Goal: Communication & Community: Answer question/provide support

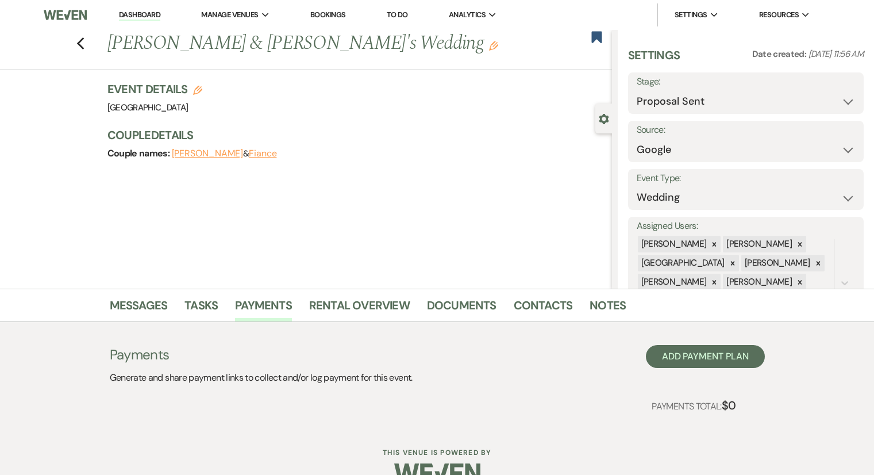
select select "6"
click at [25, 230] on div "Previous Abigail Dillard & Fiance's Wedding Edit Bookmark Gear Settings Setting…" at bounding box center [306, 159] width 612 height 259
click at [82, 43] on use "button" at bounding box center [79, 43] width 7 height 13
select select "6"
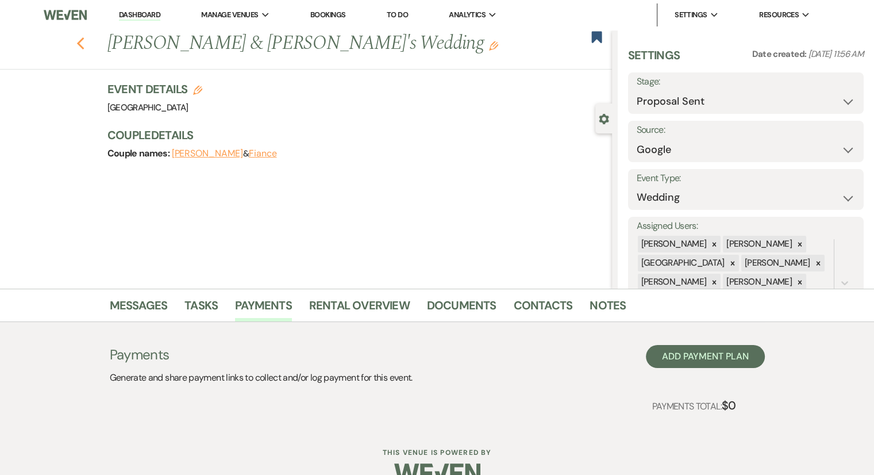
select select "6"
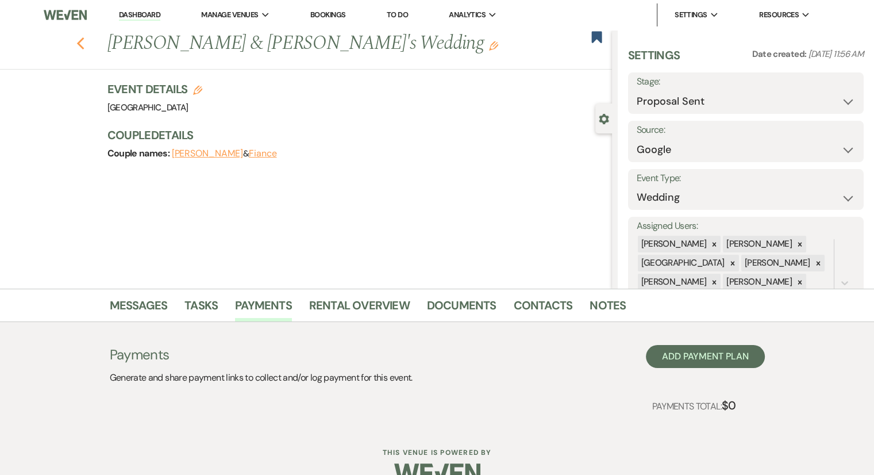
select select "6"
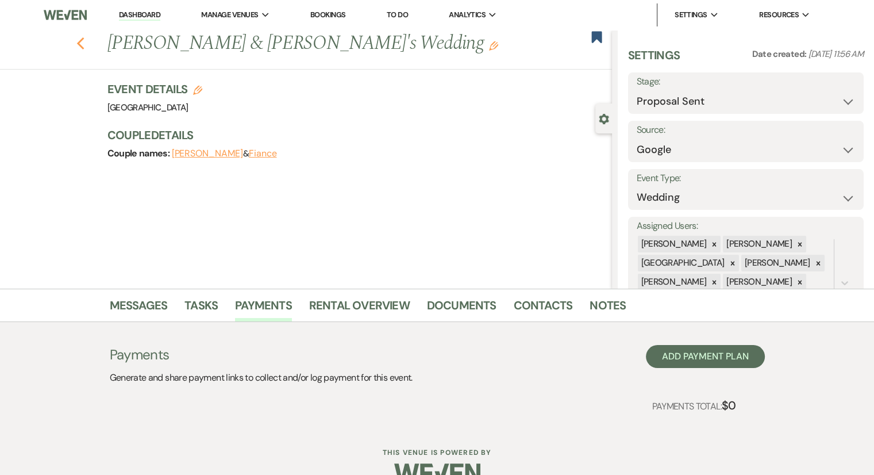
select select "6"
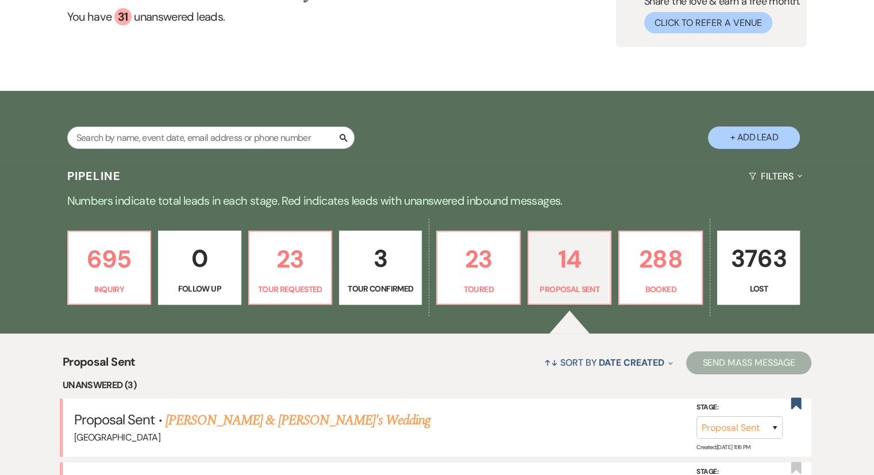
scroll to position [230, 0]
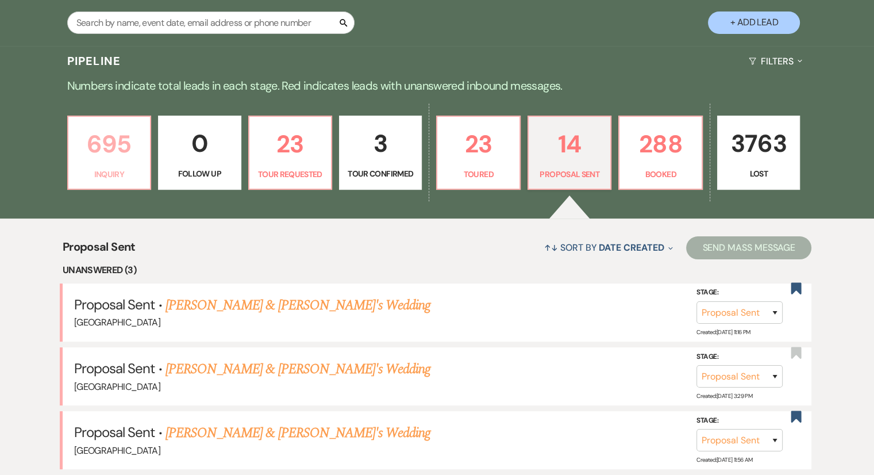
click at [124, 170] on p "Inquiry" at bounding box center [109, 174] width 68 height 13
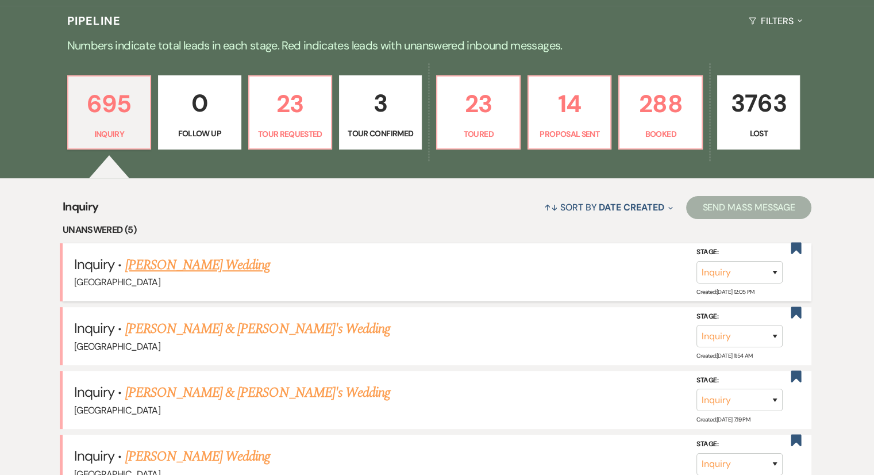
scroll to position [287, 0]
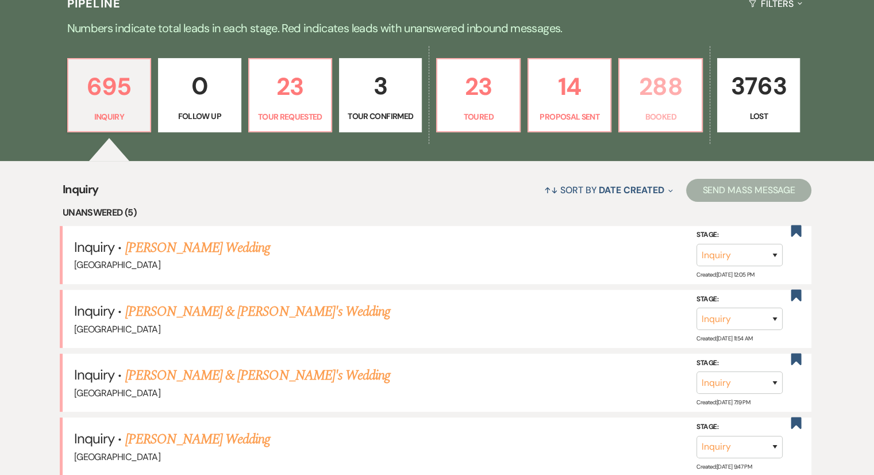
click at [643, 103] on p "288" at bounding box center [660, 86] width 68 height 39
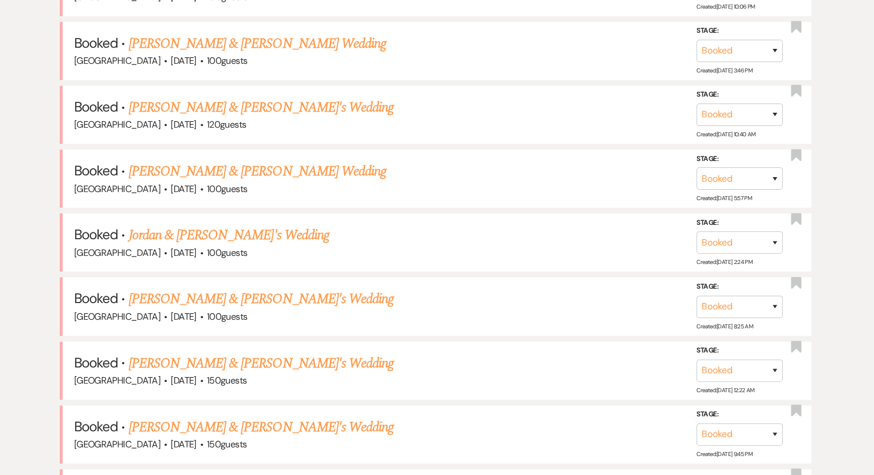
scroll to position [977, 0]
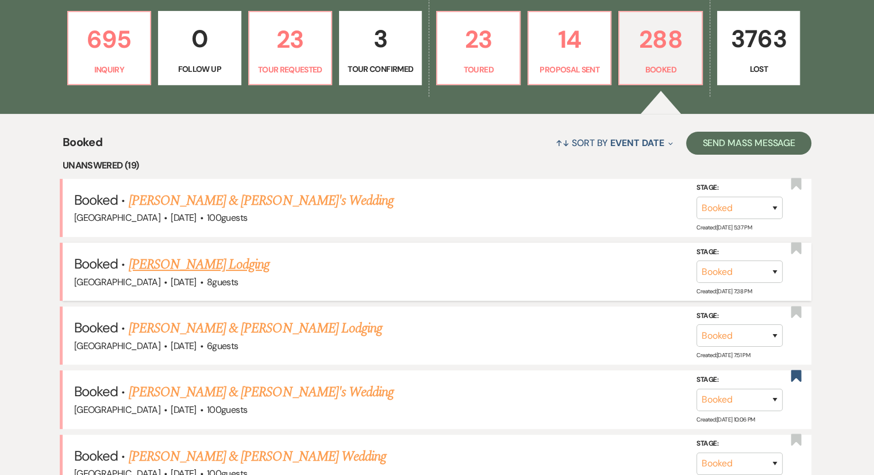
scroll to position [345, 0]
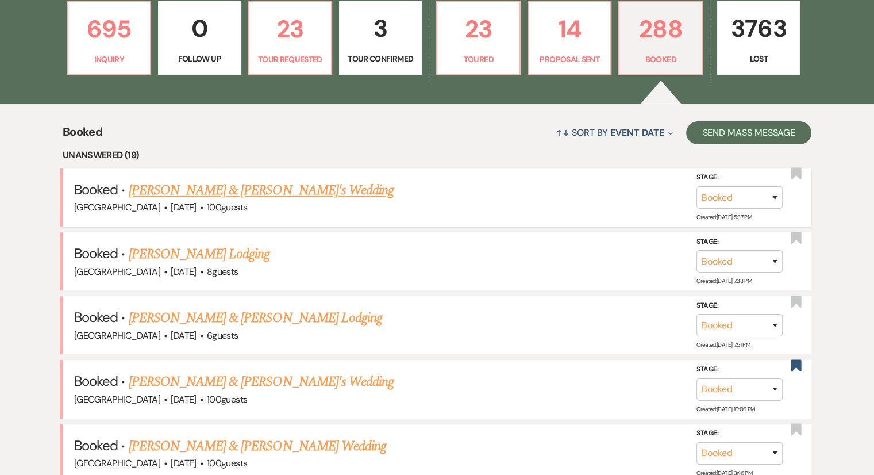
click at [194, 190] on link "Stephen Rigl & Nikki's Wedding" at bounding box center [262, 190] width 266 height 21
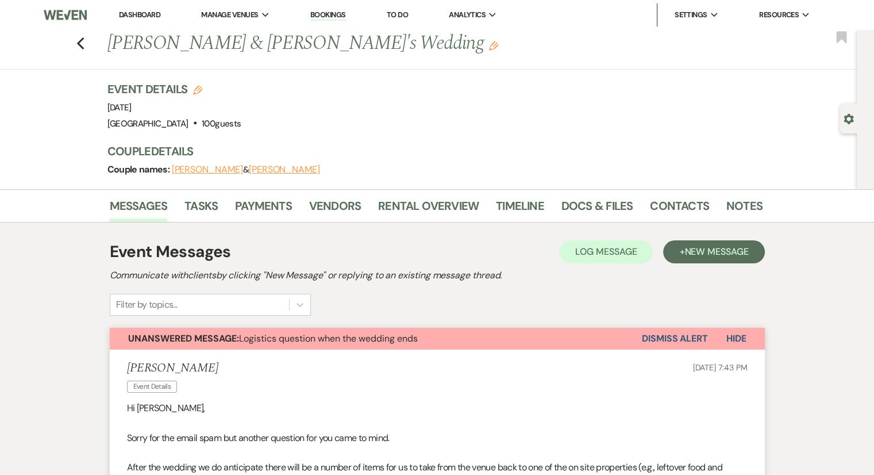
click at [669, 346] on button "Dismiss Alert" at bounding box center [675, 339] width 66 height 22
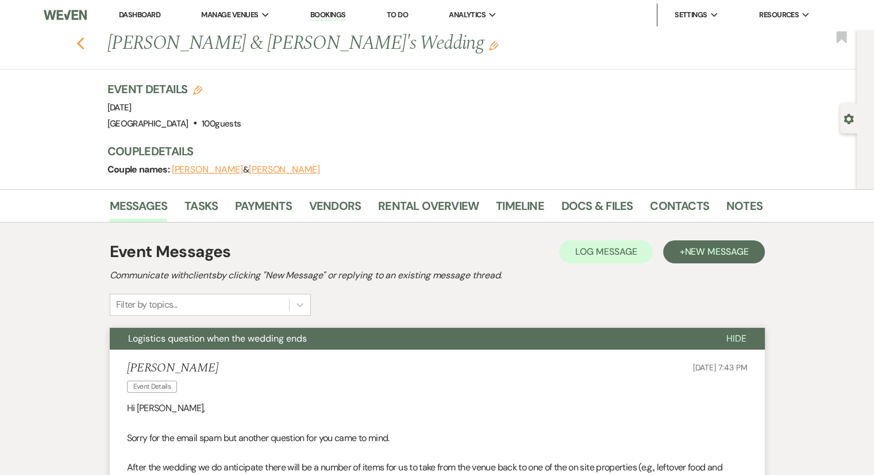
click at [82, 47] on icon "Previous" at bounding box center [80, 44] width 9 height 14
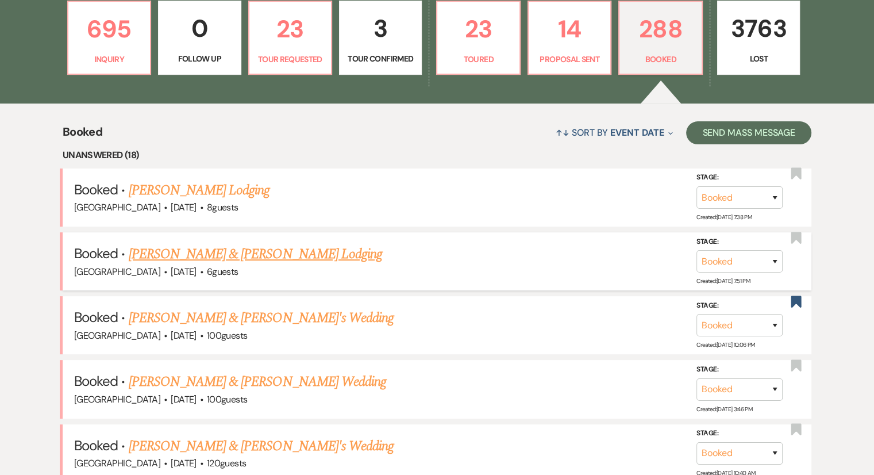
scroll to position [287, 0]
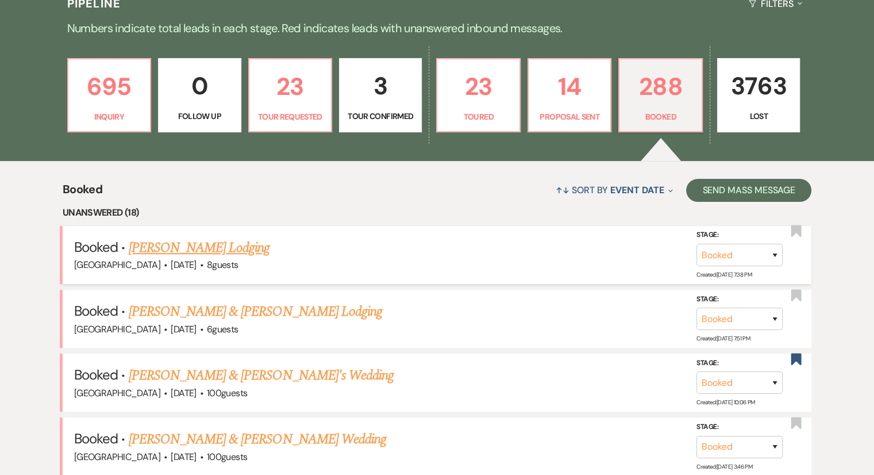
click at [189, 247] on link "Janice Ferraro's Lodging" at bounding box center [199, 247] width 141 height 21
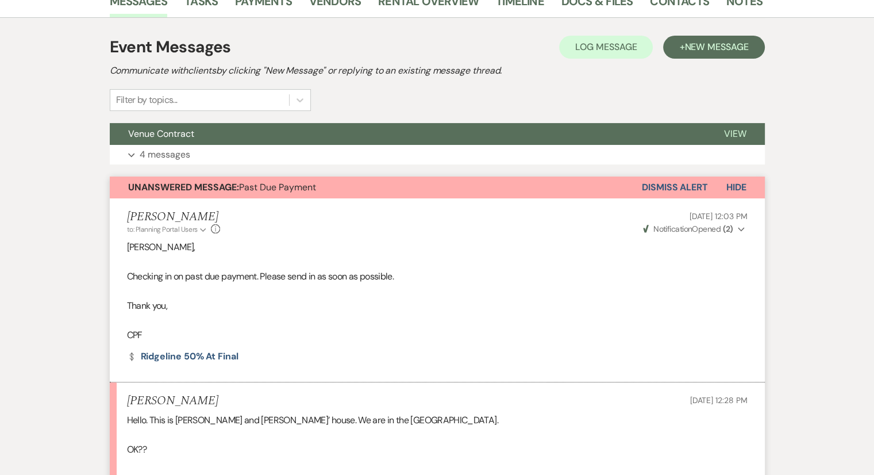
scroll to position [89, 0]
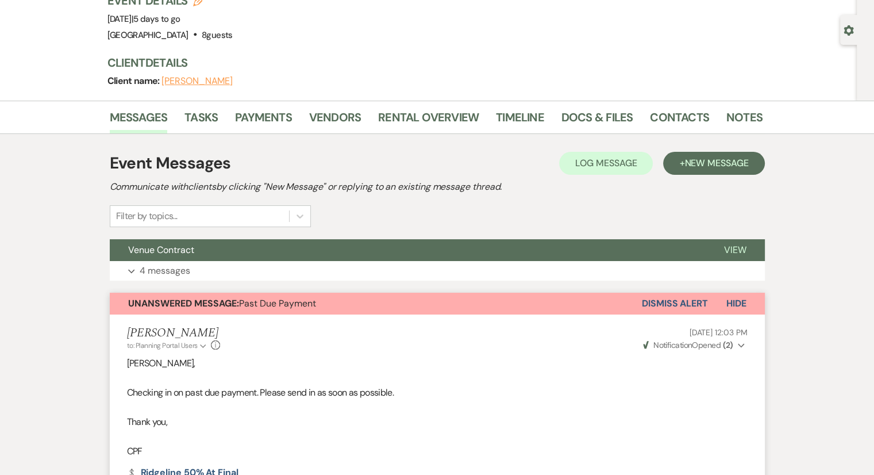
click at [655, 298] on button "Dismiss Alert" at bounding box center [675, 304] width 66 height 22
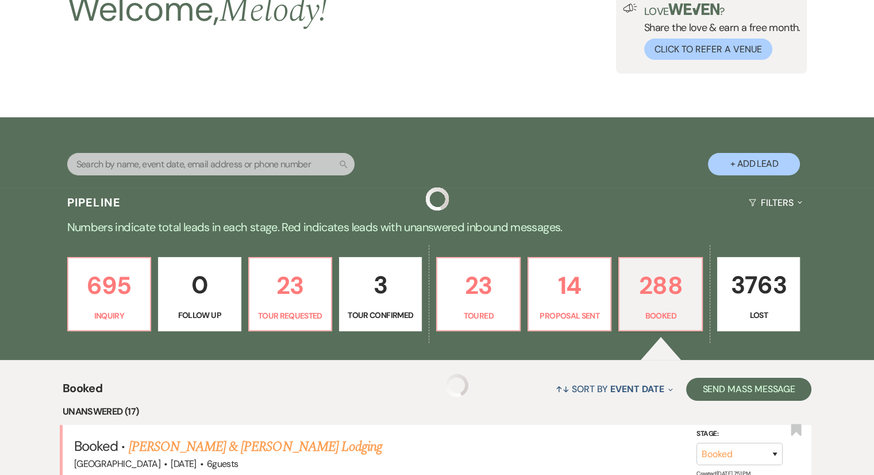
scroll to position [287, 0]
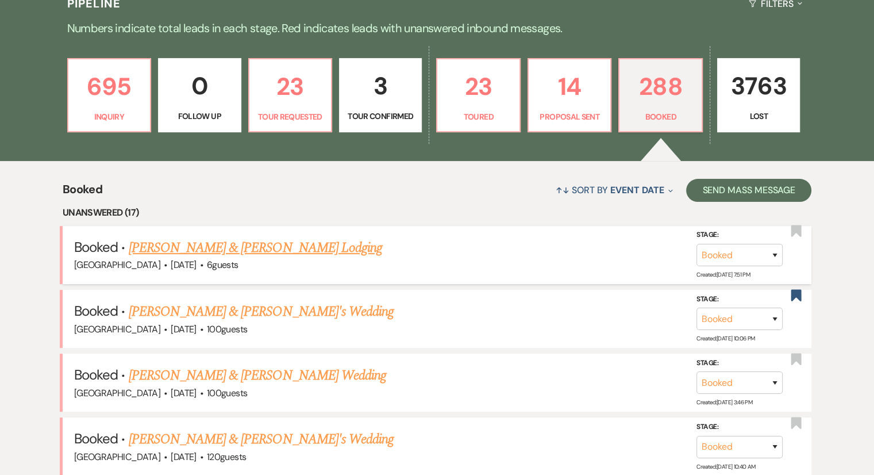
click at [272, 245] on link "Morgan Dennis & LINDA DENNIS's Lodging" at bounding box center [255, 247] width 253 height 21
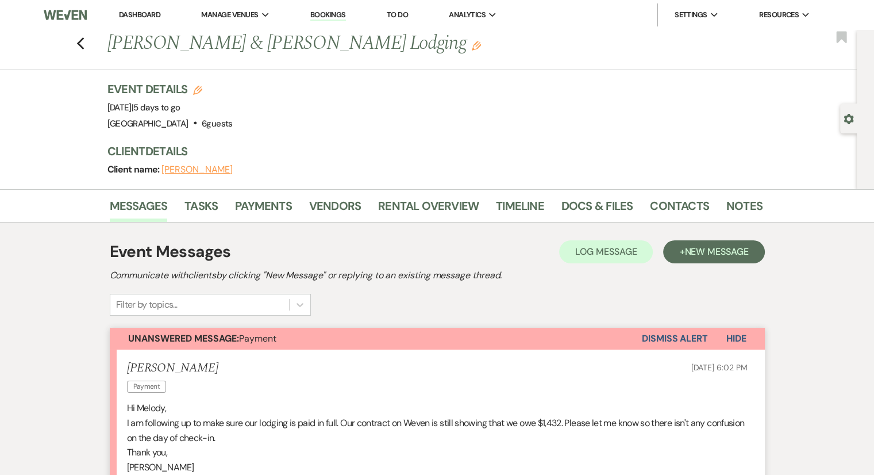
click at [80, 43] on div "Previous Morgan Dennis & LINDA DENNIS's Lodging Edit Bookmark" at bounding box center [425, 50] width 863 height 40
click at [84, 45] on use "button" at bounding box center [79, 43] width 7 height 13
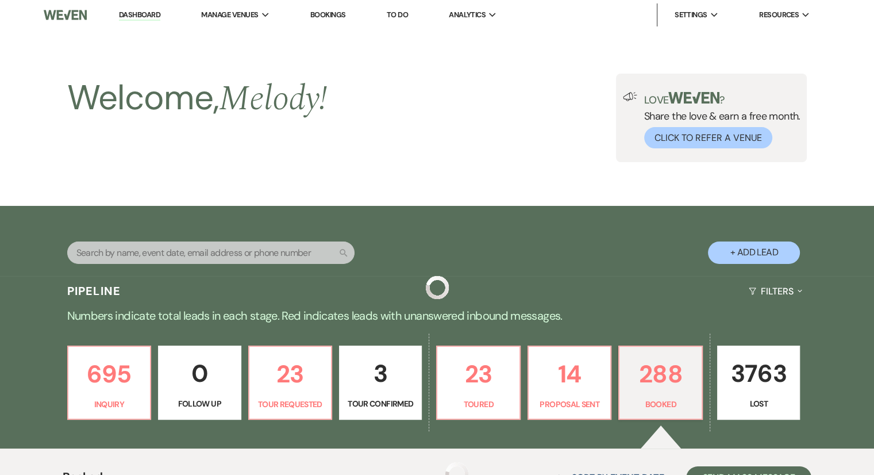
scroll to position [287, 0]
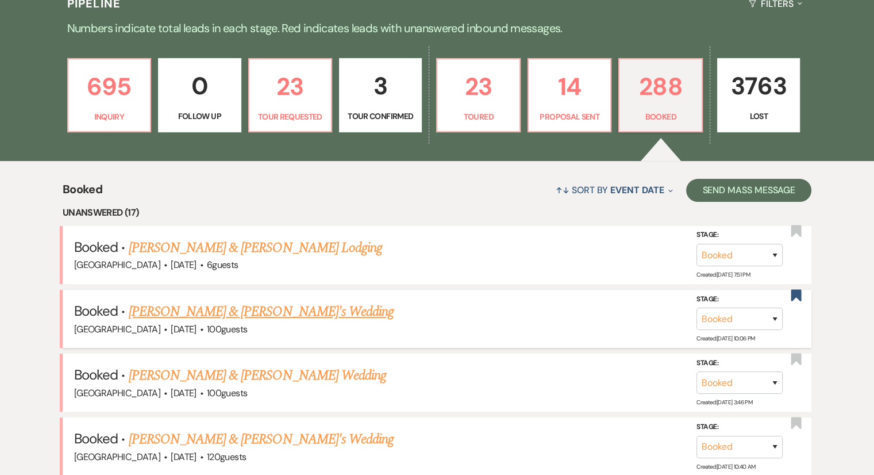
click at [213, 314] on link "Brooke McMullen & Fiance's Wedding" at bounding box center [262, 311] width 266 height 21
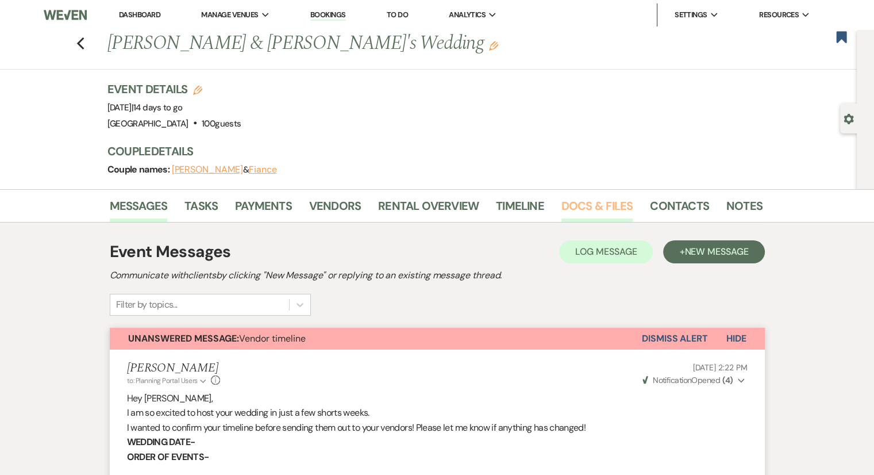
click at [584, 208] on link "Docs & Files" at bounding box center [596, 209] width 71 height 25
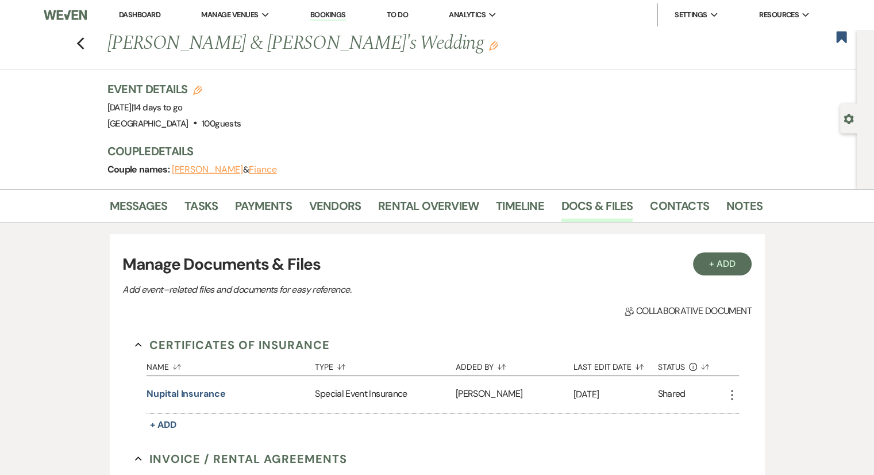
click at [591, 207] on link "Docs & Files" at bounding box center [596, 209] width 71 height 25
click at [78, 44] on div "Previous Brooke McMullen & Fiance's Wedding Edit Bookmark" at bounding box center [425, 50] width 863 height 40
click at [84, 45] on use "button" at bounding box center [79, 43] width 7 height 13
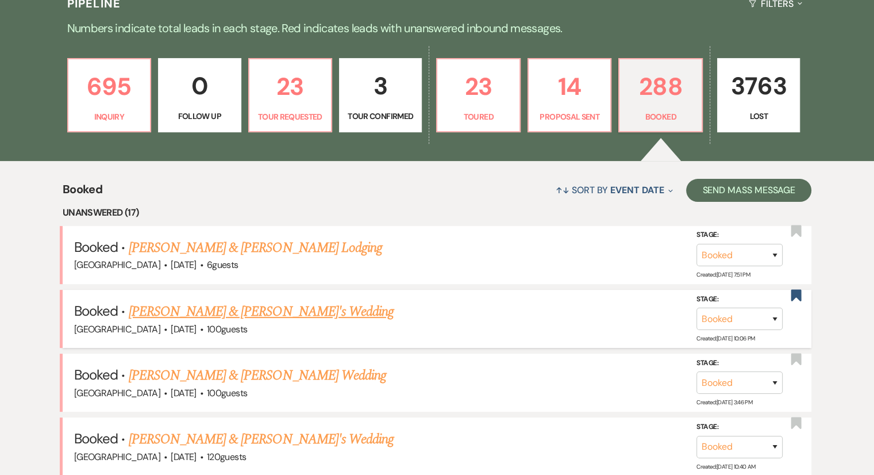
scroll to position [345, 0]
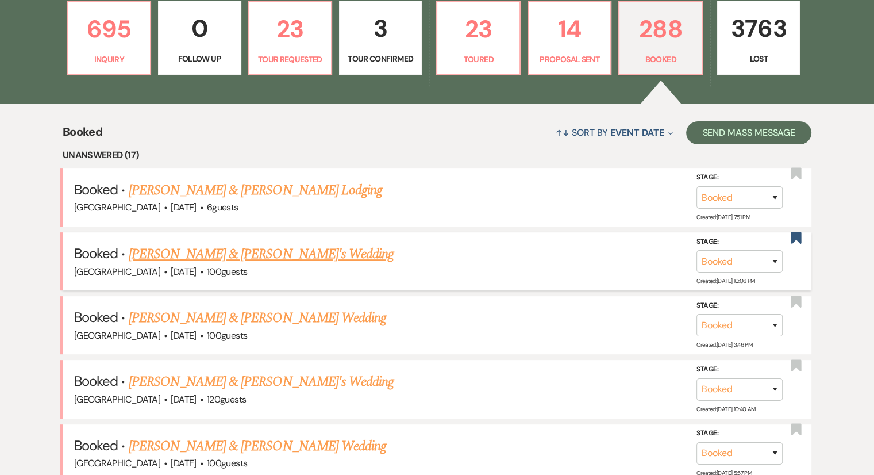
click at [239, 256] on link "Brooke McMullen & Fiance's Wedding" at bounding box center [262, 254] width 266 height 21
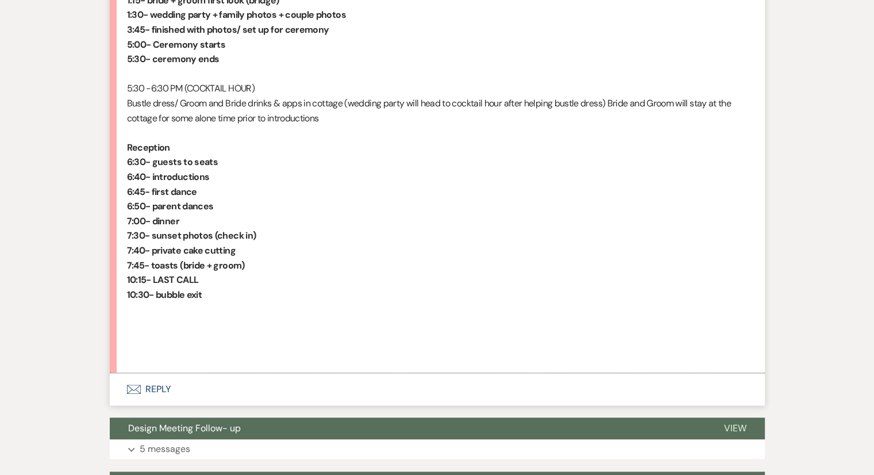
scroll to position [977, 0]
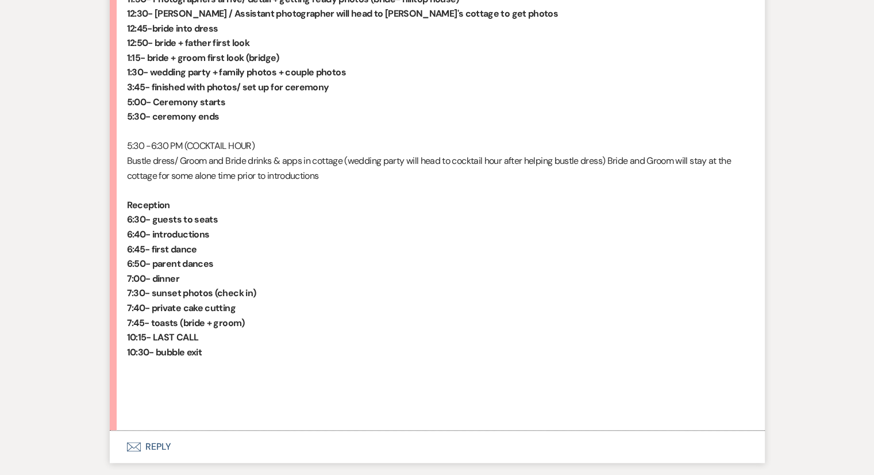
click at [707, 196] on p at bounding box center [437, 190] width 621 height 15
click at [189, 184] on p at bounding box center [437, 190] width 621 height 15
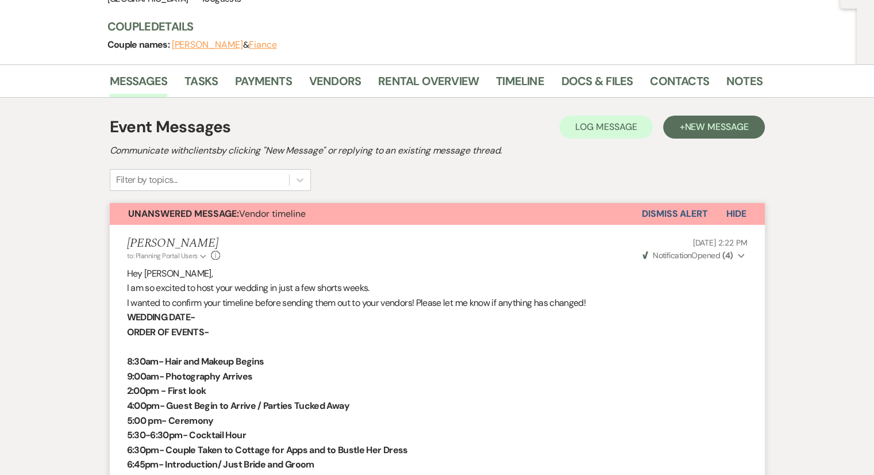
scroll to position [0, 0]
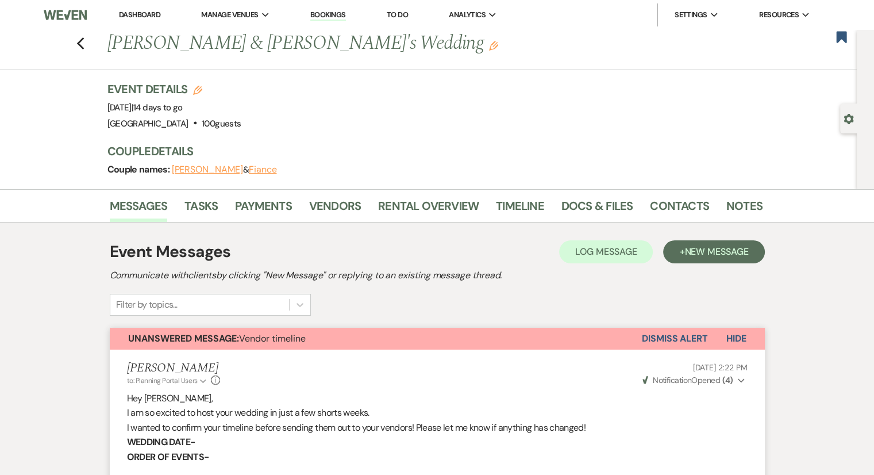
click at [84, 45] on use "button" at bounding box center [79, 43] width 7 height 13
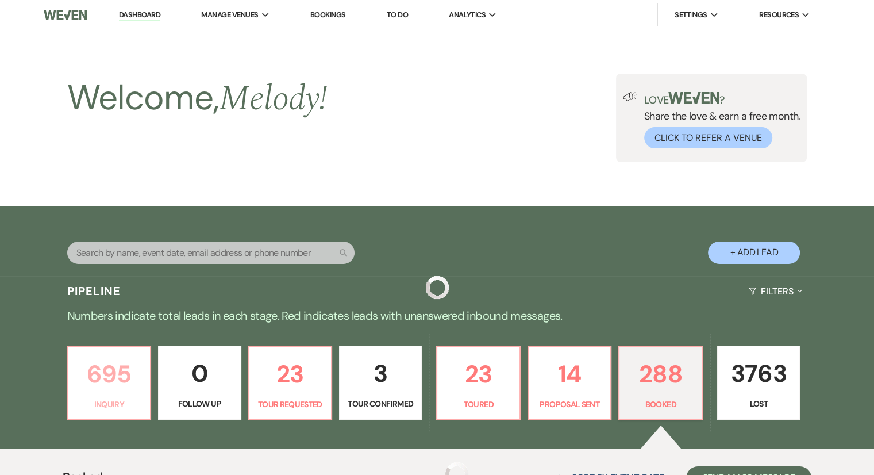
scroll to position [345, 0]
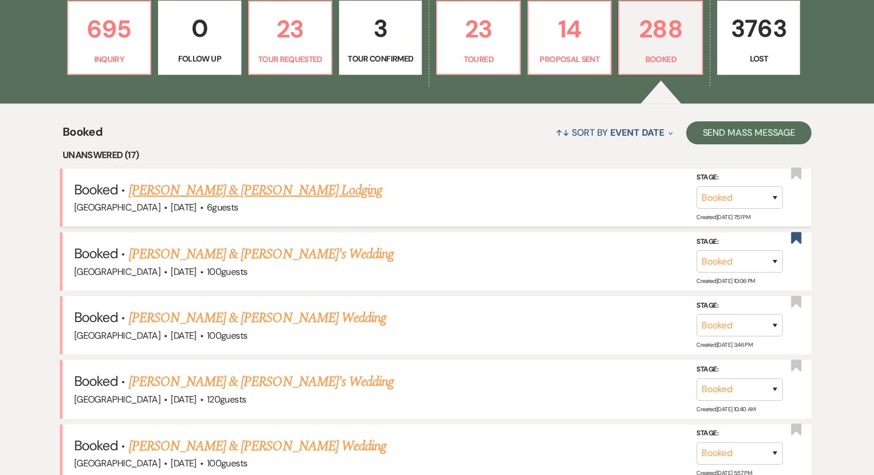
click at [248, 191] on link "Morgan Dennis & LINDA DENNIS's Lodging" at bounding box center [255, 190] width 253 height 21
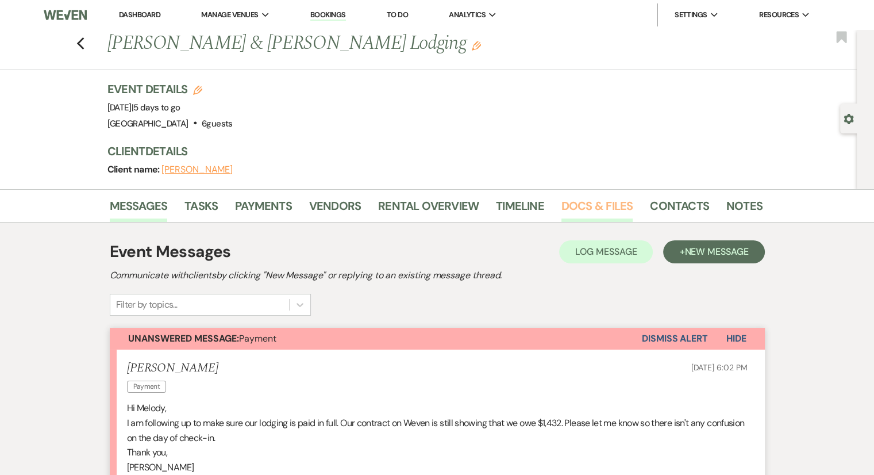
click at [579, 206] on link "Docs & Files" at bounding box center [596, 209] width 71 height 25
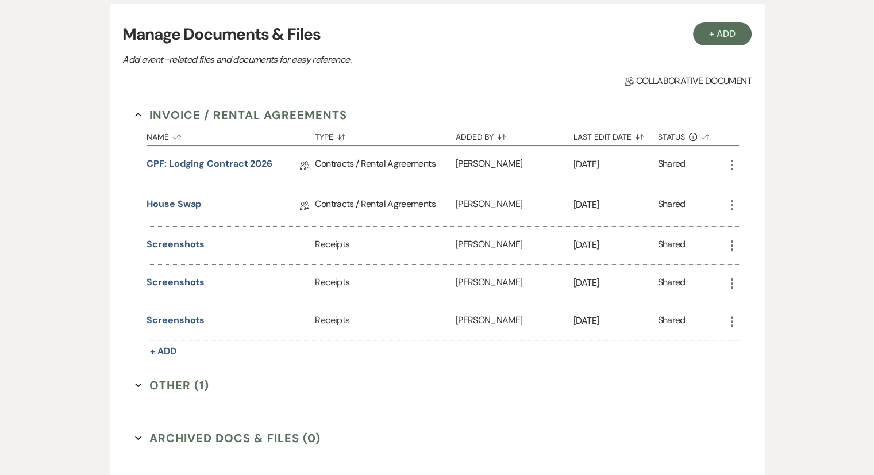
scroll to position [115, 0]
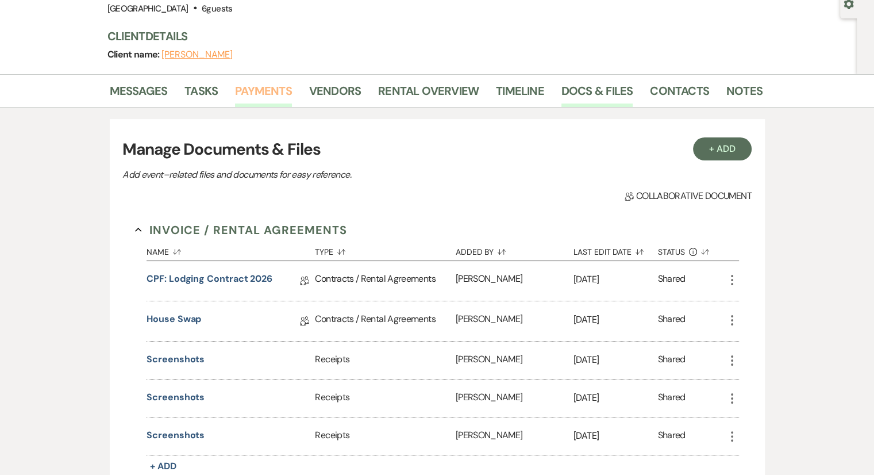
click at [257, 90] on link "Payments" at bounding box center [263, 94] width 57 height 25
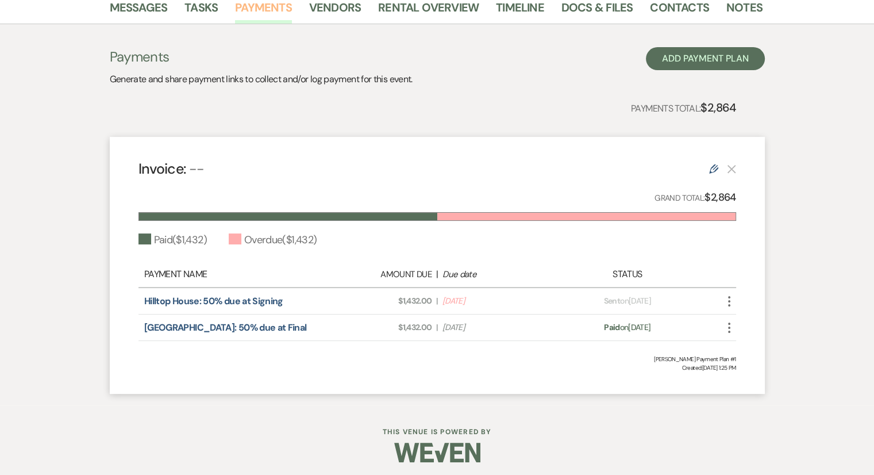
scroll to position [202, 0]
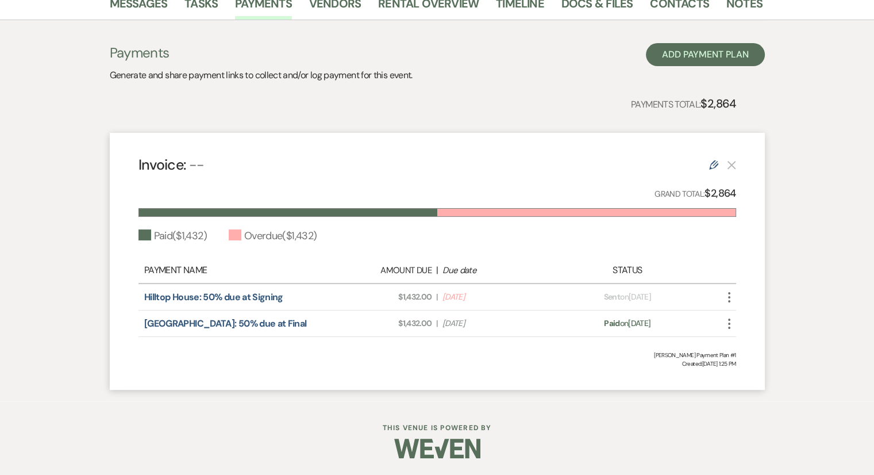
click at [728, 297] on use "button" at bounding box center [729, 297] width 2 height 10
click at [255, 294] on link "Hilltop House: 50% due at Signing" at bounding box center [213, 297] width 139 height 12
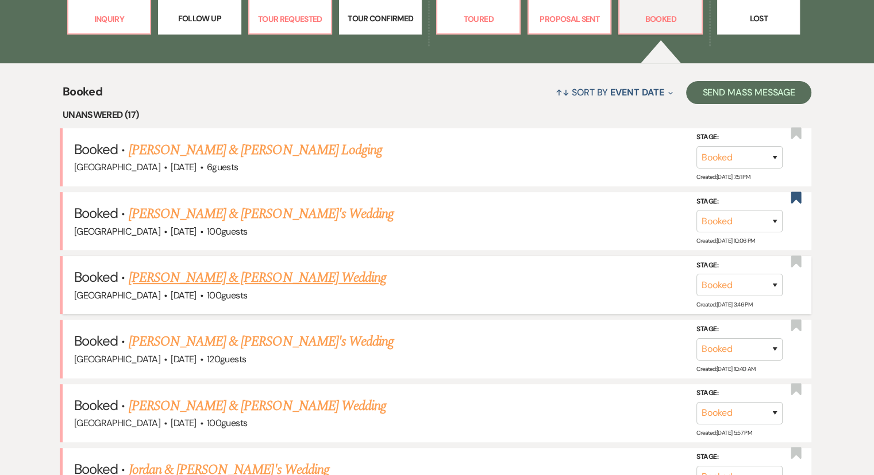
scroll to position [402, 0]
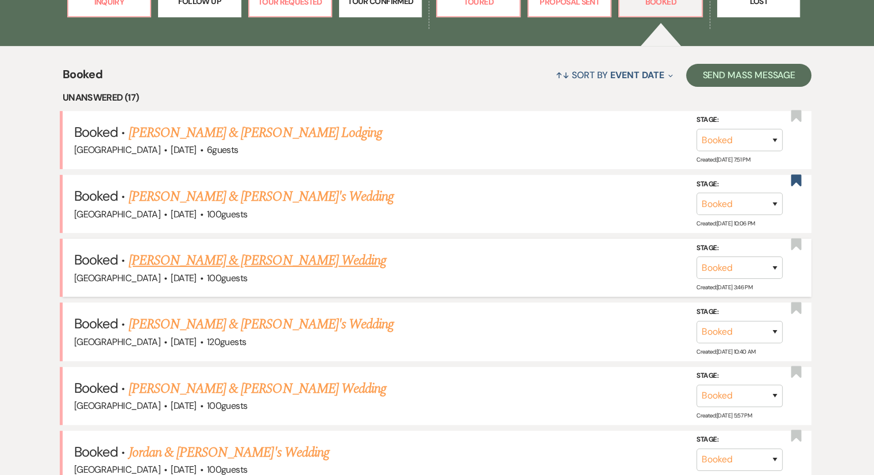
click at [218, 250] on link "Erin Brown & MJ Watford's Wedding" at bounding box center [257, 260] width 257 height 21
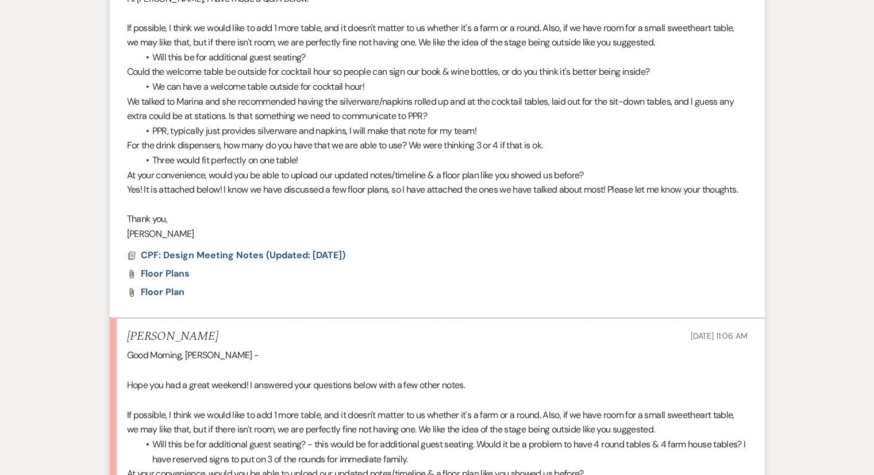
scroll to position [2184, 0]
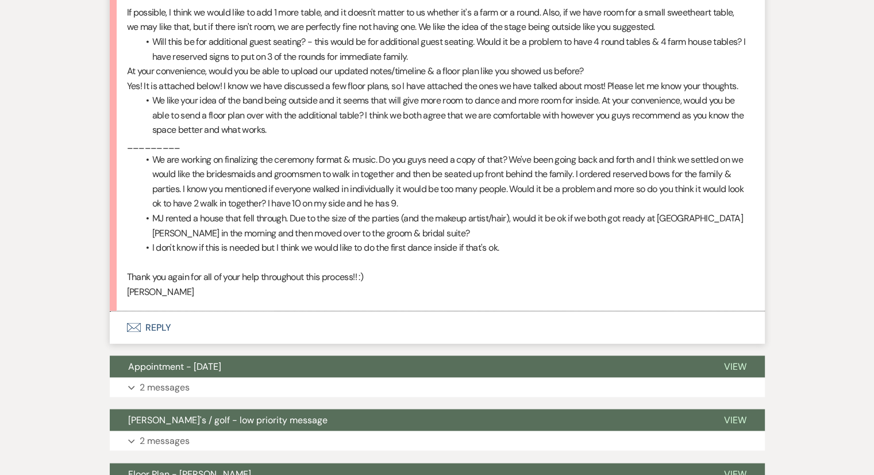
click at [414, 278] on p "Thank you again for all of your help throughout this process!! :)" at bounding box center [437, 276] width 621 height 15
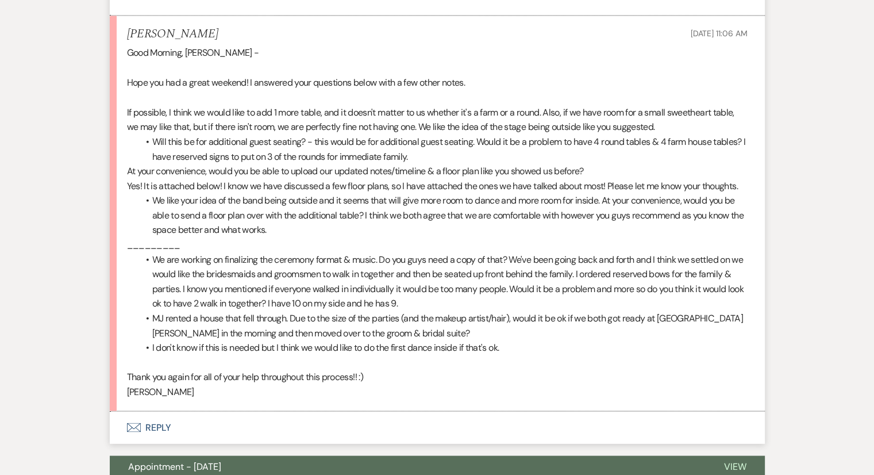
scroll to position [2126, 0]
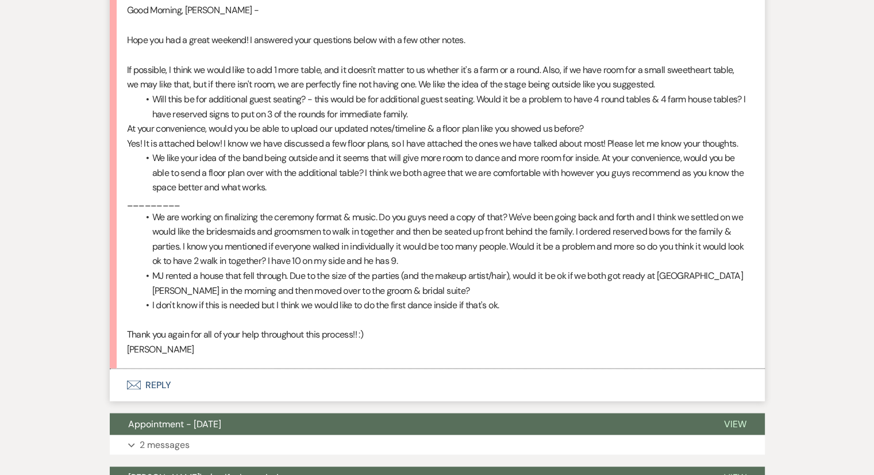
click at [153, 385] on button "Envelope Reply" at bounding box center [437, 384] width 655 height 32
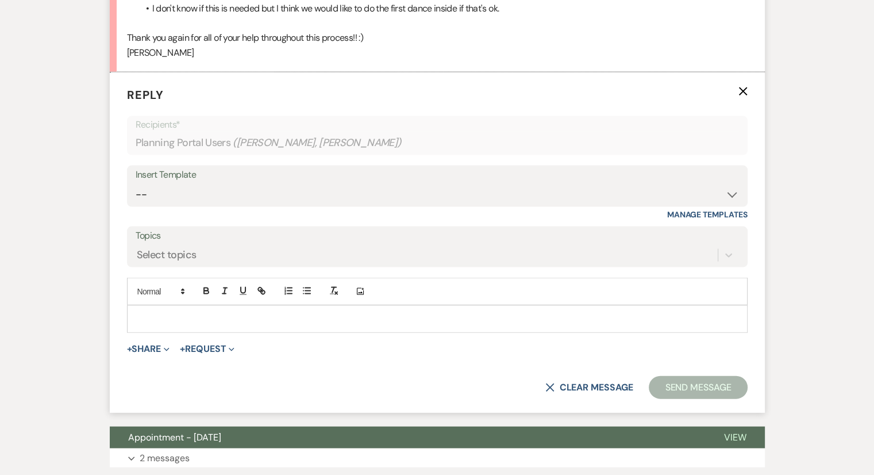
scroll to position [2426, 0]
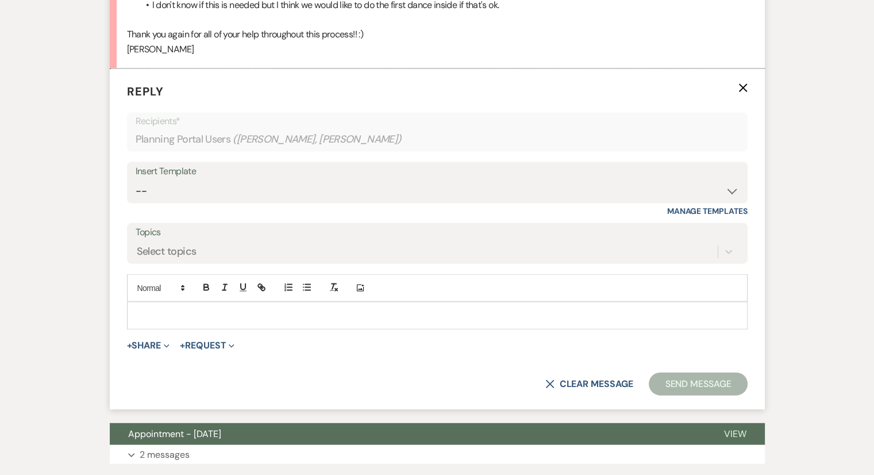
click at [159, 309] on p at bounding box center [437, 315] width 602 height 13
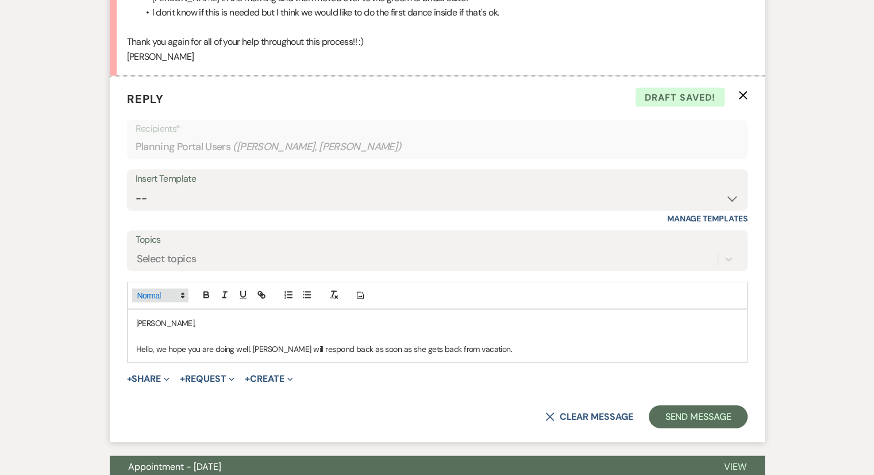
scroll to position [2253, 0]
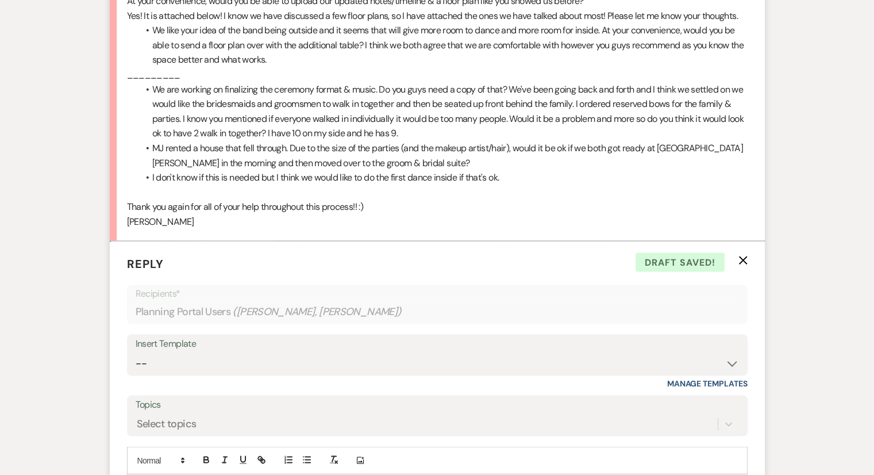
click at [393, 217] on p "Erin" at bounding box center [437, 221] width 621 height 15
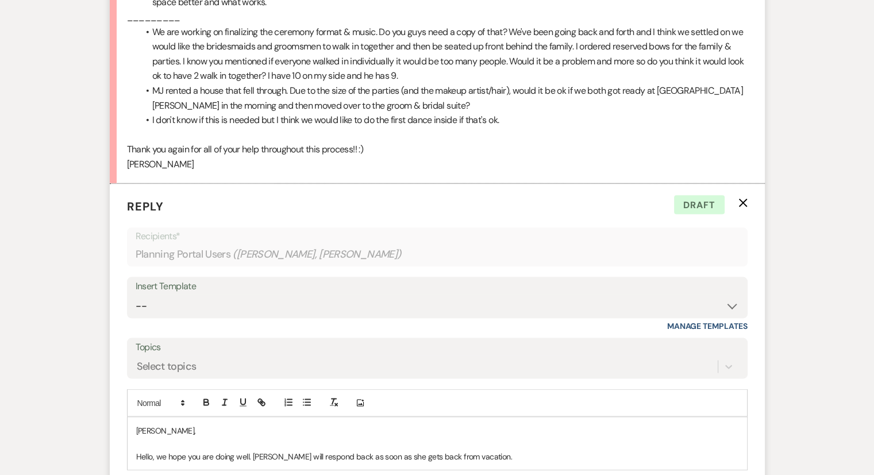
scroll to position [2368, 0]
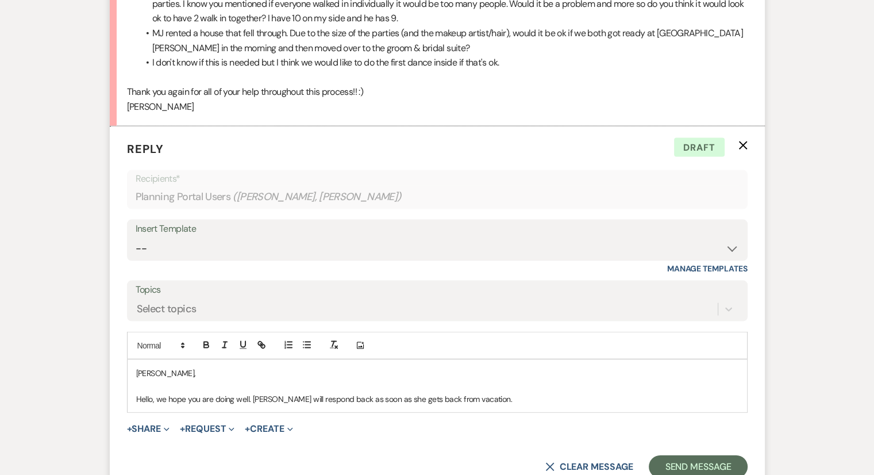
click at [495, 396] on p "Hello, we hope you are doing well. Brooke will respond back as soon as she gets…" at bounding box center [437, 399] width 602 height 13
click at [661, 393] on p "Hello, we hope you are doing well. Brooke will respond back as soon as she gets…" at bounding box center [437, 399] width 602 height 13
click at [659, 394] on p "Hello, we hope you are doing well. Brooke will respond back as soon as she gets…" at bounding box center [437, 399] width 602 height 13
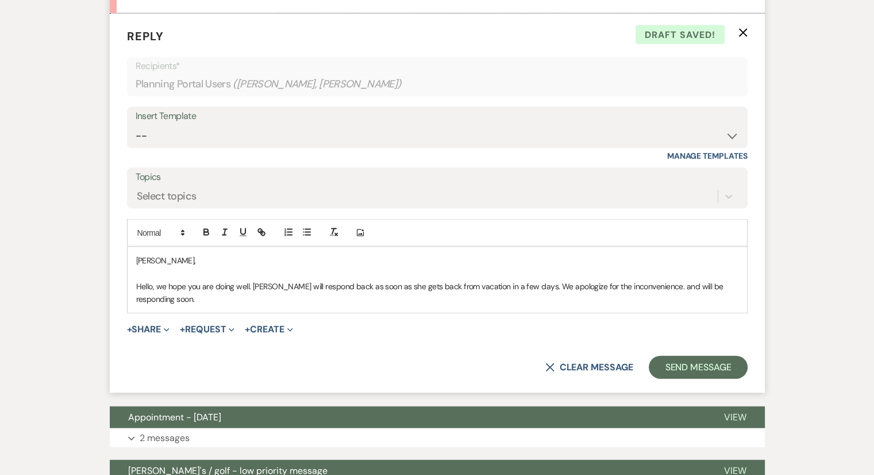
scroll to position [2483, 0]
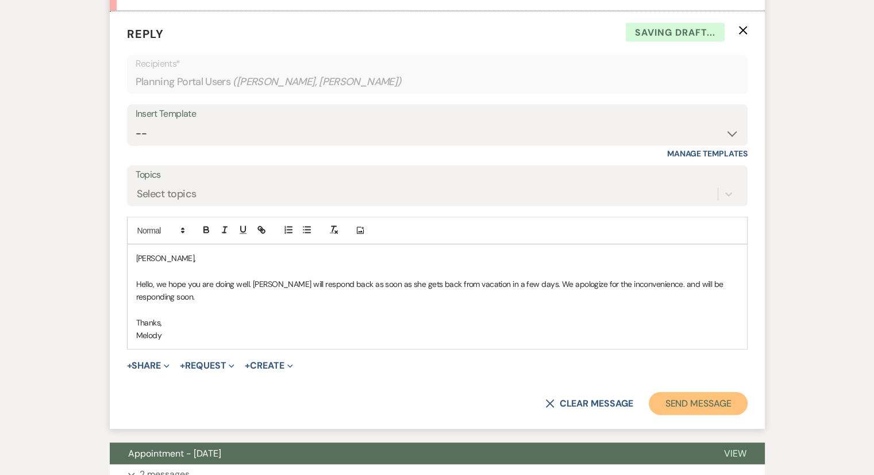
click at [709, 402] on button "Send Message" at bounding box center [698, 403] width 98 height 23
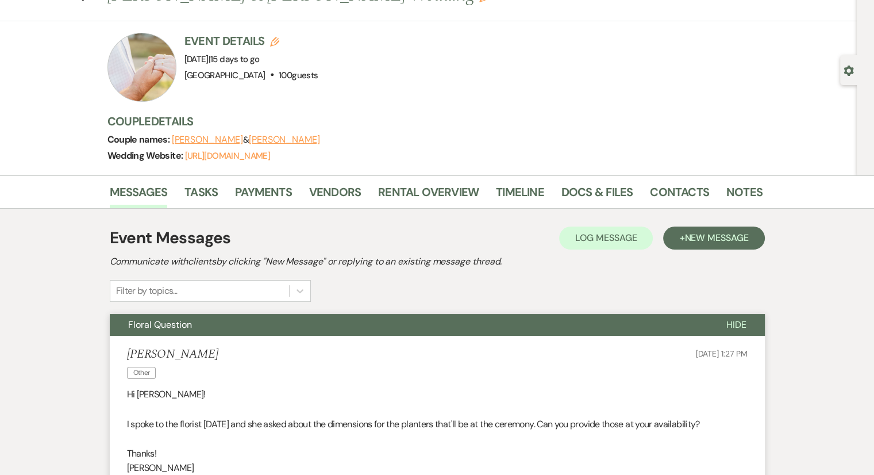
scroll to position [0, 0]
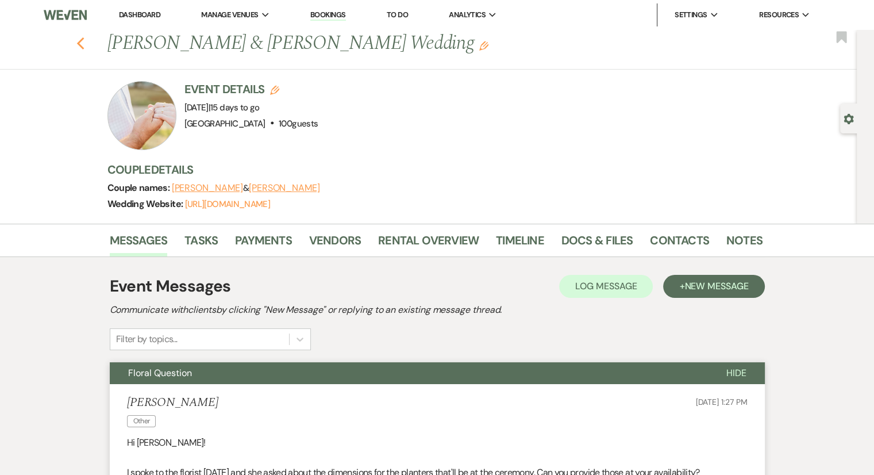
click at [83, 43] on use "button" at bounding box center [79, 43] width 7 height 13
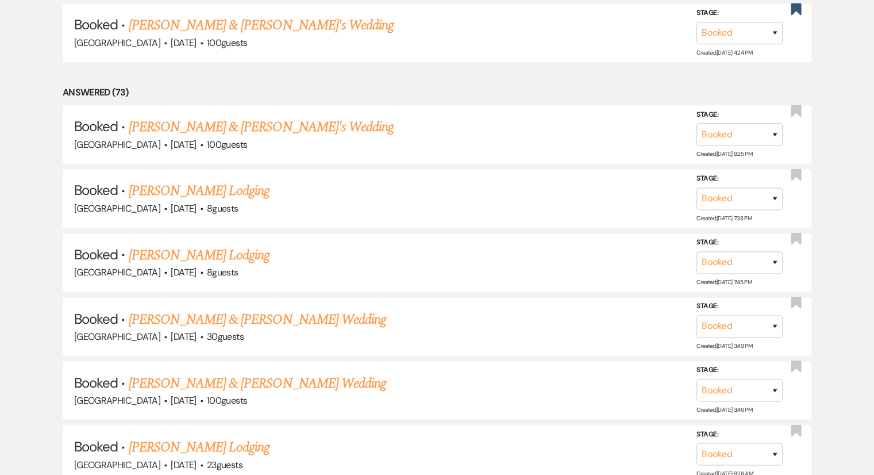
scroll to position [2011, 0]
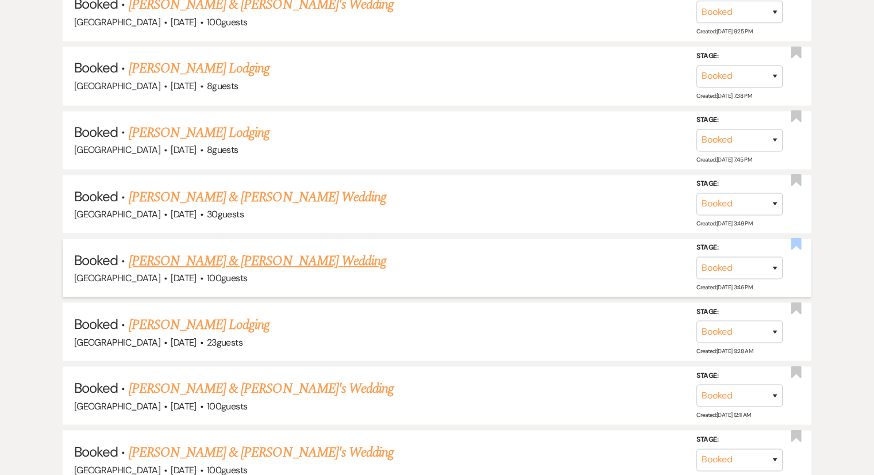
click at [795, 237] on icon "Bookmark" at bounding box center [796, 244] width 12 height 14
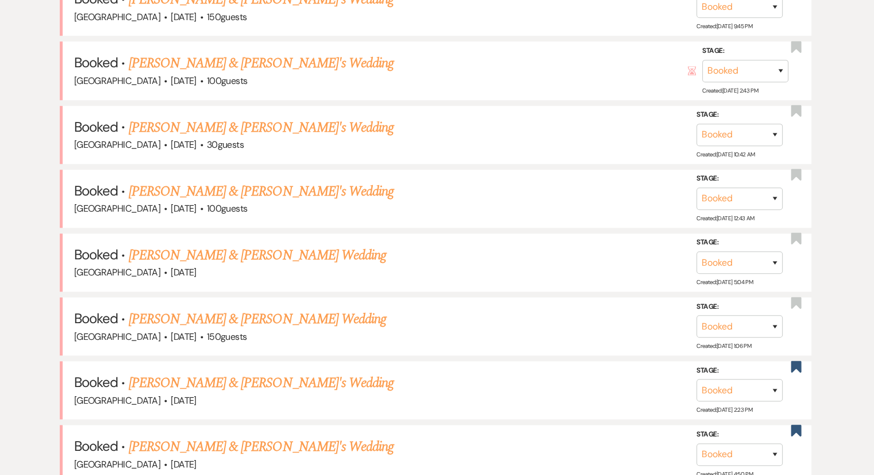
scroll to position [1098, 0]
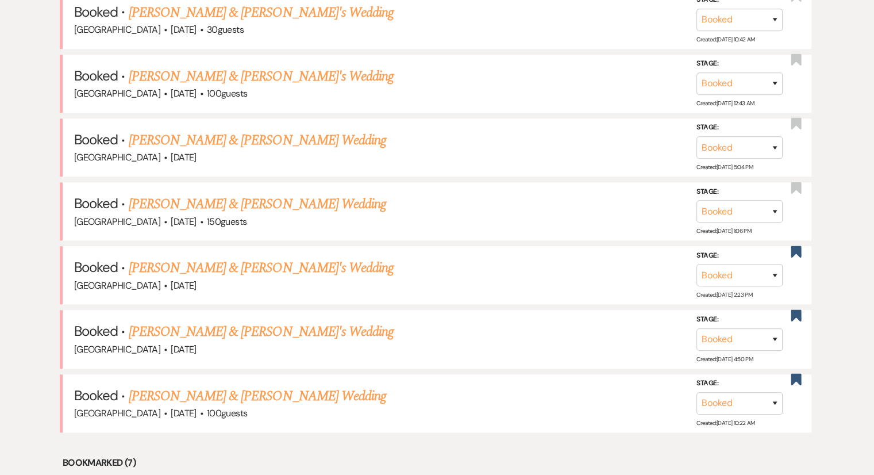
click at [205, 394] on link "Mary & Josh Dismuke's Wedding" at bounding box center [257, 396] width 257 height 21
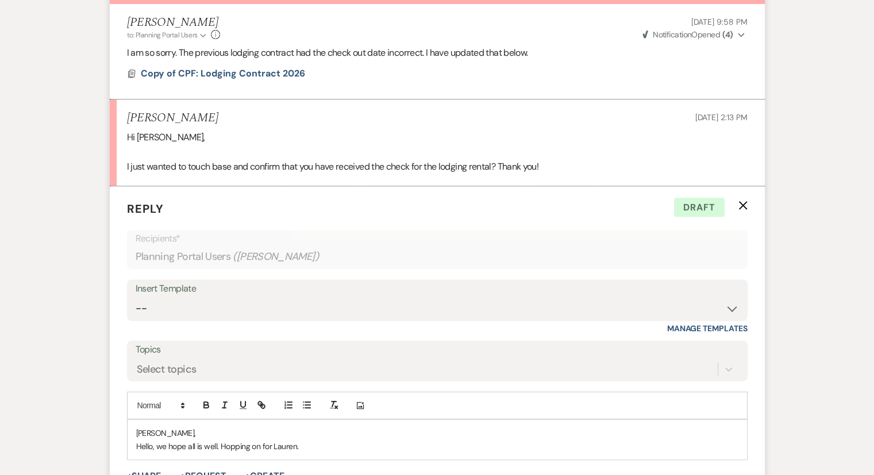
scroll to position [412, 0]
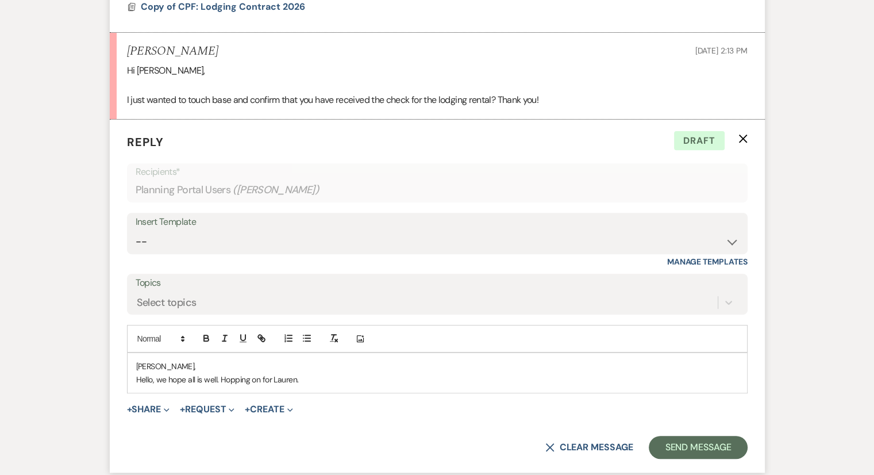
click at [340, 374] on p "Hello, we hope all is well. Hopping on for Lauren." at bounding box center [437, 379] width 602 height 13
click at [724, 374] on p "Hello, we hope all is well. Hopping on for Lauren. We will be documenting check…" at bounding box center [437, 379] width 602 height 13
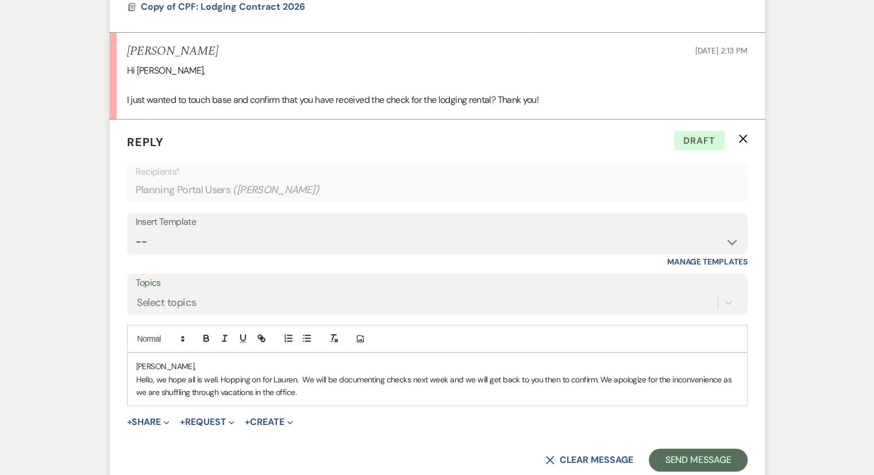
click at [318, 394] on p "Hello, we hope all is well. Hopping on for Lauren. We will be documenting check…" at bounding box center [437, 386] width 602 height 26
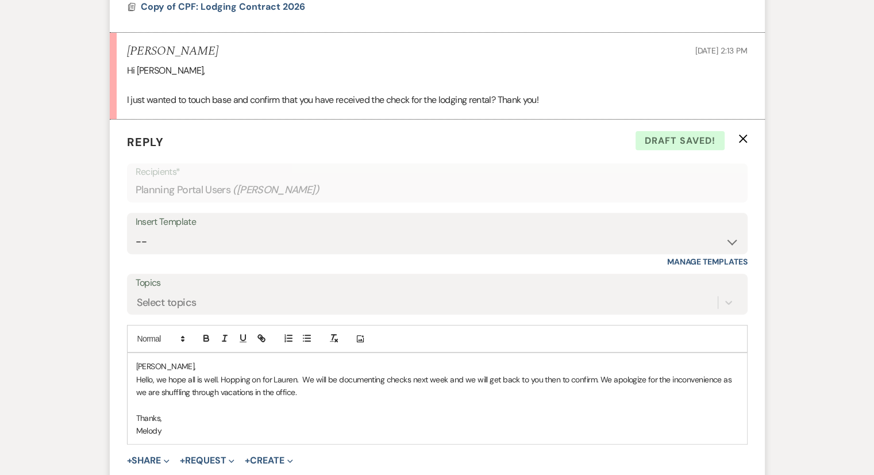
drag, startPoint x: 144, startPoint y: 379, endPoint x: 290, endPoint y: 385, distance: 145.5
click at [299, 386] on div "Josh, Hello, we hope all is well. Hopping on for Lauren. We will be documenting…" at bounding box center [438, 398] width 620 height 91
copy p "Hello, we hope all is well. Hopping on for Lauren. We will be documenting check…"
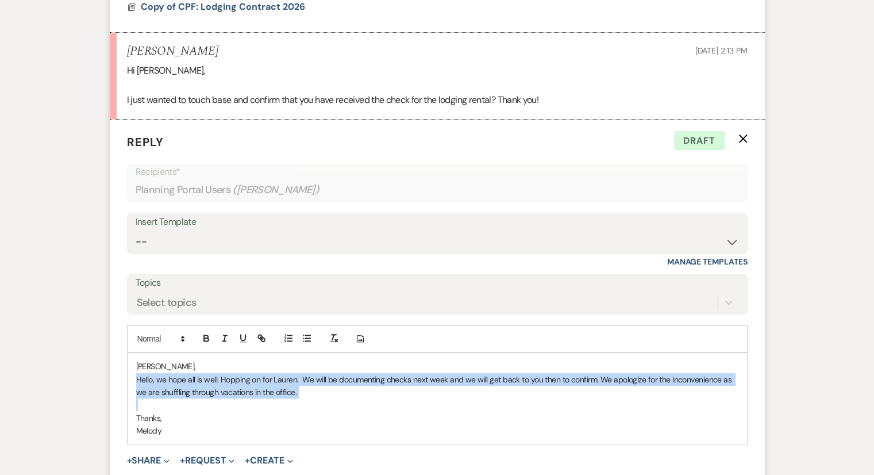
drag, startPoint x: 135, startPoint y: 376, endPoint x: 307, endPoint y: 401, distance: 174.2
click at [307, 401] on div "Josh, Hello, we hope all is well. Hopping on for Lauren. We will be documenting…" at bounding box center [438, 398] width 620 height 91
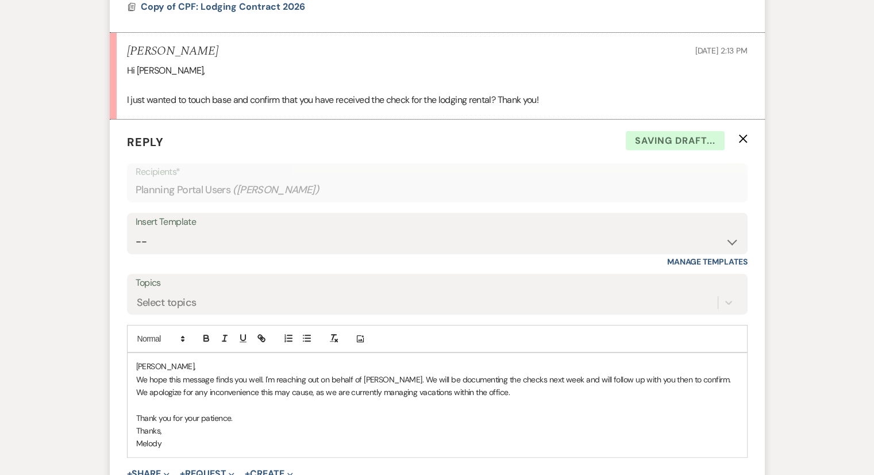
click at [173, 433] on p "Thanks," at bounding box center [437, 430] width 602 height 13
click at [163, 364] on p "Josh," at bounding box center [437, 366] width 602 height 13
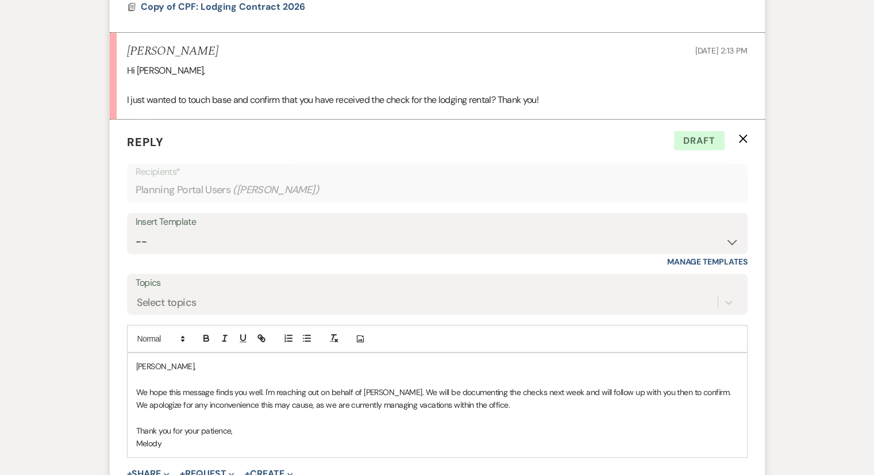
scroll to position [470, 0]
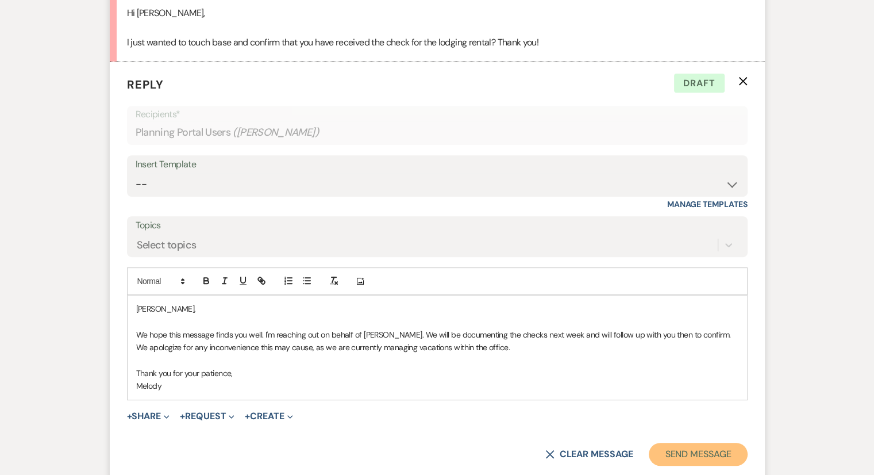
click at [684, 453] on button "Send Message" at bounding box center [698, 454] width 98 height 23
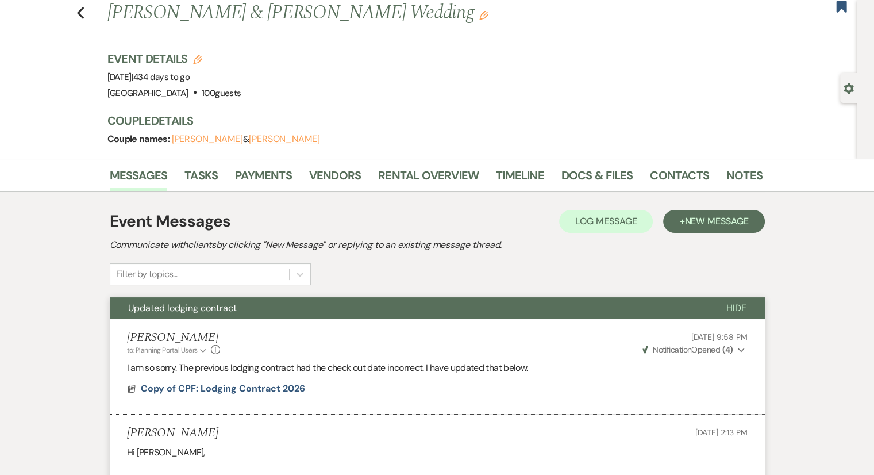
scroll to position [0, 0]
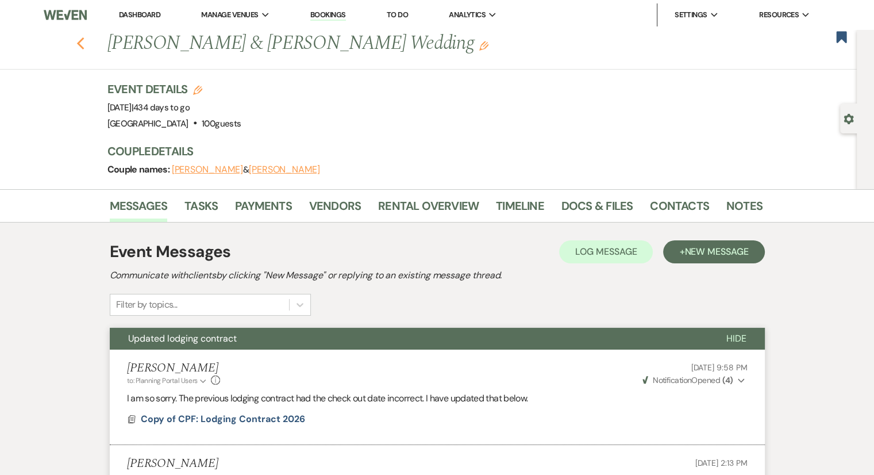
click at [83, 45] on use "button" at bounding box center [79, 43] width 7 height 13
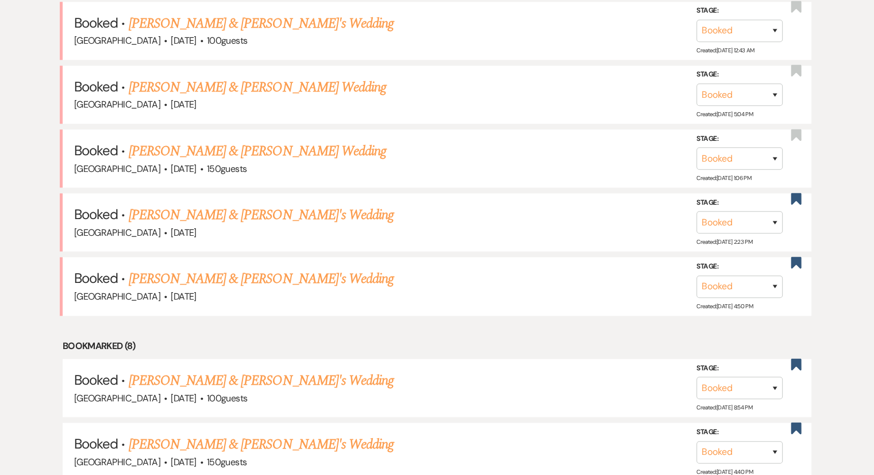
scroll to position [1098, 0]
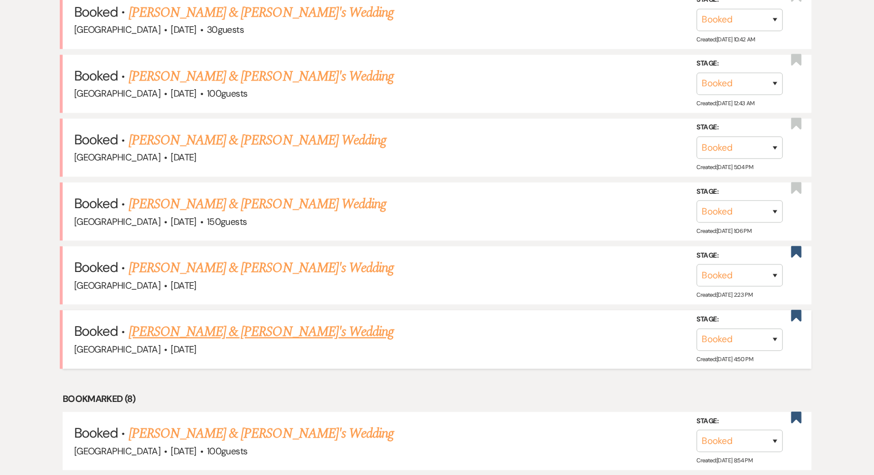
click at [198, 325] on link "Dayna Frank & Fiance's Wedding" at bounding box center [262, 331] width 266 height 21
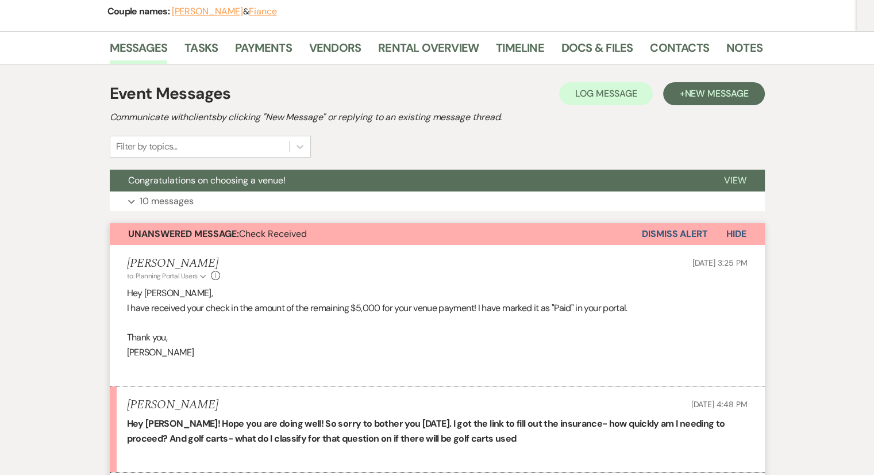
scroll to position [230, 0]
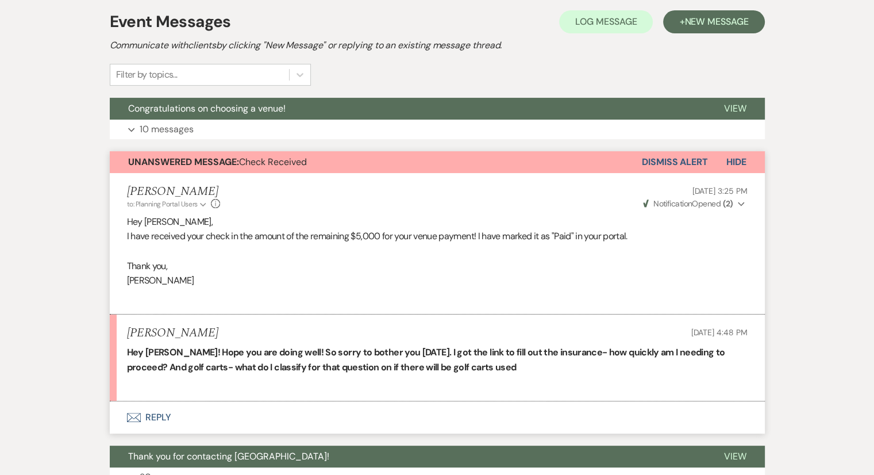
click at [471, 378] on p at bounding box center [437, 381] width 621 height 15
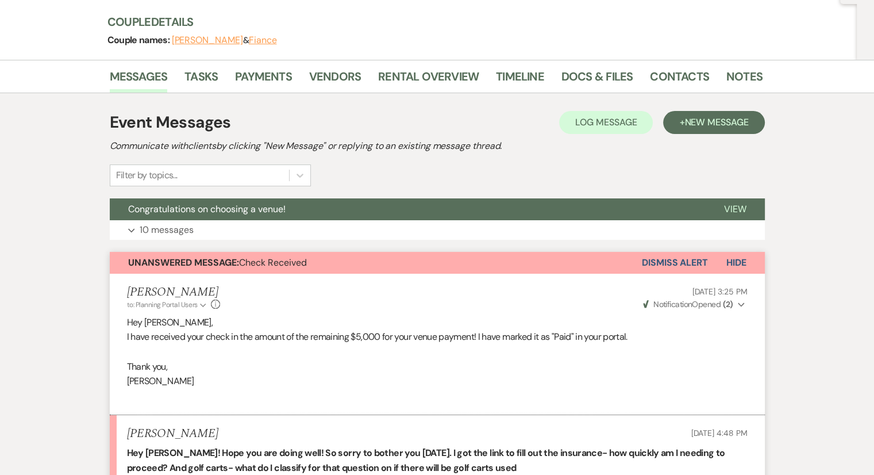
scroll to position [160, 0]
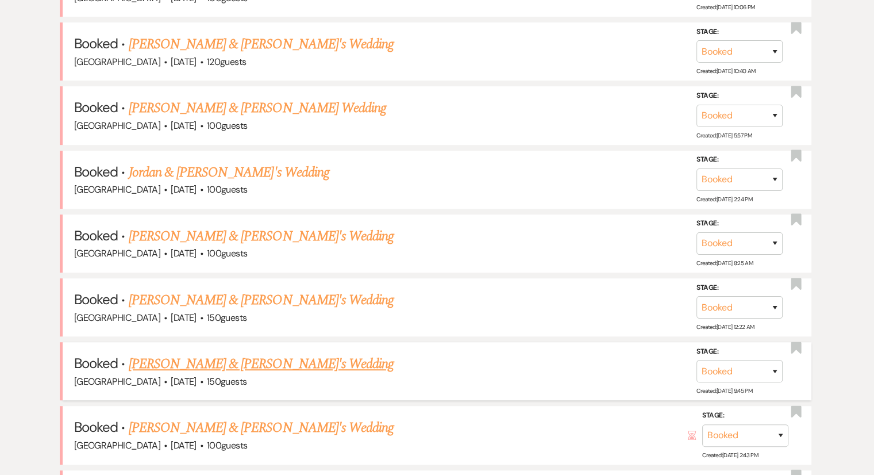
scroll to position [466, 0]
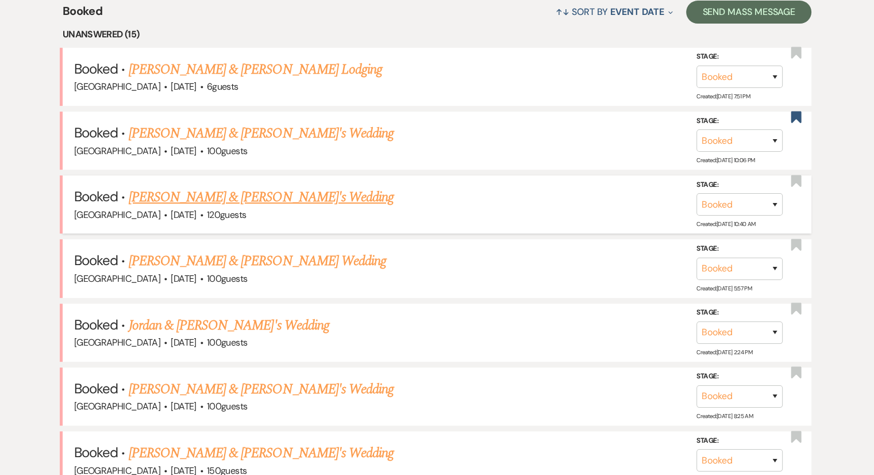
click at [195, 207] on div "Chimney Pond Farm · Sep 5, 2025 · 120 guests" at bounding box center [437, 214] width 726 height 15
click at [195, 199] on link "Kenzie Grigley & Fiance's Wedding" at bounding box center [262, 197] width 266 height 21
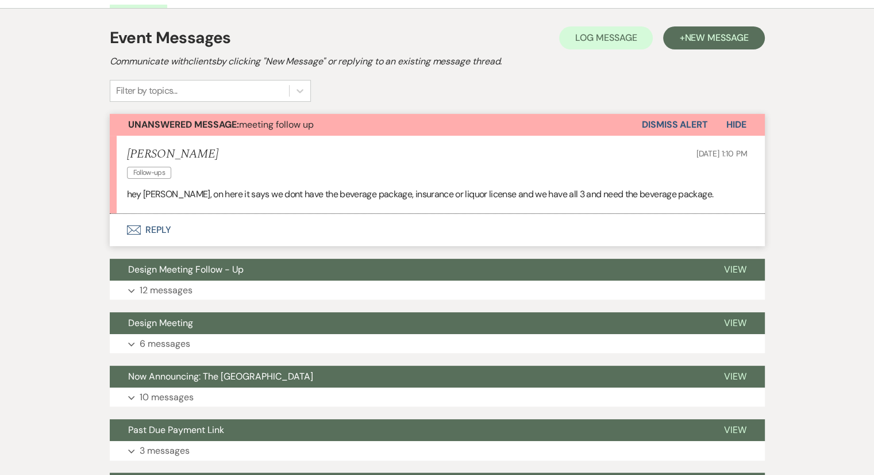
scroll to position [230, 0]
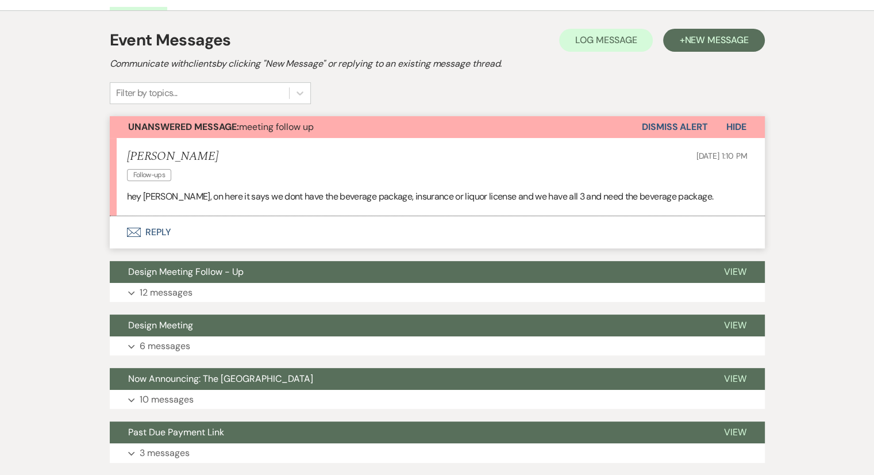
click at [363, 189] on p "hey brooke, on here it says we dont have the beverage package, insurance or liq…" at bounding box center [437, 196] width 621 height 15
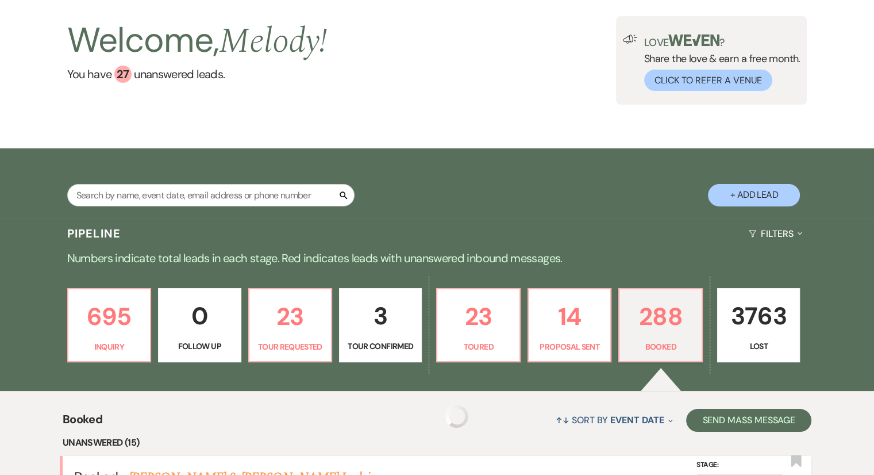
scroll to position [115, 0]
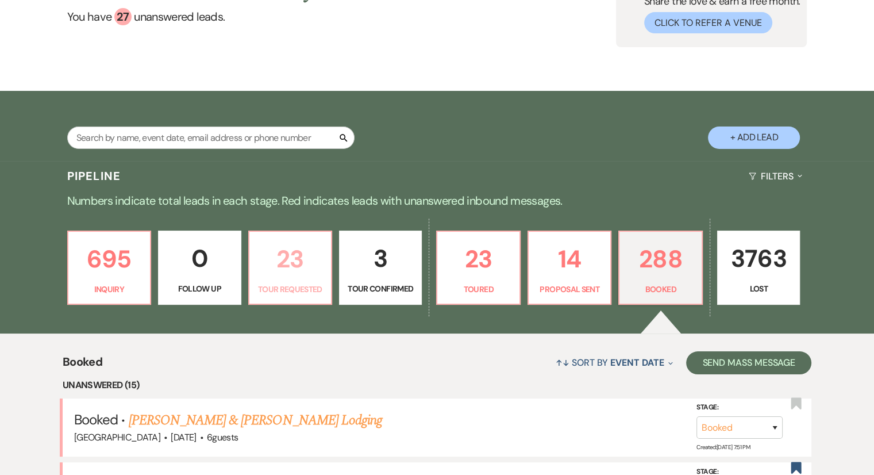
click at [299, 269] on p "23" at bounding box center [290, 259] width 68 height 39
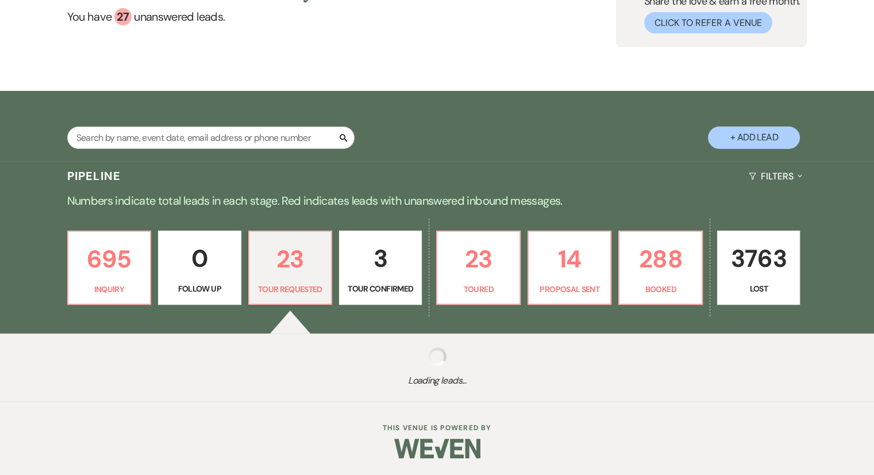
select select "2"
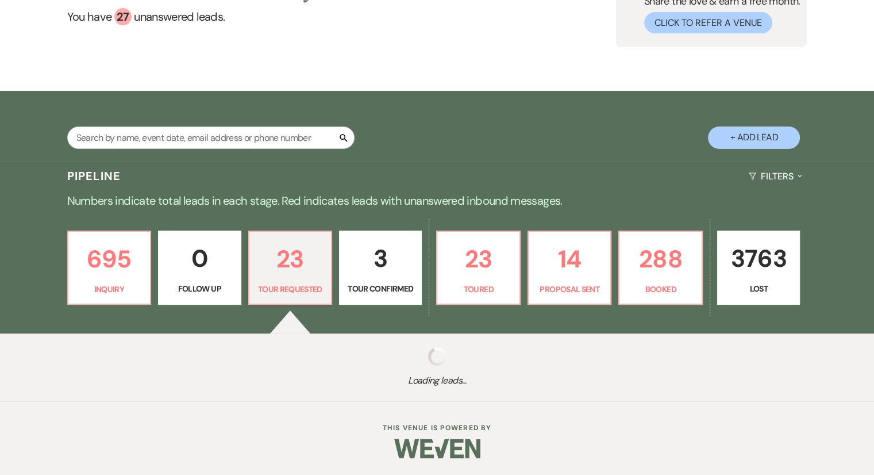
select select "2"
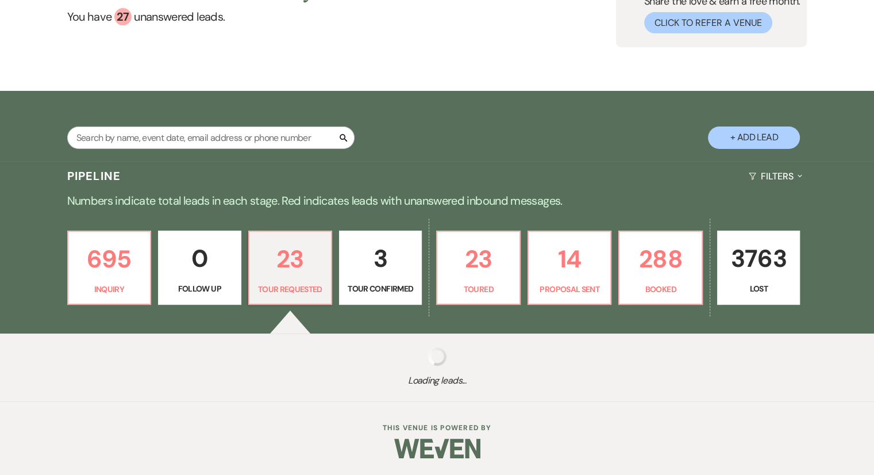
select select "2"
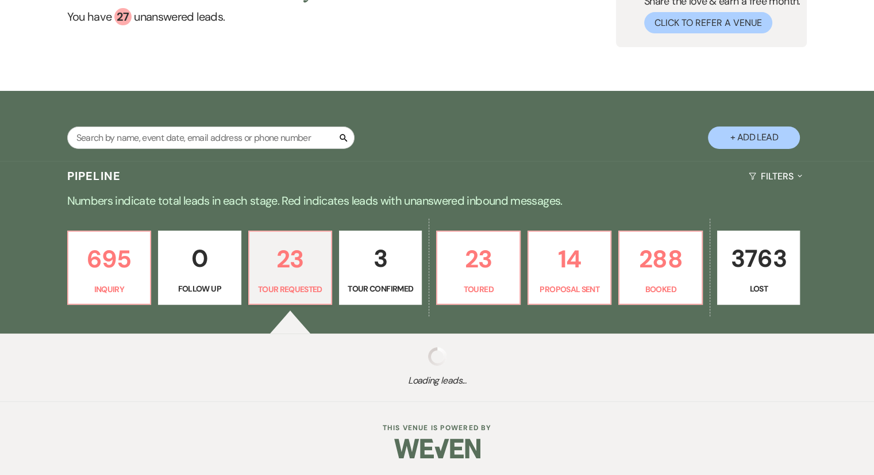
select select "2"
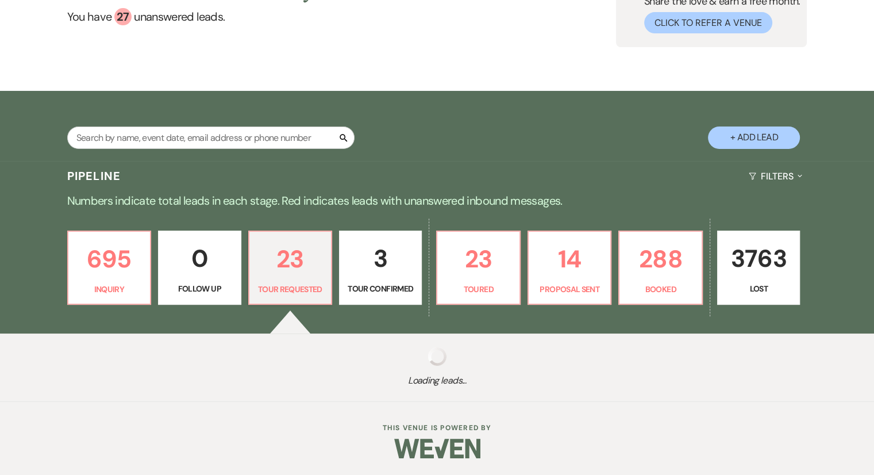
select select "2"
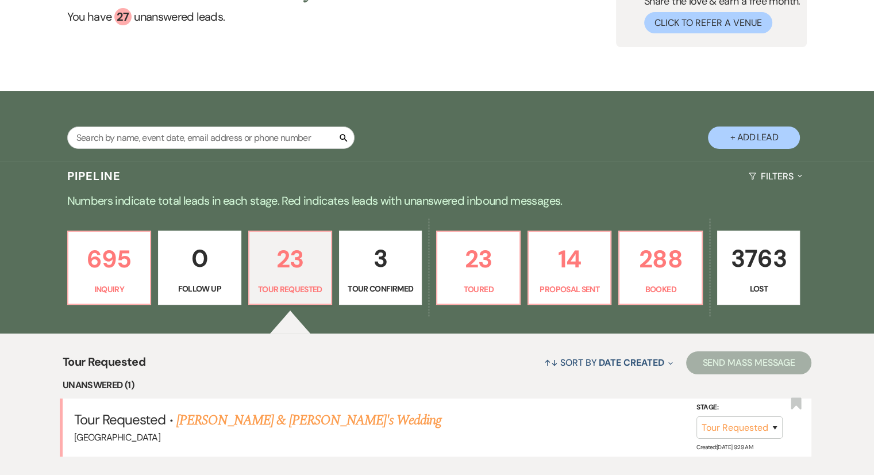
scroll to position [345, 0]
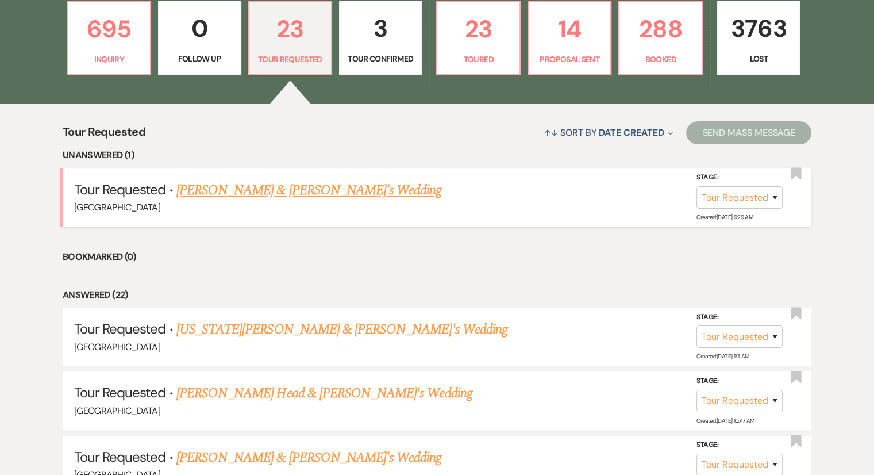
click at [276, 191] on link "Anna Hancock & Fiance's Wedding" at bounding box center [309, 190] width 266 height 21
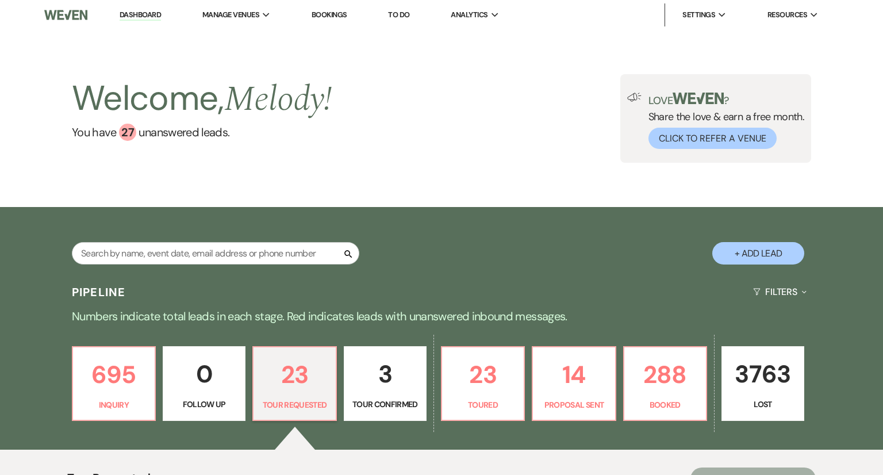
select select "2"
select select "14"
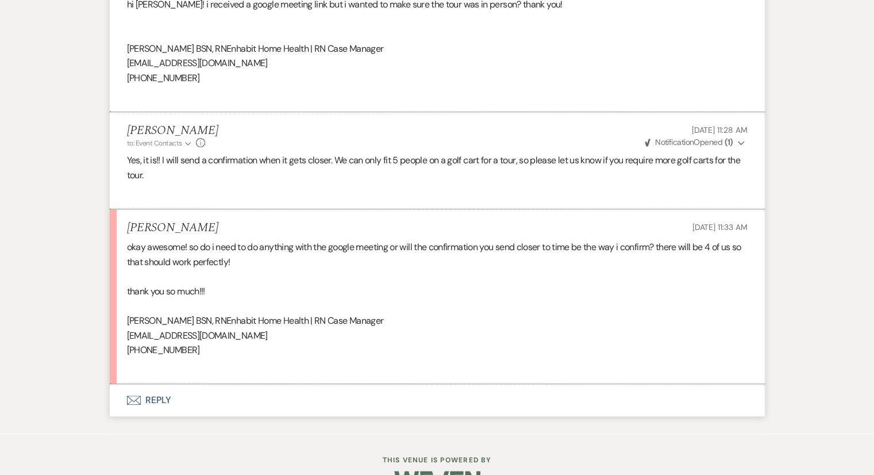
scroll to position [790, 0]
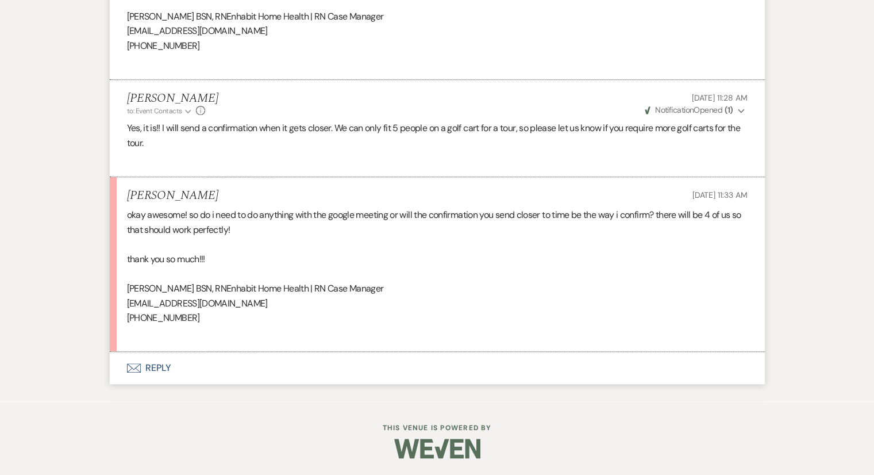
click at [229, 325] on div "okay awesome! so do i need to do anything with the google meeting or will the c…" at bounding box center [437, 273] width 621 height 132
click at [233, 324] on div "okay awesome! so do i need to do anything with the google meeting or will the c…" at bounding box center [437, 273] width 621 height 132
click at [234, 324] on div "okay awesome! so do i need to do anything with the google meeting or will the c…" at bounding box center [437, 273] width 621 height 132
click at [261, 251] on div "okay awesome! so do i need to do anything with the google meeting or will the c…" at bounding box center [437, 273] width 621 height 132
click at [139, 370] on icon "Envelope" at bounding box center [134, 367] width 14 height 9
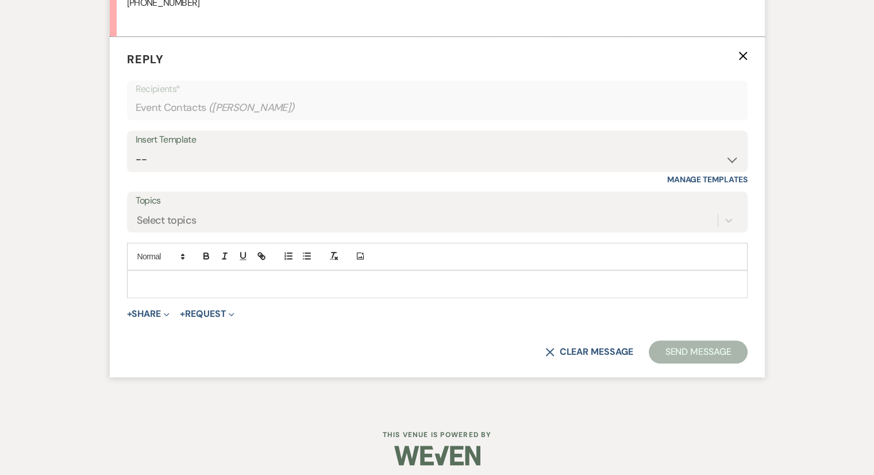
scroll to position [1111, 0]
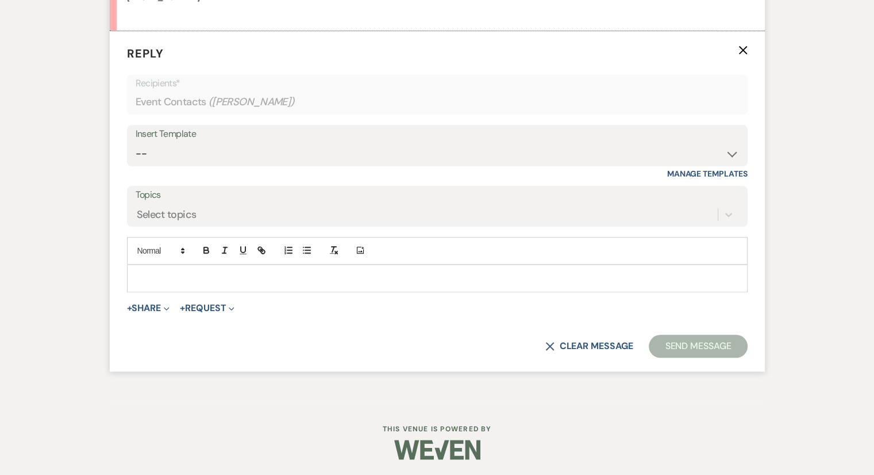
click at [144, 272] on p at bounding box center [437, 278] width 602 height 13
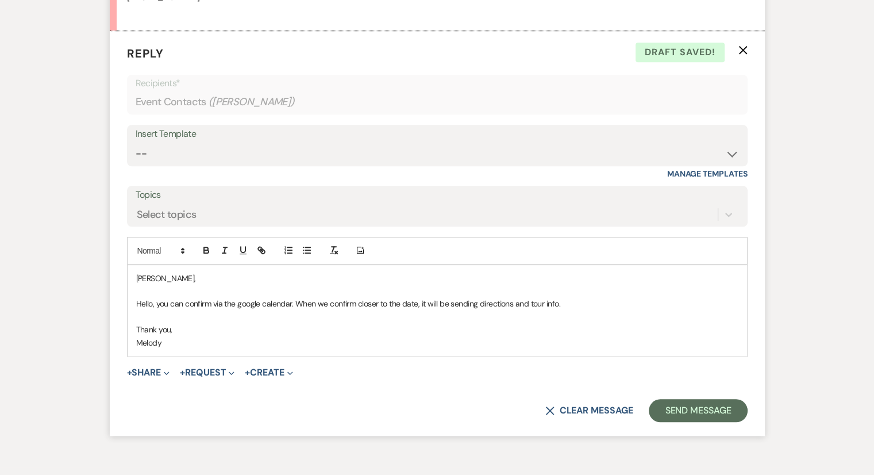
click at [499, 349] on div "Anna, Hello, you can confirm via the google calendar. When we confirm closer to…" at bounding box center [438, 310] width 620 height 91
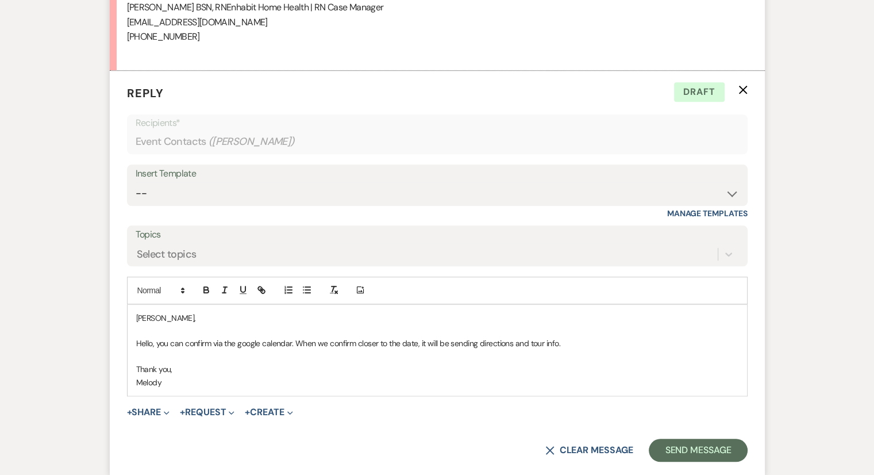
scroll to position [1053, 0]
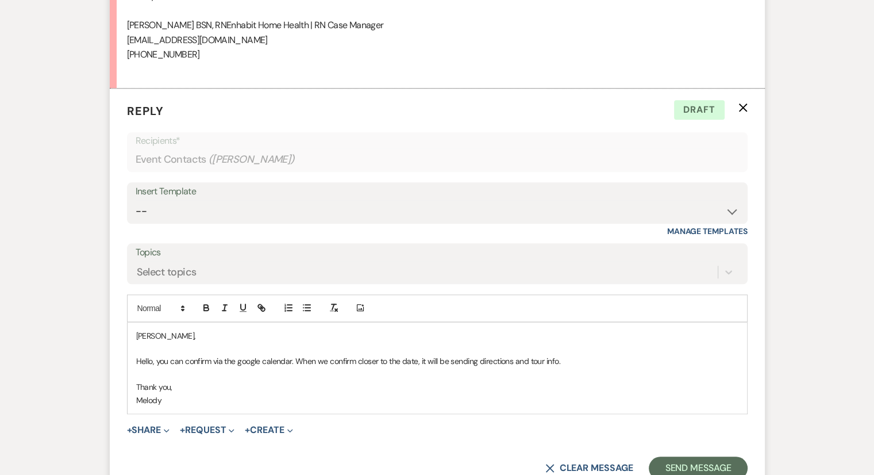
click at [516, 389] on p "Thank you," at bounding box center [437, 386] width 602 height 13
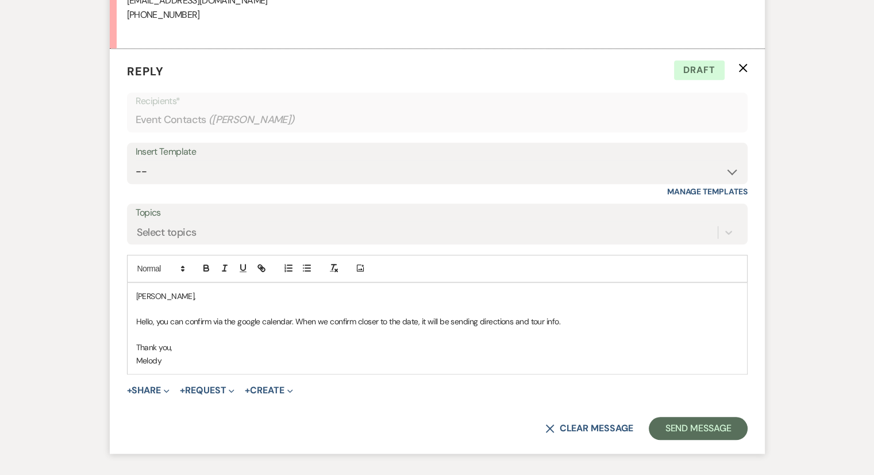
scroll to position [1111, 0]
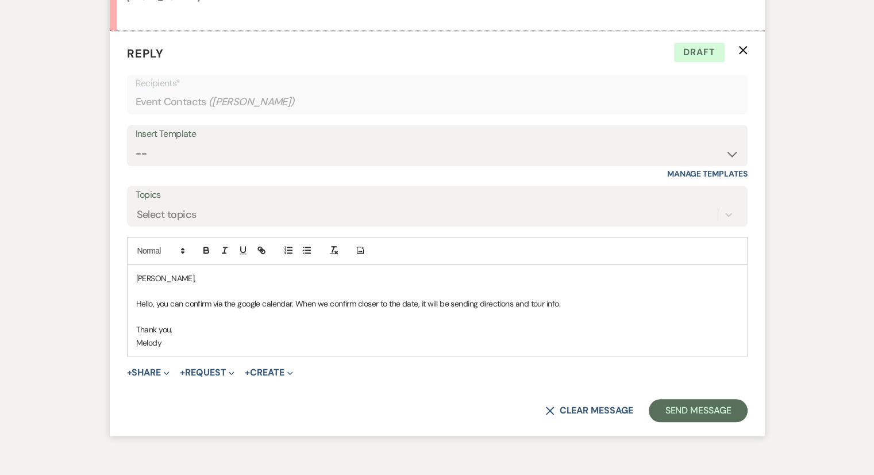
click at [581, 302] on p "Hello, you can confirm via the google calendar. When we confirm closer to the d…" at bounding box center [437, 303] width 602 height 13
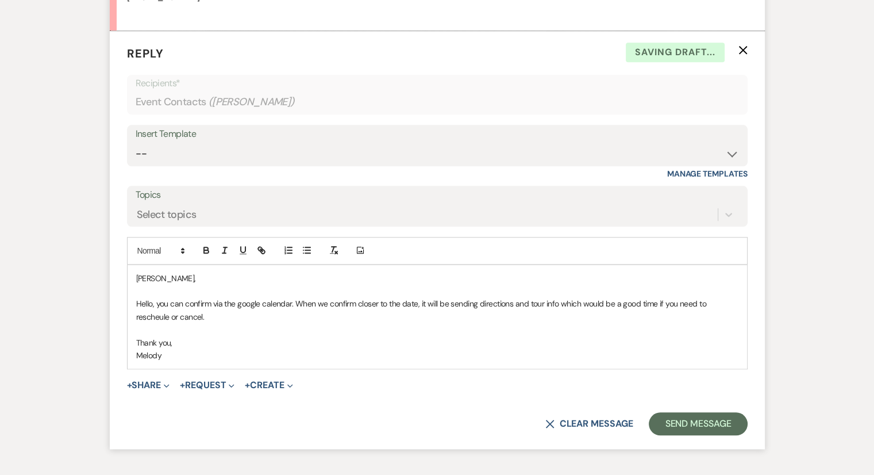
drag, startPoint x: 224, startPoint y: 352, endPoint x: 227, endPoint y: 343, distance: 10.4
click at [226, 351] on p "Melody" at bounding box center [437, 355] width 602 height 13
drag, startPoint x: 425, startPoint y: 353, endPoint x: 427, endPoint y: 343, distance: 10.5
click at [426, 349] on p "Melody" at bounding box center [437, 355] width 602 height 13
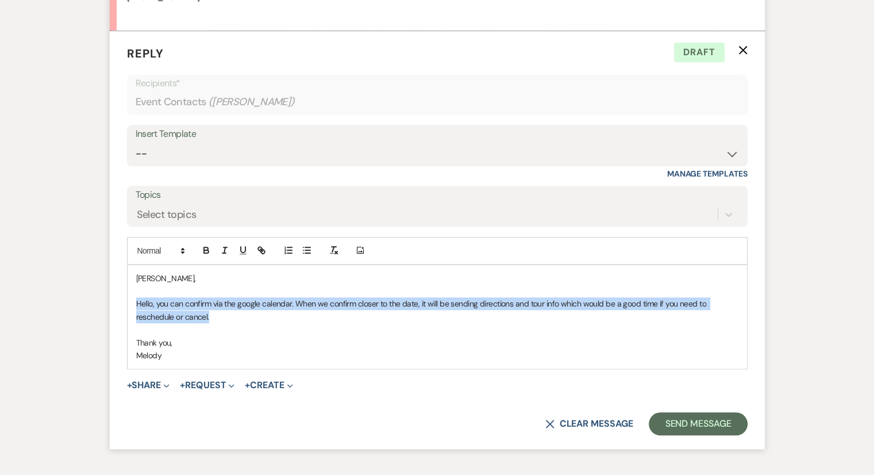
drag, startPoint x: 138, startPoint y: 302, endPoint x: 232, endPoint y: 320, distance: 95.5
click at [232, 320] on p "Hello, you can confirm via the google calendar. When we confirm closer to the d…" at bounding box center [437, 310] width 602 height 26
copy p "Hello, you can confirm via the google calendar. When we confirm closer to the d…"
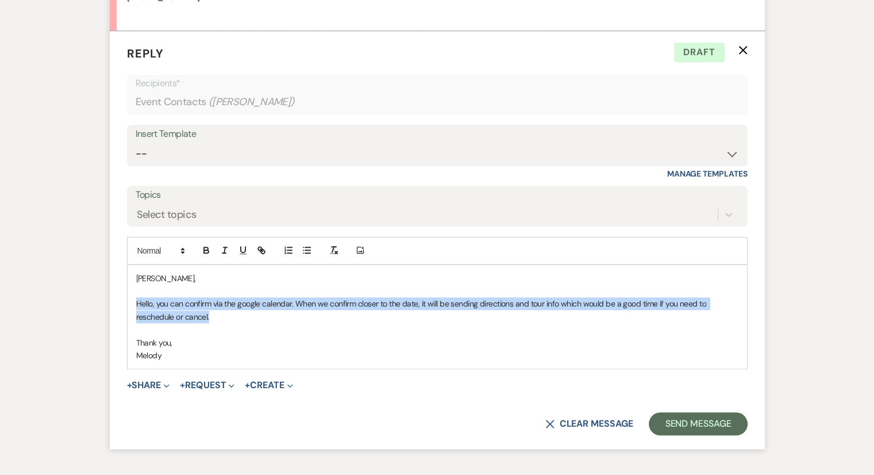
drag, startPoint x: 134, startPoint y: 301, endPoint x: 230, endPoint y: 309, distance: 96.9
click at [230, 309] on div "Anna, Hello, you can confirm via the google calendar. When we confirm closer to…" at bounding box center [438, 317] width 620 height 104
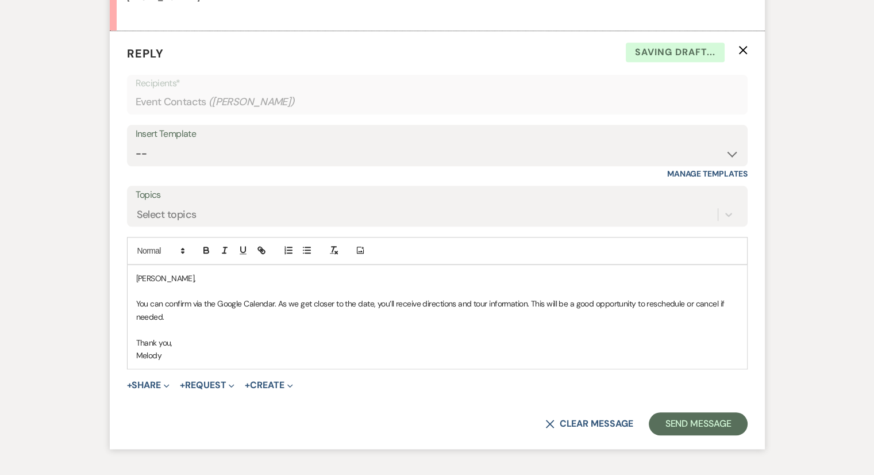
click at [261, 340] on p "Thank you," at bounding box center [437, 342] width 602 height 13
click at [490, 343] on p "Thank you," at bounding box center [437, 342] width 602 height 13
click at [710, 424] on button "Send Message" at bounding box center [698, 423] width 98 height 23
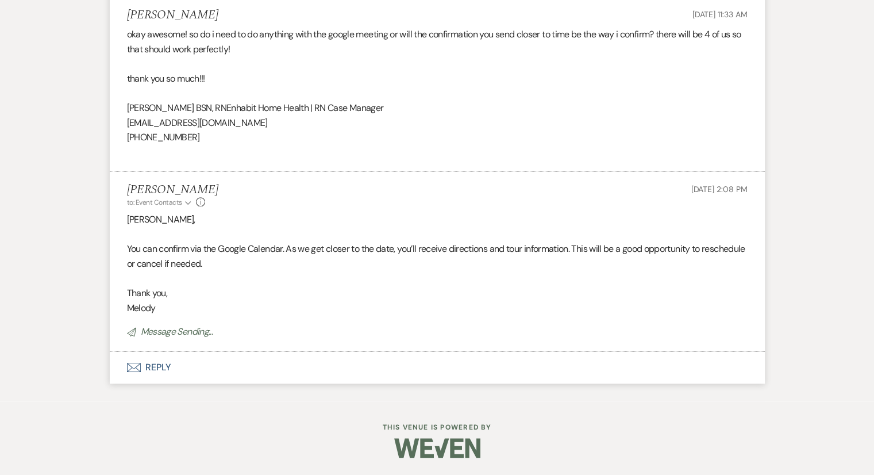
scroll to position [970, 0]
click at [166, 442] on div at bounding box center [437, 449] width 588 height 54
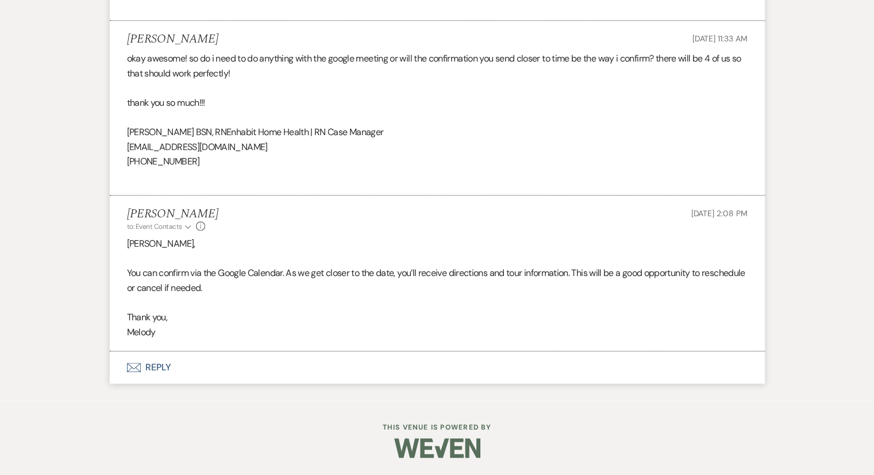
scroll to position [945, 0]
click at [281, 326] on p "Melody" at bounding box center [437, 333] width 621 height 15
click at [359, 332] on p "Melody" at bounding box center [437, 333] width 621 height 15
click at [326, 320] on p "Thank you," at bounding box center [437, 318] width 621 height 15
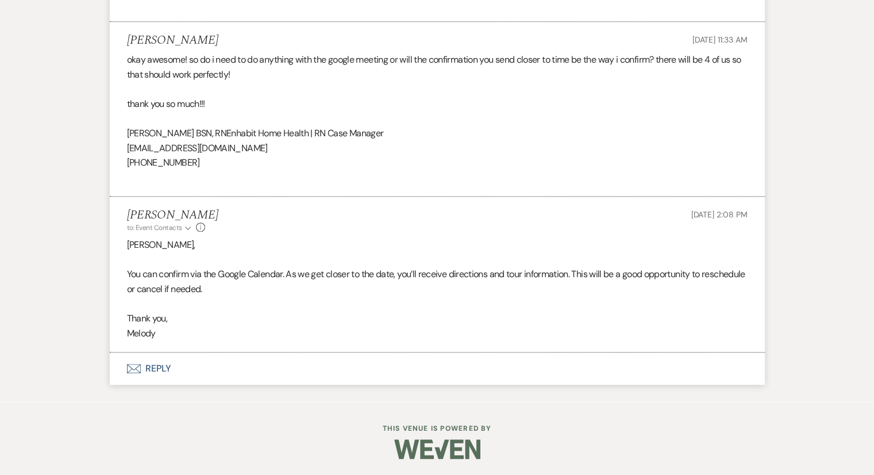
click at [325, 317] on p "Thank you," at bounding box center [437, 318] width 621 height 15
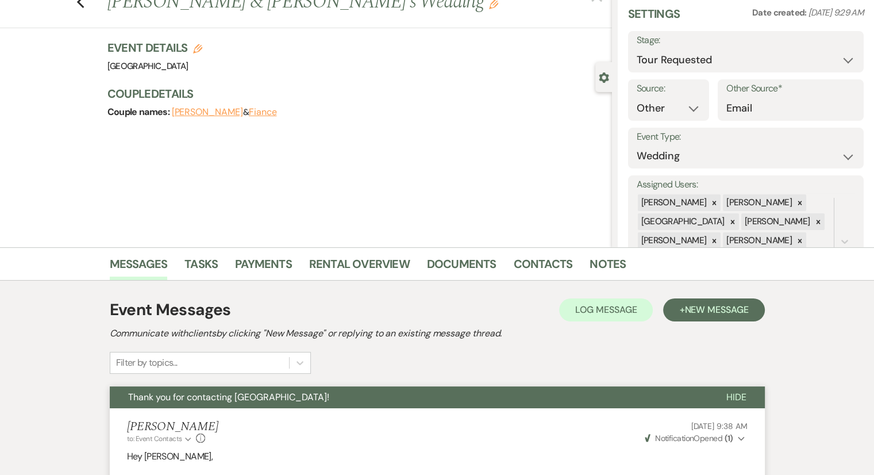
scroll to position [0, 0]
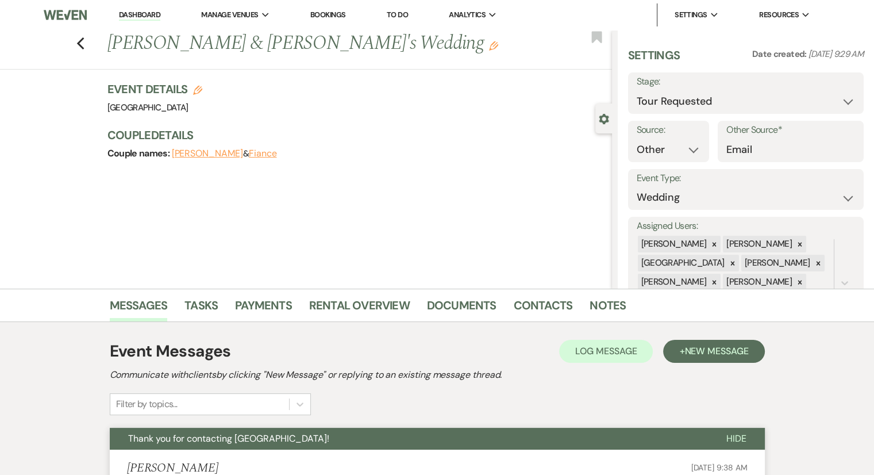
click at [483, 219] on div "Previous Anna Hancock & Fiance's Wedding Edit Bookmark Gear Settings Settings D…" at bounding box center [306, 159] width 612 height 259
click at [70, 180] on div "Previous Anna Hancock & Fiance's Wedding Edit Bookmark Gear Settings Settings D…" at bounding box center [306, 159] width 612 height 259
click at [461, 228] on div "Previous Anna Hancock & Fiance's Wedding Edit Bookmark Gear Settings Settings D…" at bounding box center [306, 159] width 612 height 259
click at [441, 221] on div "Previous Anna Hancock & Fiance's Wedding Edit Bookmark Gear Settings Settings D…" at bounding box center [306, 159] width 612 height 259
click at [443, 221] on div "Previous Anna Hancock & Fiance's Wedding Edit Bookmark Gear Settings Settings D…" at bounding box center [306, 159] width 612 height 259
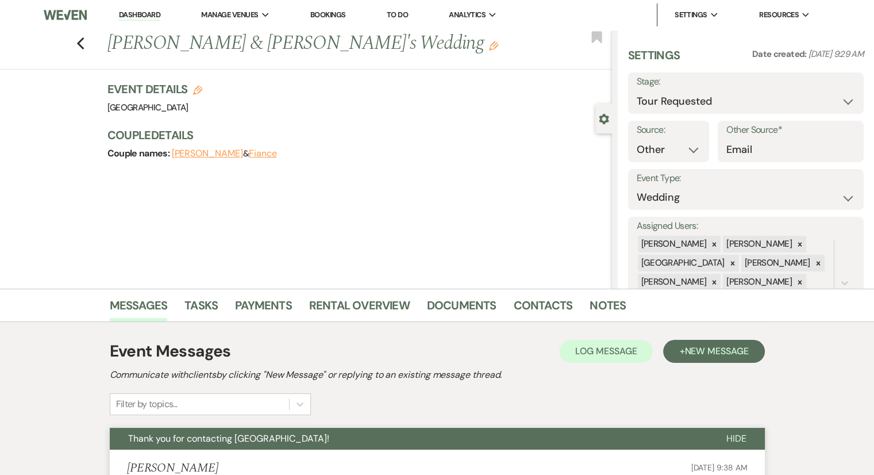
click at [443, 221] on div "Previous Anna Hancock & Fiance's Wedding Edit Bookmark Gear Settings Settings D…" at bounding box center [306, 159] width 612 height 259
click at [370, 221] on div "Previous Anna Hancock & Fiance's Wedding Edit Bookmark Gear Settings Settings D…" at bounding box center [306, 159] width 612 height 259
click at [280, 161] on div "Event Details Edit Venue: Chimney Pond Farm Venue Address: 240 Chimney Pond Rd …" at bounding box center [359, 127] width 505 height 92
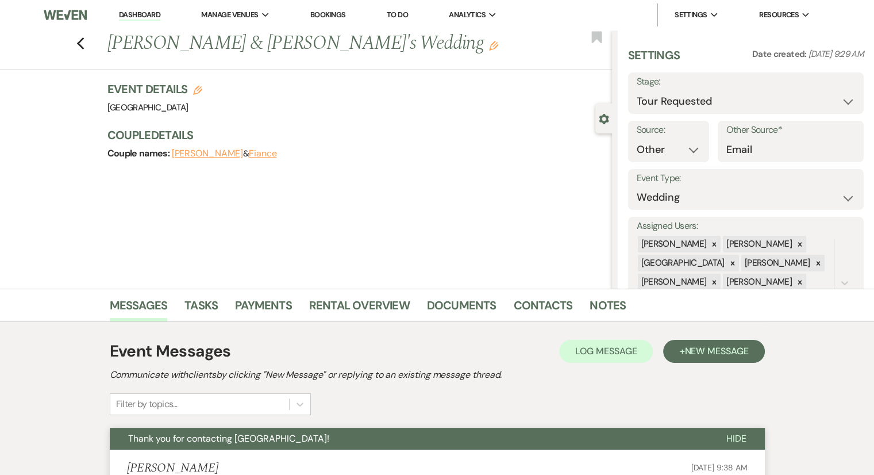
click at [336, 216] on div "Previous Anna Hancock & Fiance's Wedding Edit Bookmark Gear Settings Settings D…" at bounding box center [306, 159] width 612 height 259
click at [143, 17] on link "Dashboard" at bounding box center [139, 15] width 41 height 11
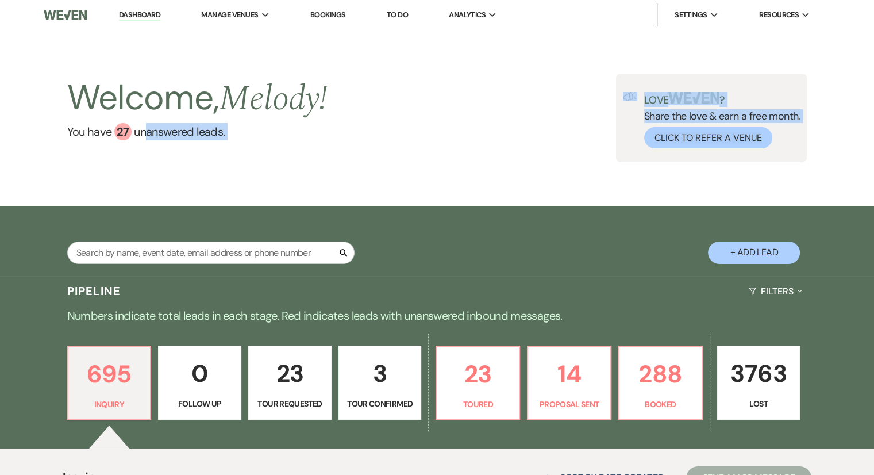
drag, startPoint x: 147, startPoint y: 194, endPoint x: 141, endPoint y: 230, distance: 36.2
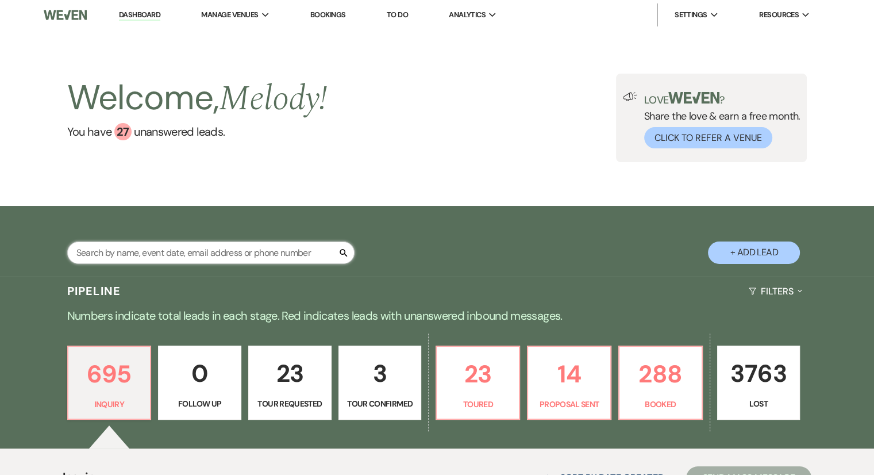
click at [138, 260] on input "text" at bounding box center [210, 252] width 287 height 22
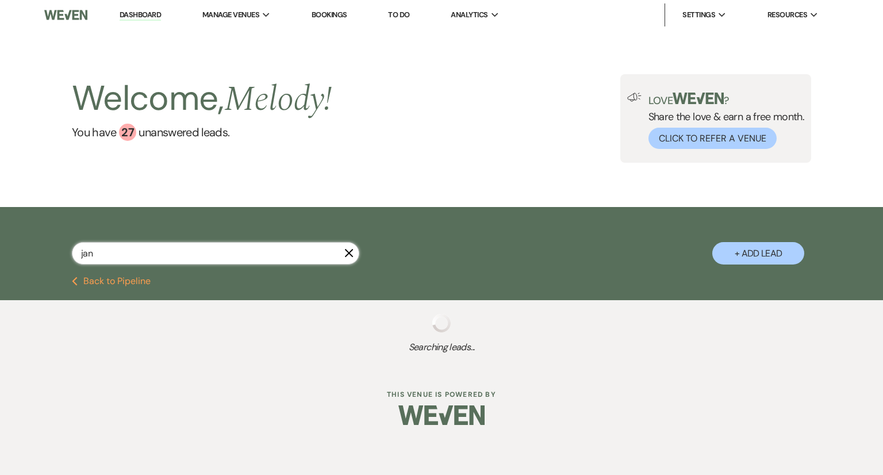
type input "jani"
select select "6"
select select "5"
select select "8"
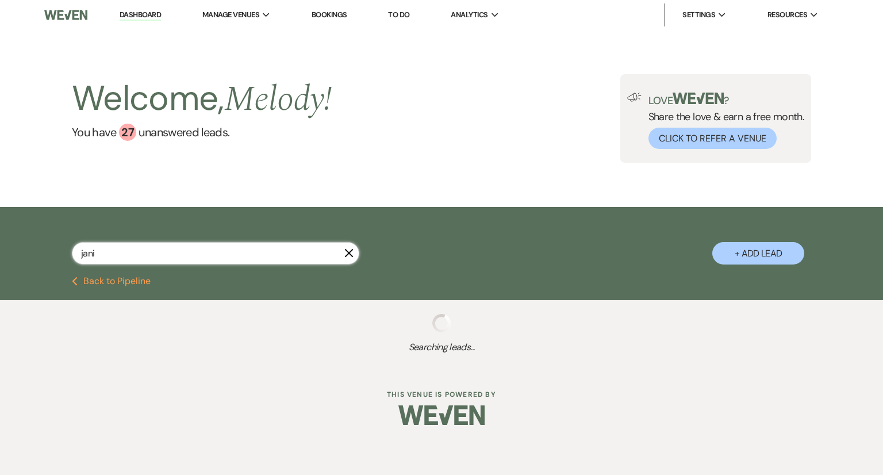
select select "5"
select select "8"
select select "5"
select select "8"
select select "5"
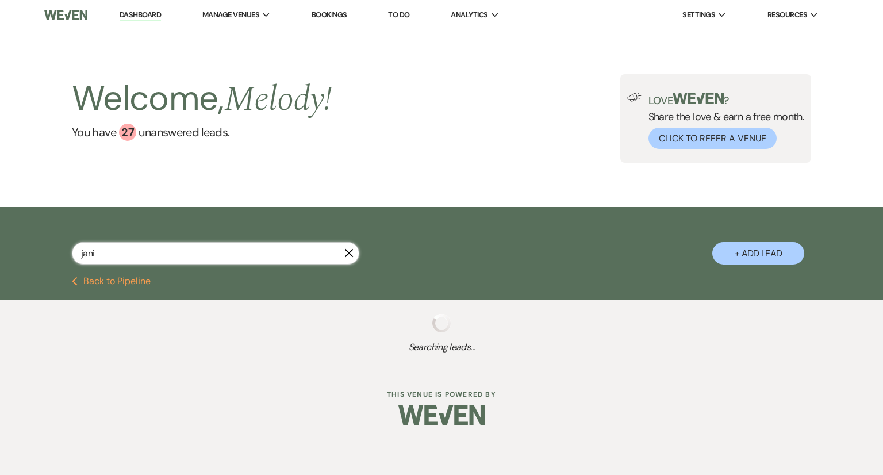
select select "8"
select select "6"
select select "8"
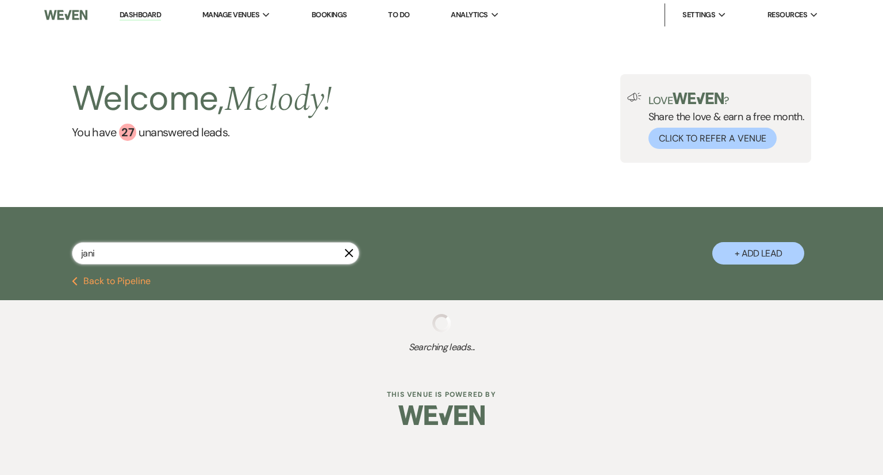
select select "5"
select select "8"
select select "10"
select select "8"
select select "5"
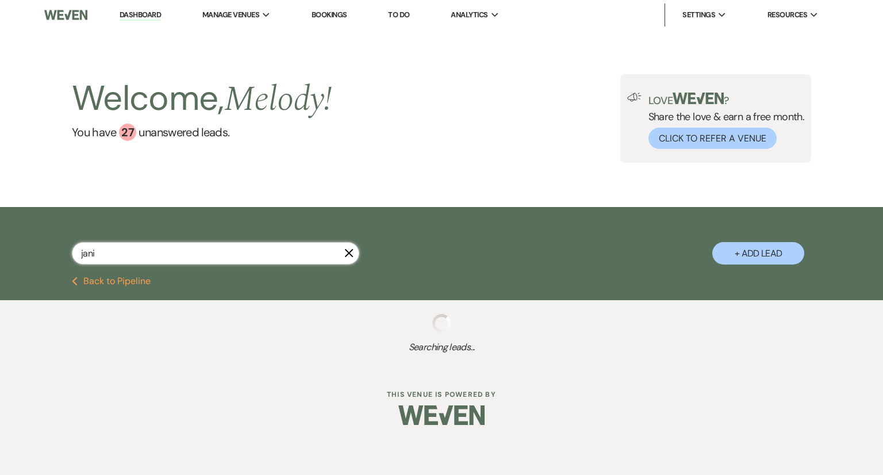
select select "8"
select select "5"
select select "8"
select select "5"
select select "8"
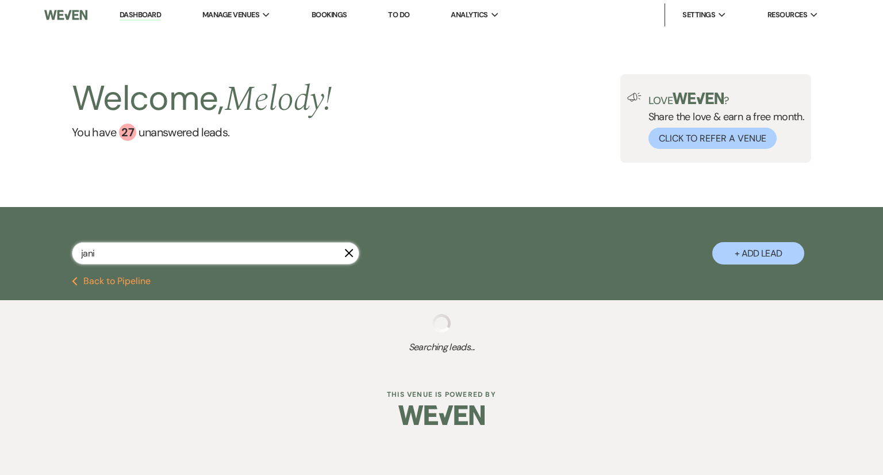
select select "5"
select select "8"
select select "5"
select select "8"
select select "5"
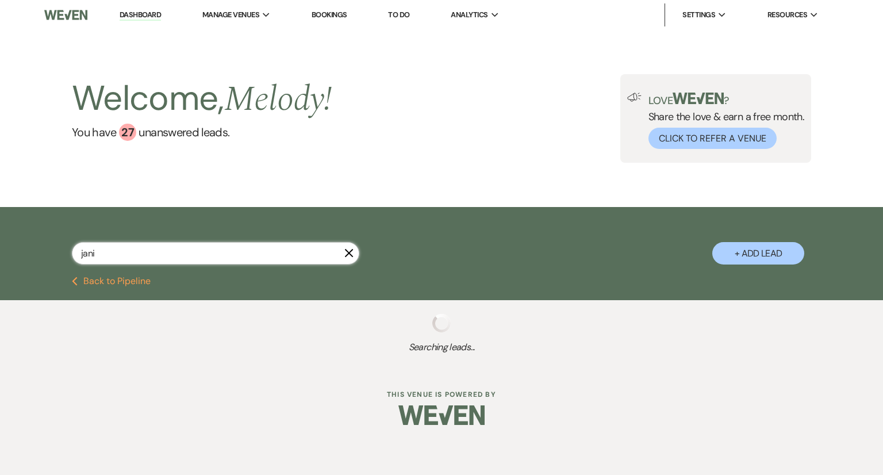
select select "8"
select select "7"
select select "8"
select select "5"
select select "8"
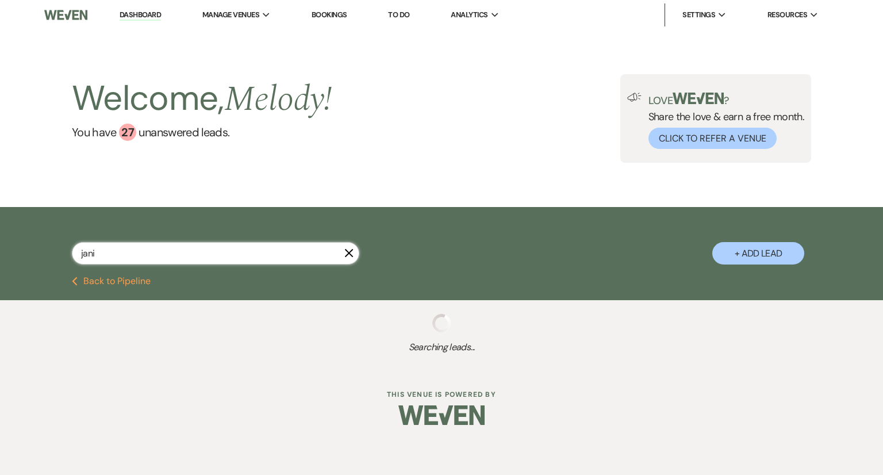
select select "5"
select select "8"
select select "5"
select select "8"
select select "5"
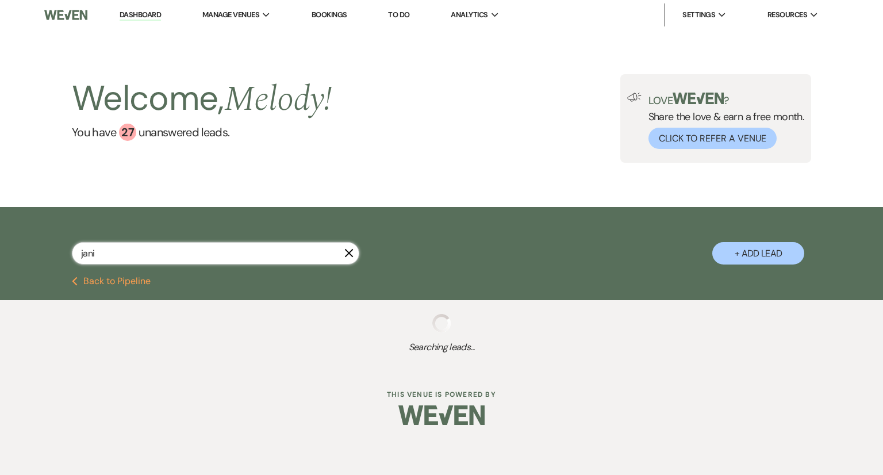
select select "8"
select select "4"
select select "8"
select select "5"
select select "8"
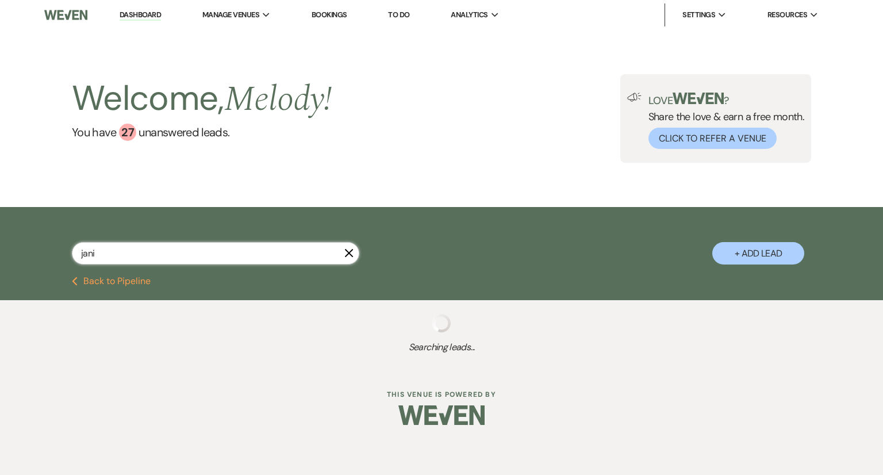
select select "5"
select select "8"
select select "5"
select select "8"
select select "5"
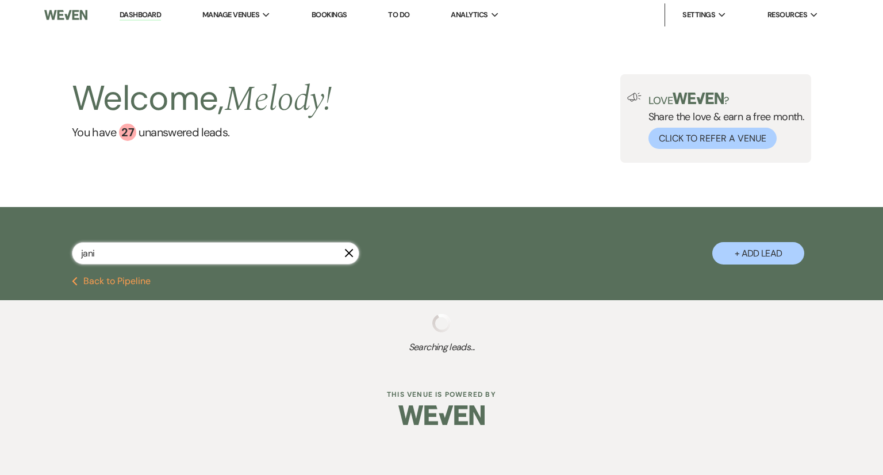
select select "8"
select select "5"
select select "8"
select select "5"
select select "8"
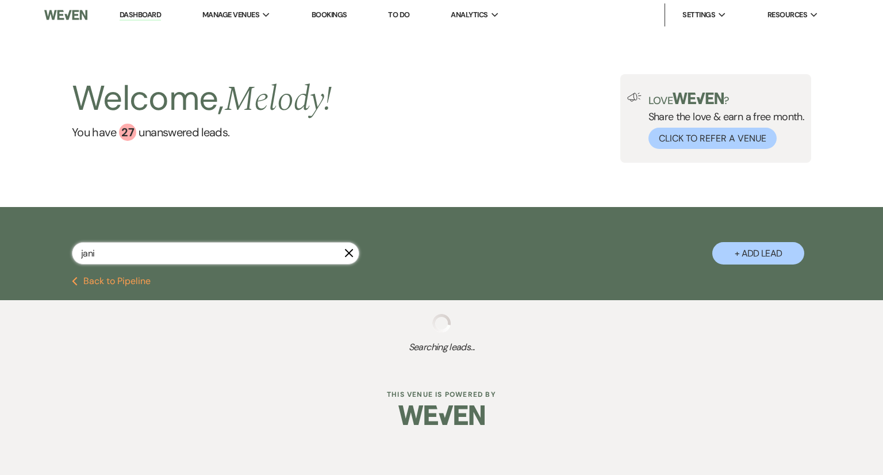
select select "5"
select select "8"
select select "5"
select select "8"
select select "5"
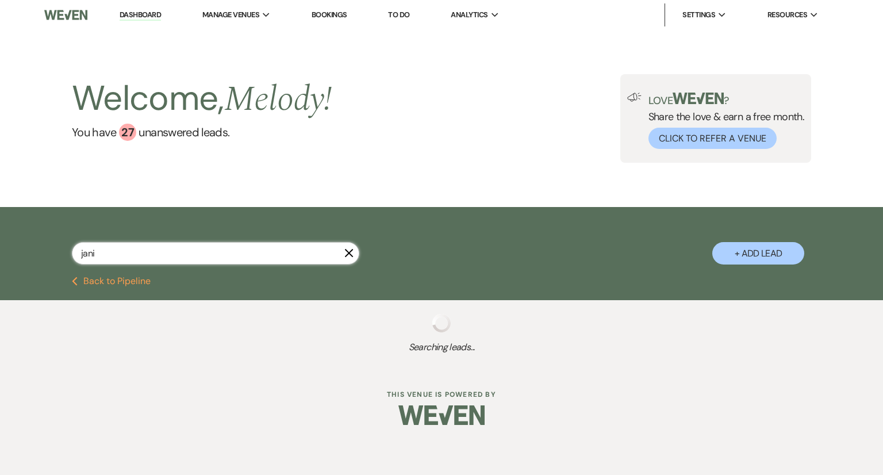
select select "8"
select select "5"
select select "8"
select select "5"
select select "8"
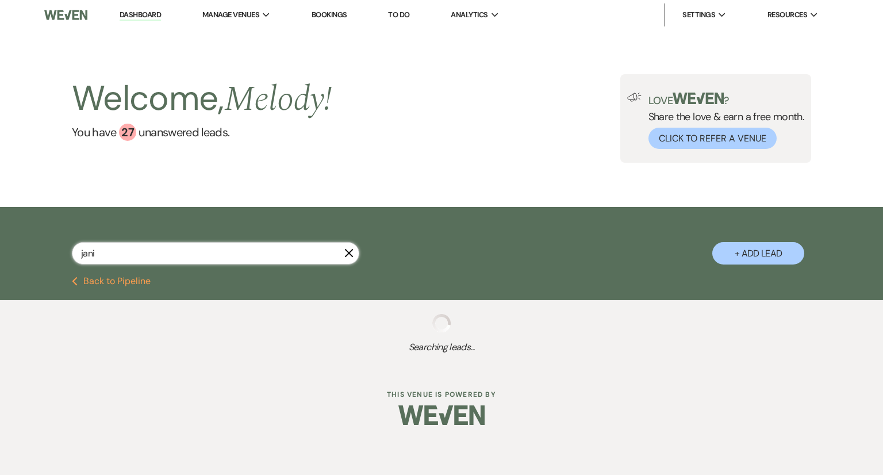
select select "5"
select select "8"
select select "5"
select select "8"
select select "5"
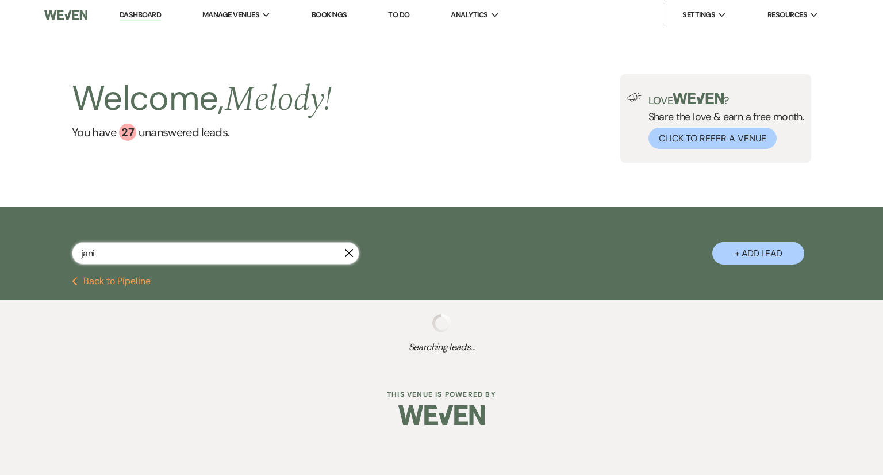
select select "8"
select select "5"
select select "8"
select select "5"
select select "8"
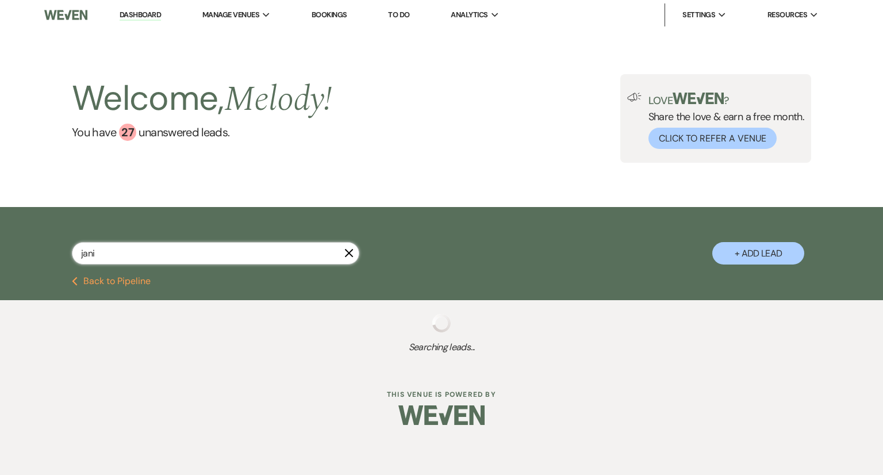
select select "5"
select select "8"
select select "5"
select select "8"
select select "5"
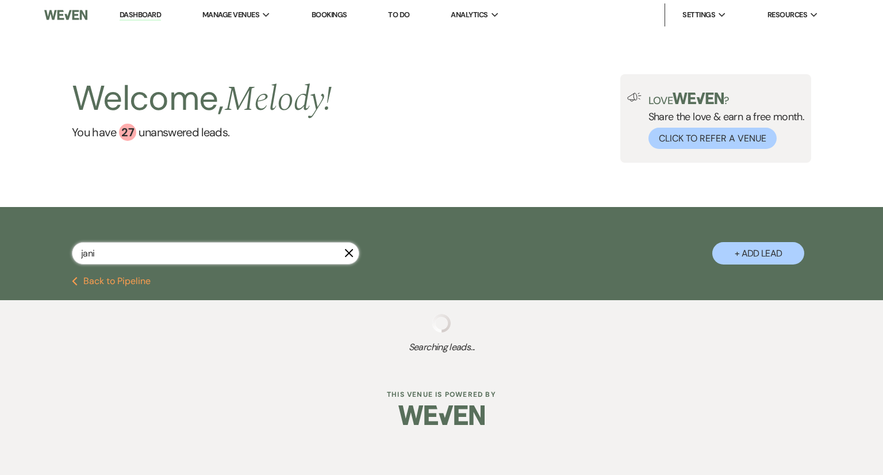
select select "8"
select select "5"
select select "8"
select select "5"
select select "8"
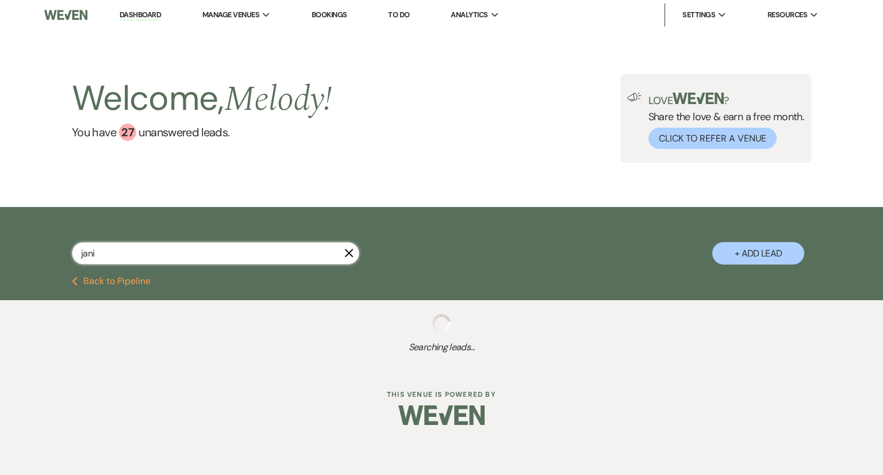
select select "5"
select select "8"
select select "5"
select select "8"
select select "5"
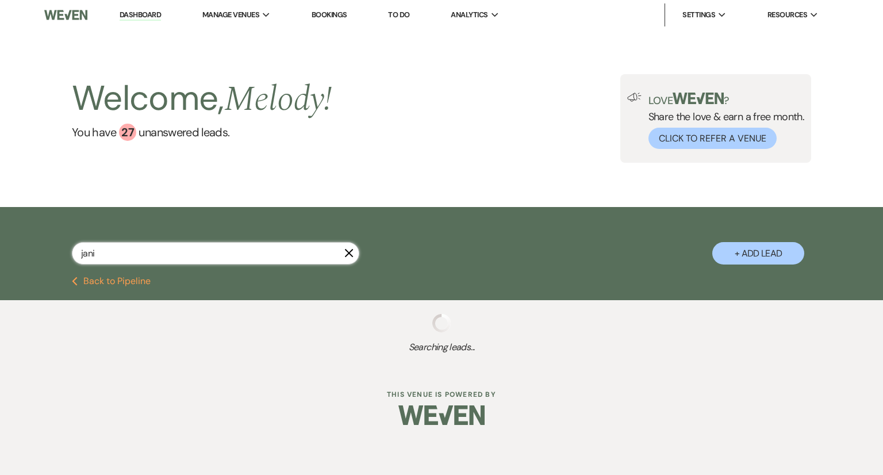
select select "8"
select select "5"
select select "8"
select select "5"
select select "8"
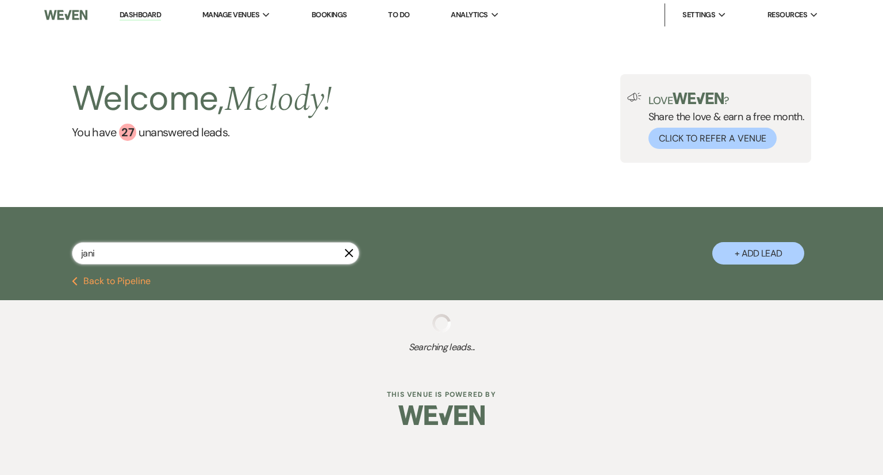
select select "6"
select select "8"
select select "5"
select select "8"
select select "4"
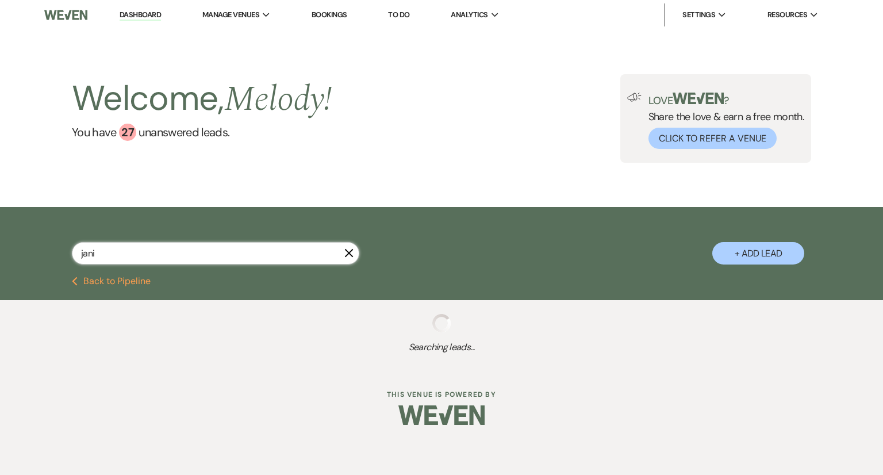
select select "8"
select select "5"
select select "8"
select select "6"
select select "8"
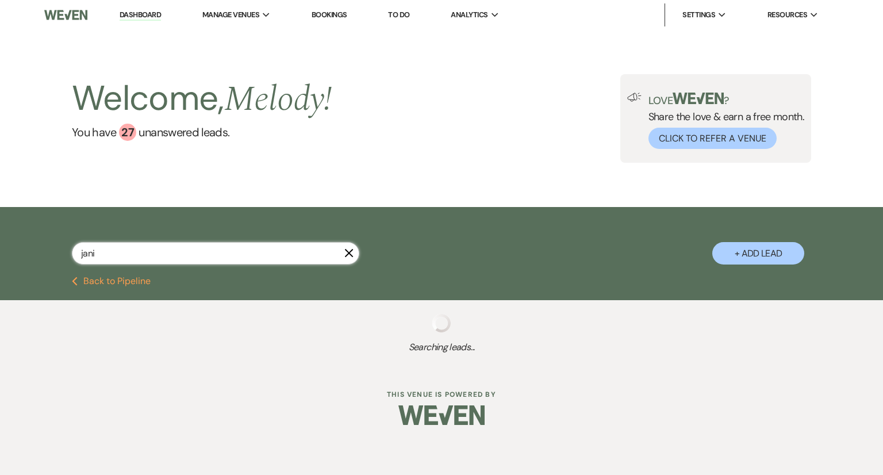
select select "1"
select select "8"
select select "5"
select select "8"
select select "5"
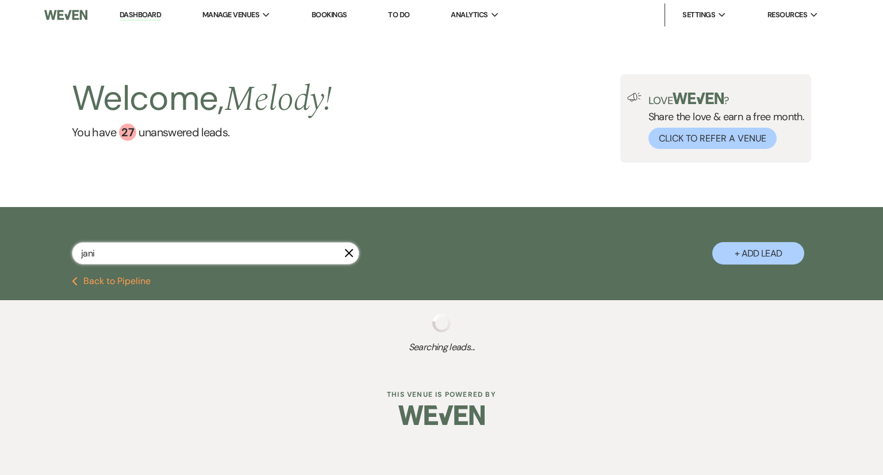
select select "8"
select select "6"
select select "8"
select select "5"
select select "8"
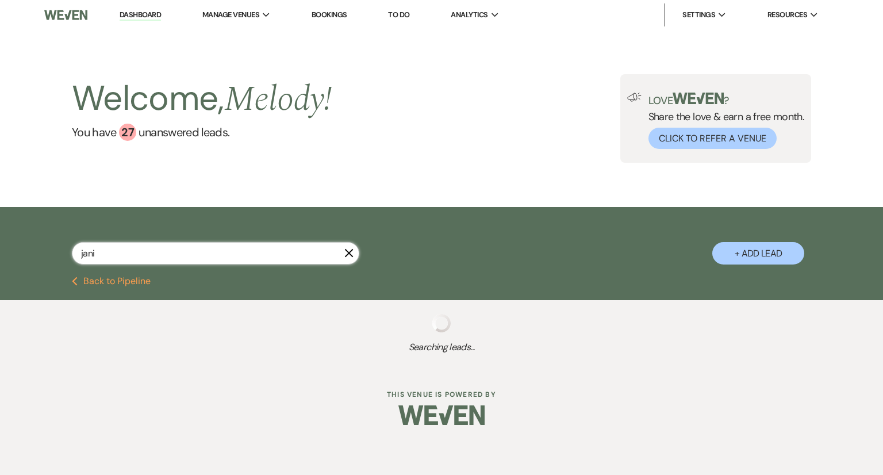
select select "5"
select select "8"
select select "5"
select select "8"
select select "5"
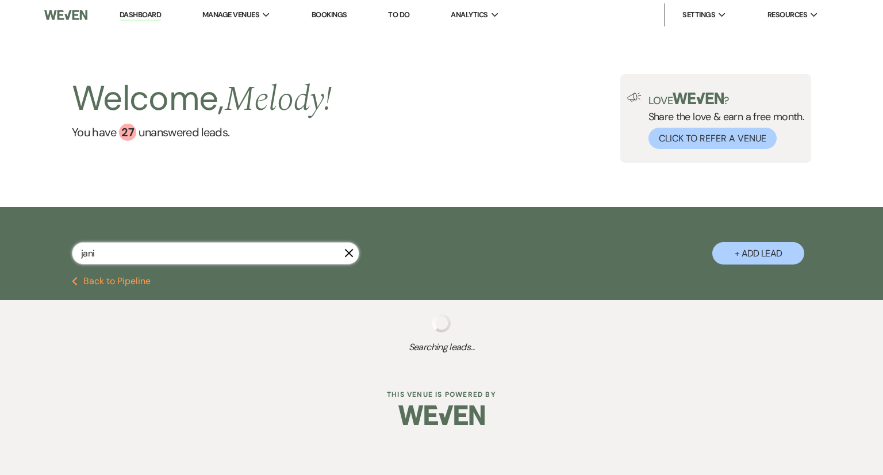
select select "8"
select select "5"
select select "8"
select select "5"
select select "8"
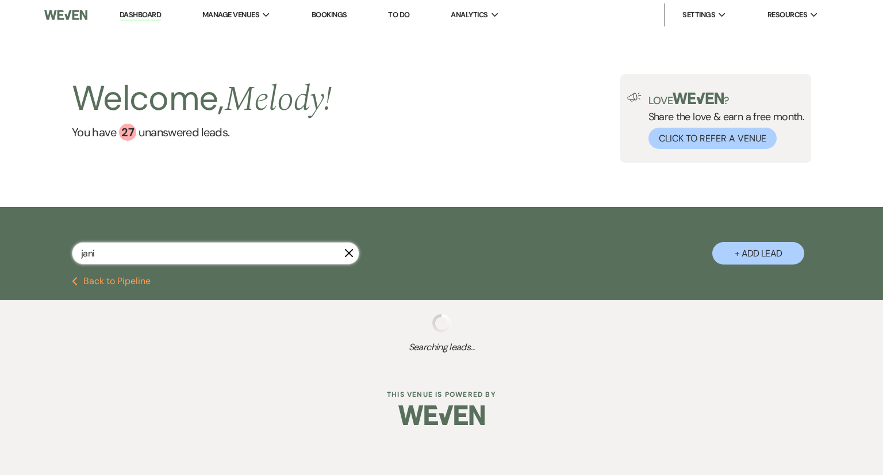
select select "5"
select select "8"
select select "5"
select select "8"
select select "4"
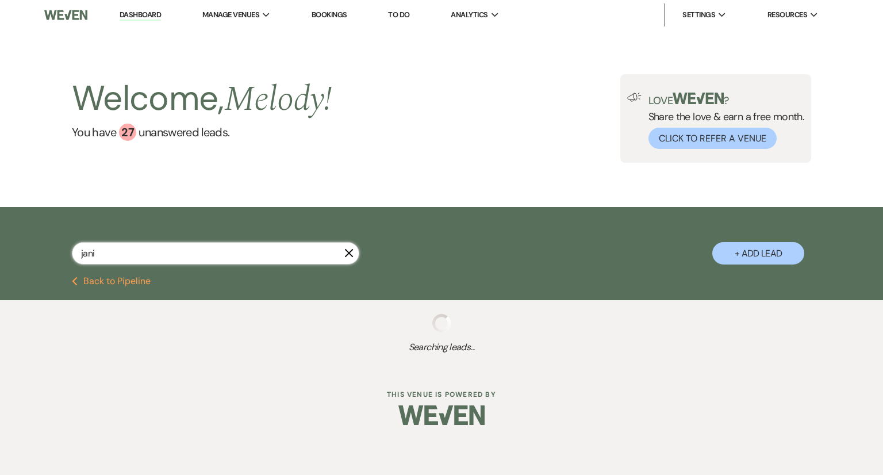
select select "8"
select select "5"
select select "8"
select select "3"
select select "8"
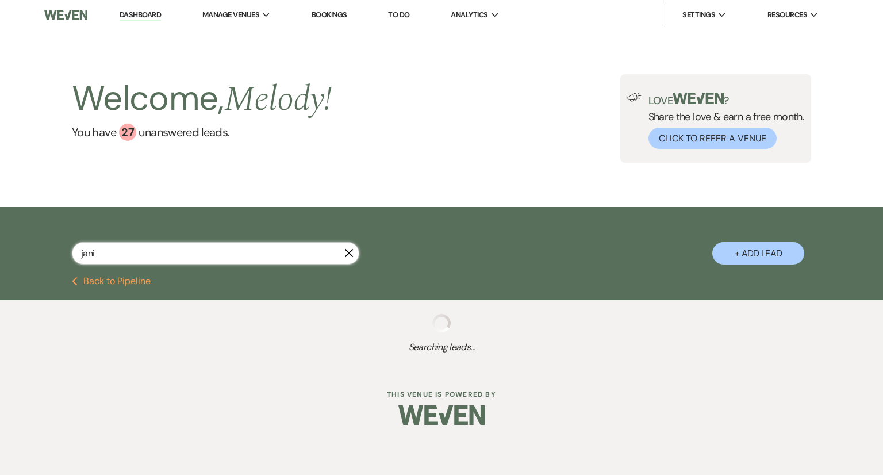
select select "5"
select select "8"
select select "5"
select select "8"
select select "5"
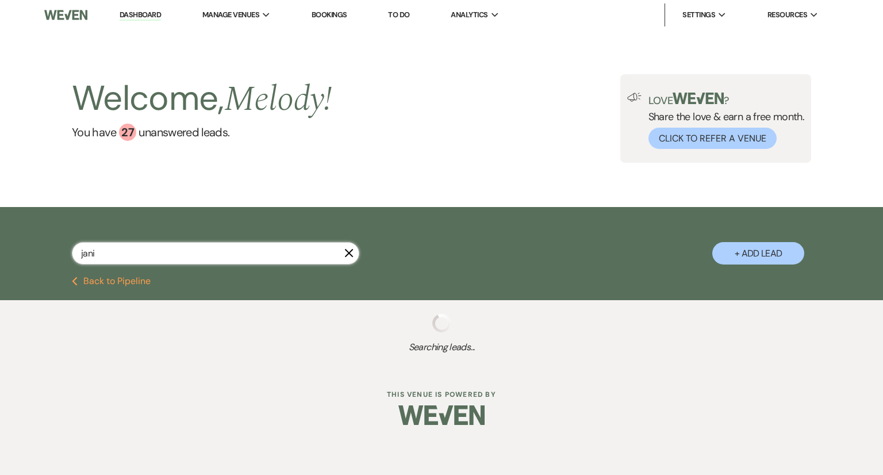
select select "8"
select select "5"
select select "8"
select select "5"
select select "8"
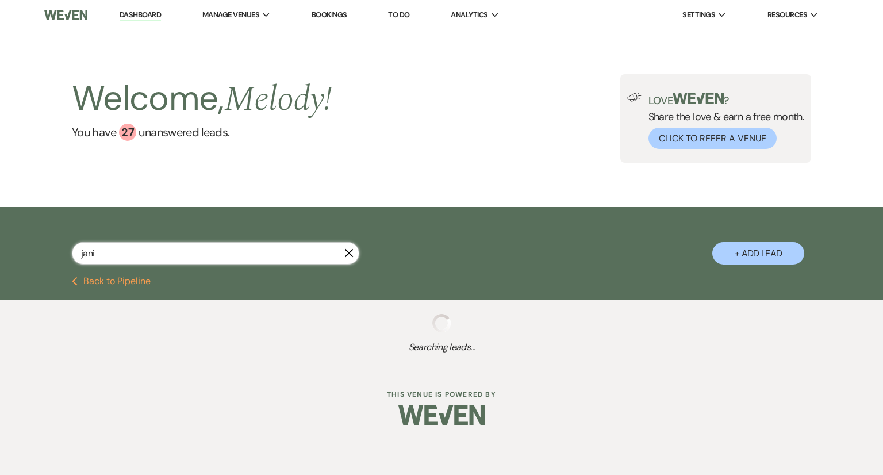
select select "5"
select select "8"
select select "5"
select select "8"
select select "5"
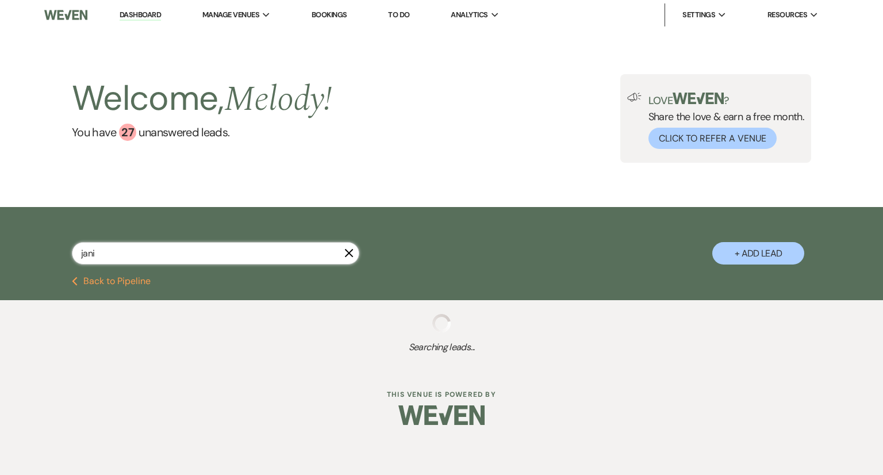
select select "8"
select select "5"
select select "8"
select select "5"
select select "8"
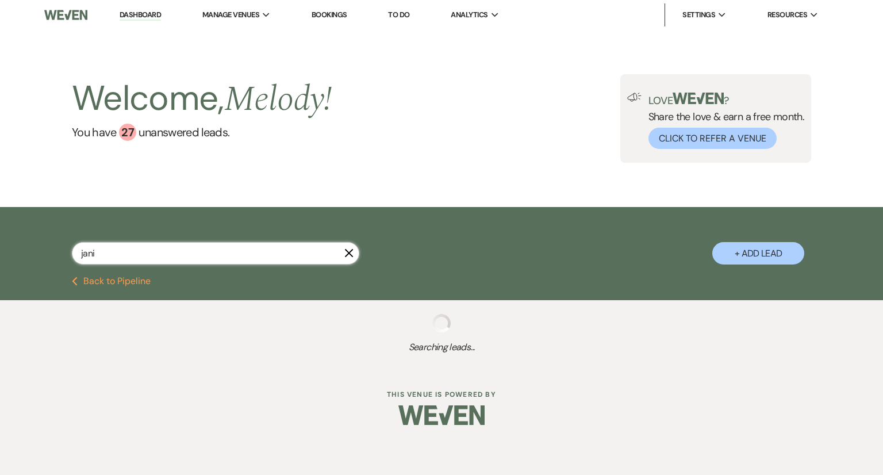
select select "5"
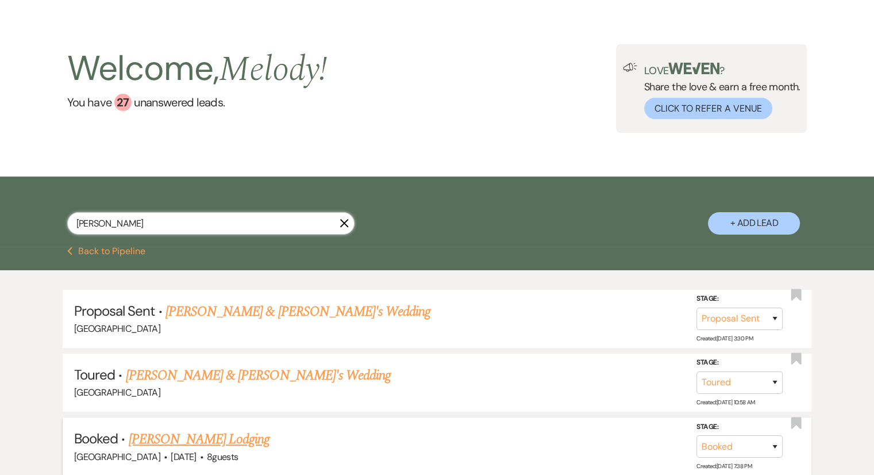
scroll to position [57, 0]
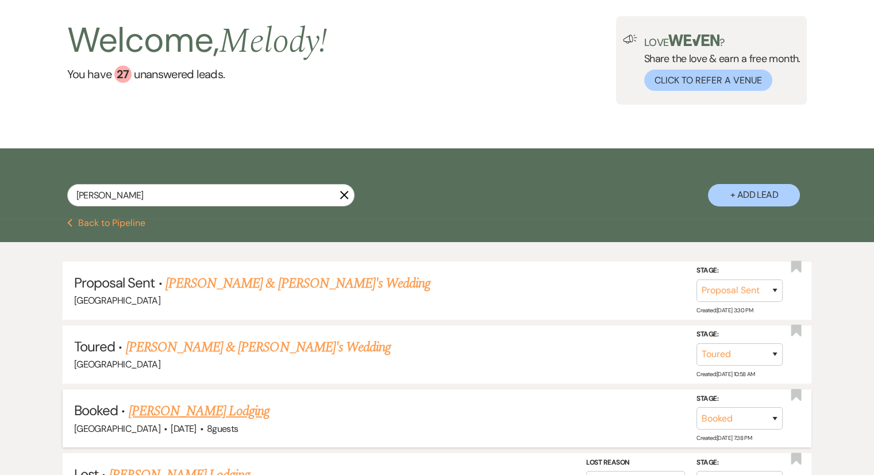
click at [201, 410] on link "Janice Ferraro's Lodging" at bounding box center [199, 411] width 141 height 21
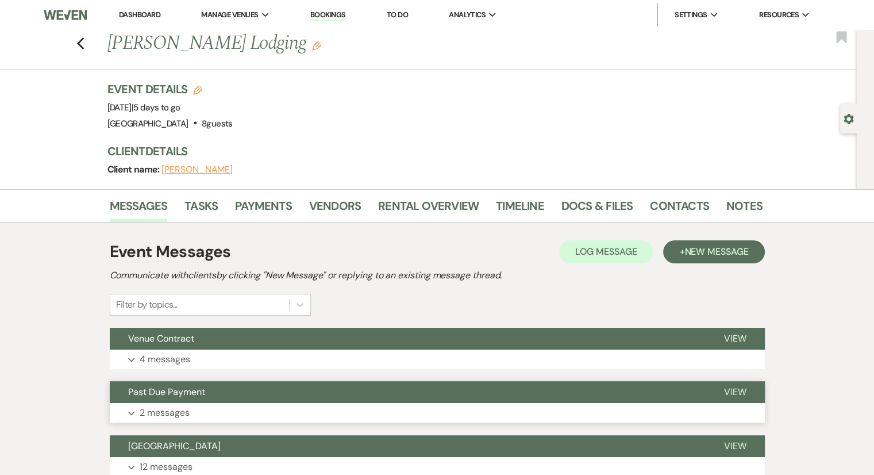
click at [175, 412] on p "2 messages" at bounding box center [165, 412] width 50 height 15
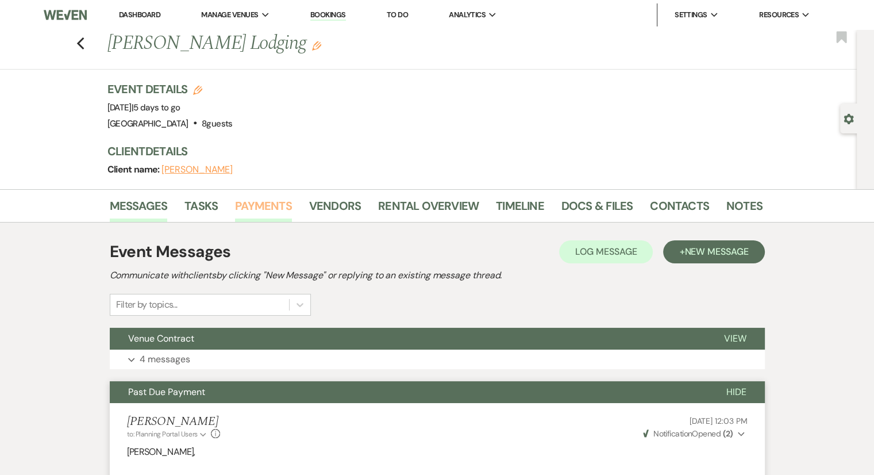
click at [267, 210] on link "Payments" at bounding box center [263, 209] width 57 height 25
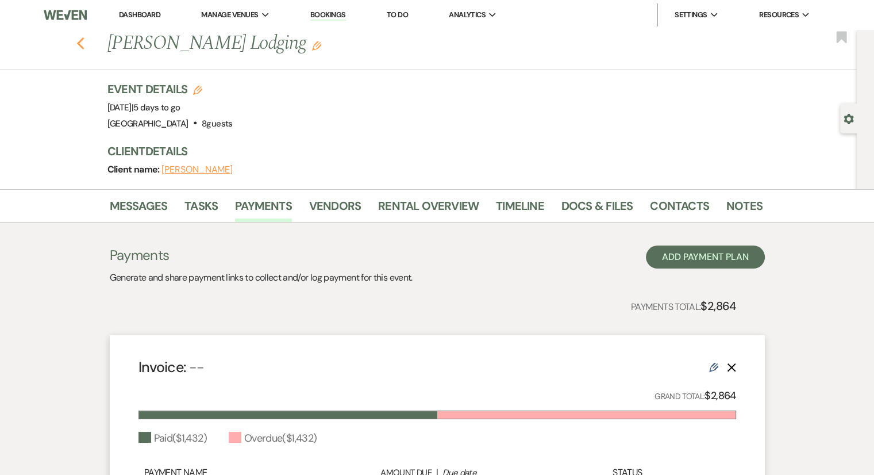
click at [85, 43] on icon "Previous" at bounding box center [80, 44] width 9 height 14
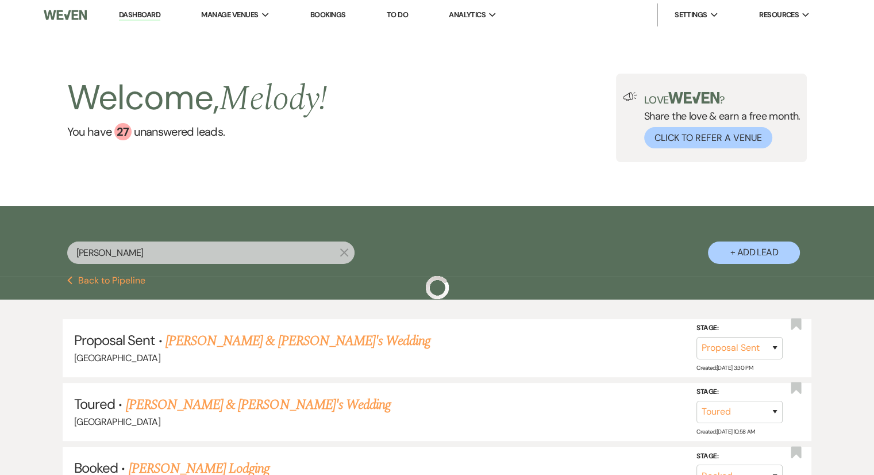
scroll to position [57, 0]
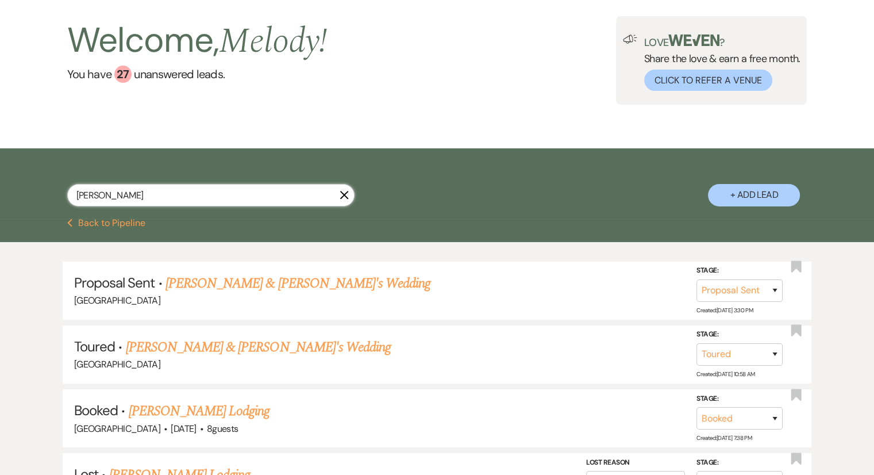
drag, startPoint x: 174, startPoint y: 195, endPoint x: 68, endPoint y: 198, distance: 105.2
click at [69, 199] on input "janice" at bounding box center [210, 195] width 287 height 22
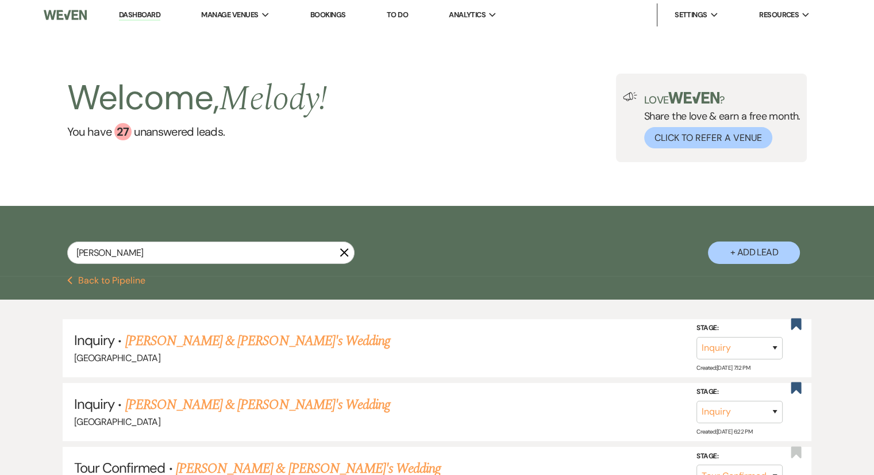
click at [331, 18] on link "Bookings" at bounding box center [328, 15] width 36 height 10
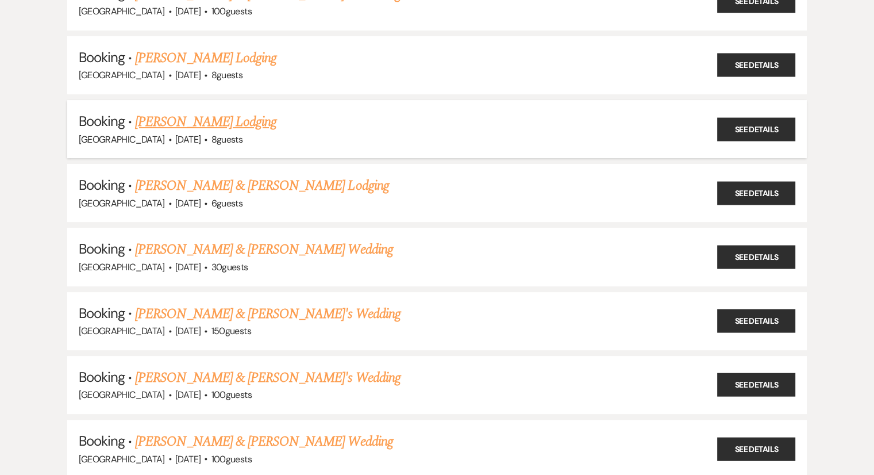
scroll to position [172, 0]
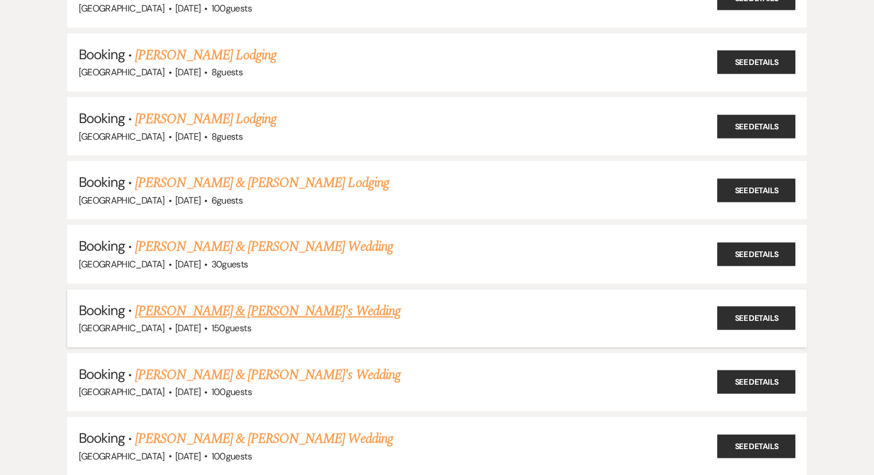
click at [191, 304] on link "Brooke Ferraro & Fiance's Wedding" at bounding box center [268, 311] width 266 height 21
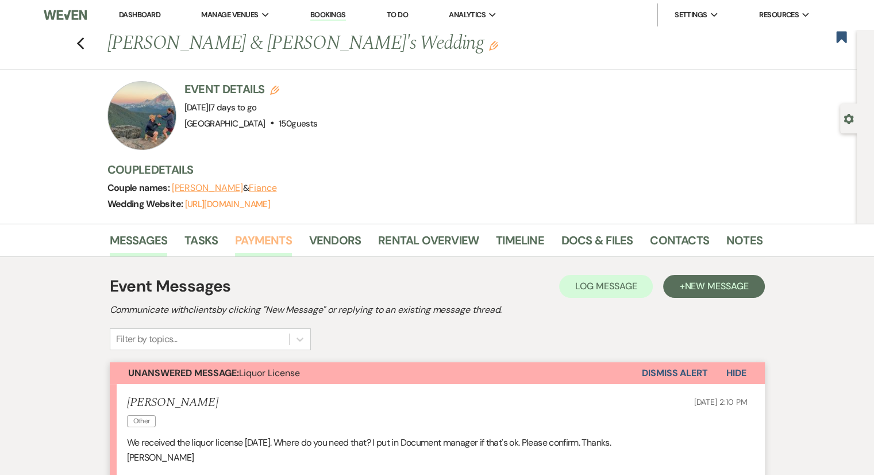
click at [272, 242] on link "Payments" at bounding box center [263, 243] width 57 height 25
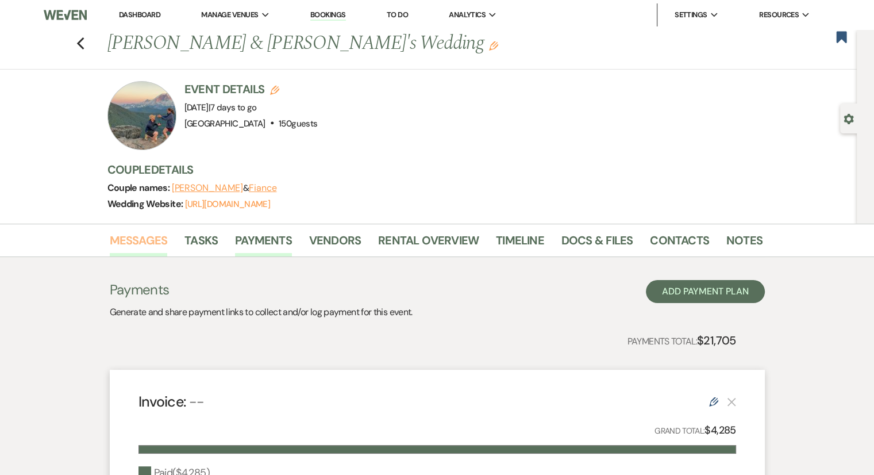
click at [136, 244] on link "Messages" at bounding box center [139, 243] width 58 height 25
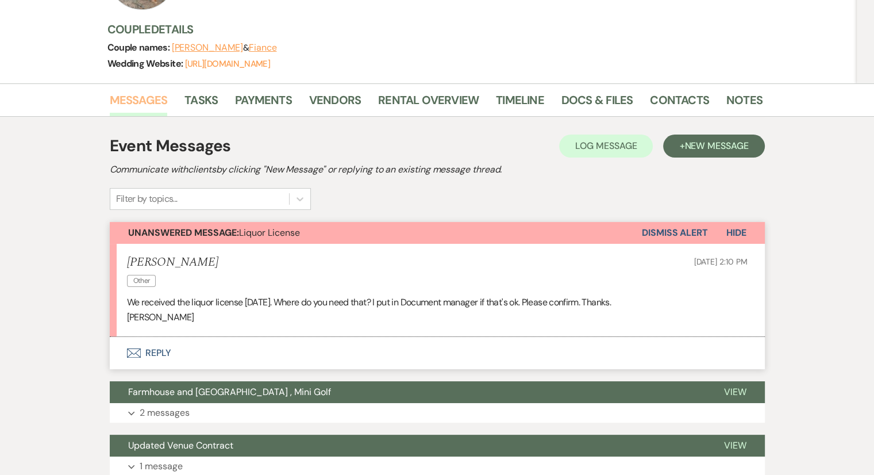
scroll to position [287, 0]
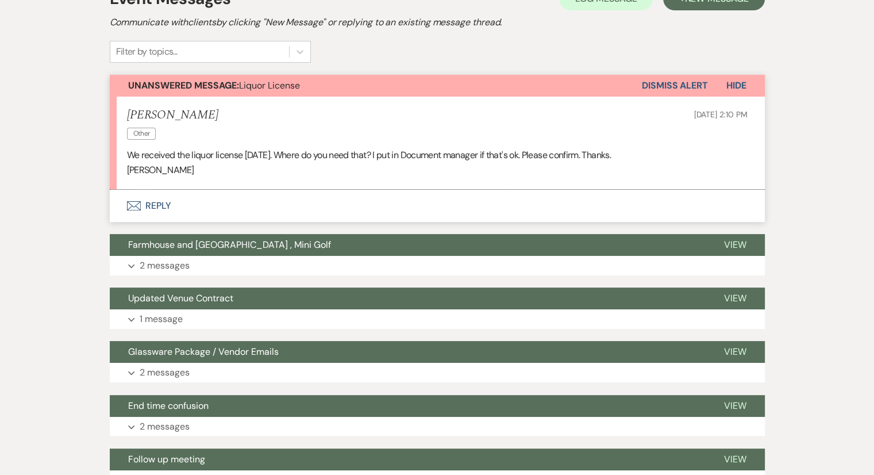
click at [153, 205] on button "Envelope Reply" at bounding box center [437, 206] width 655 height 32
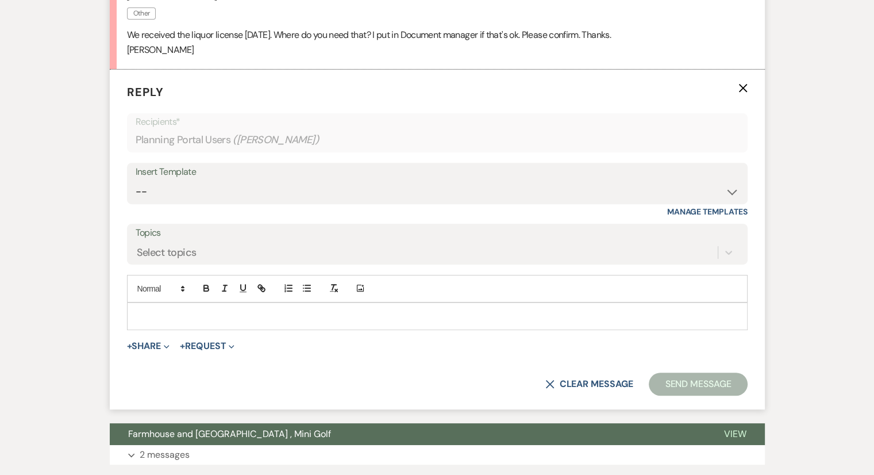
scroll to position [409, 0]
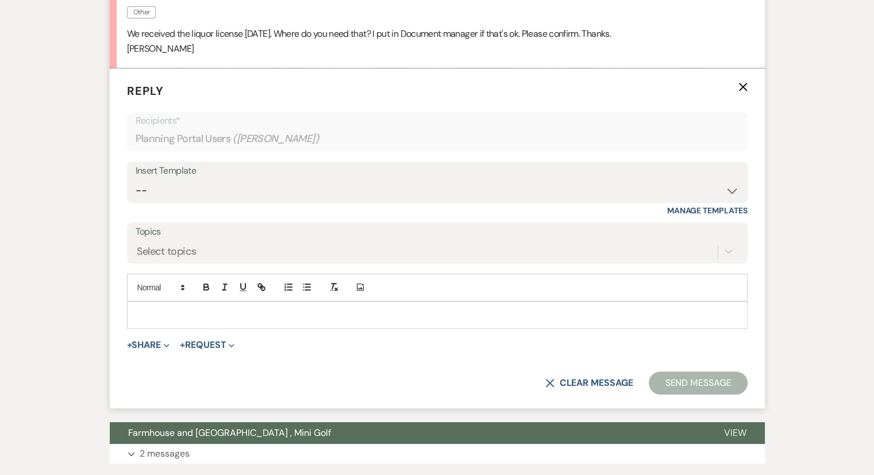
click at [152, 303] on div at bounding box center [438, 315] width 620 height 26
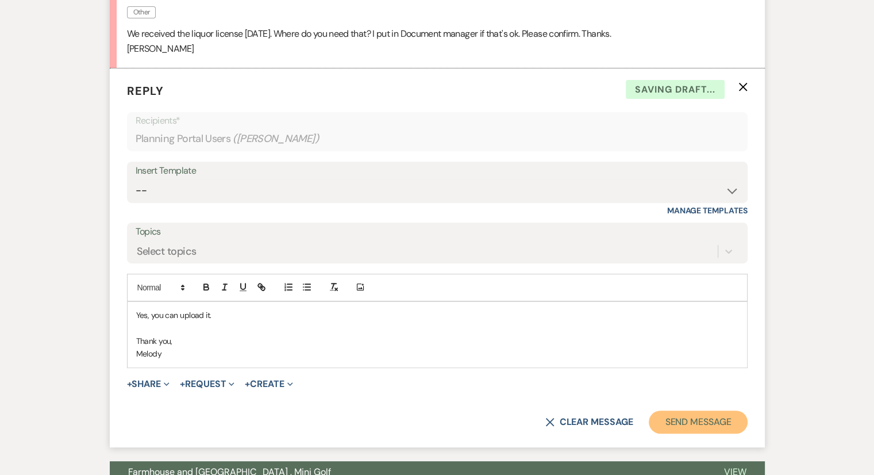
click at [693, 420] on button "Send Message" at bounding box center [698, 421] width 98 height 23
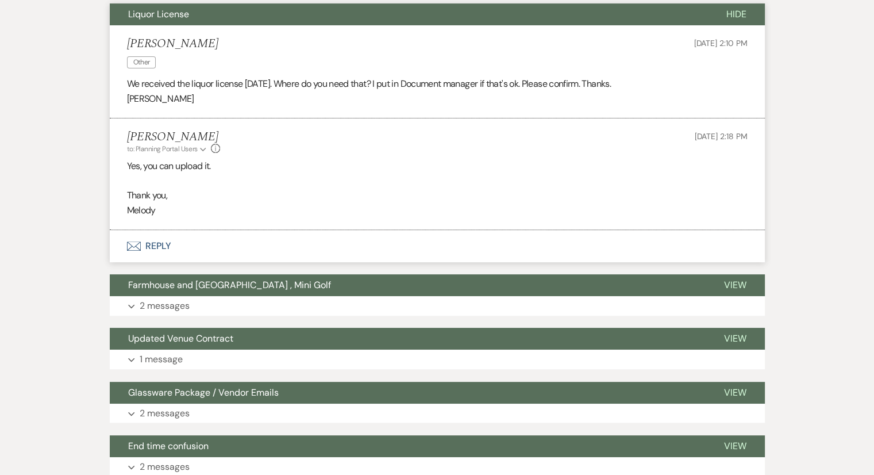
scroll to position [466, 0]
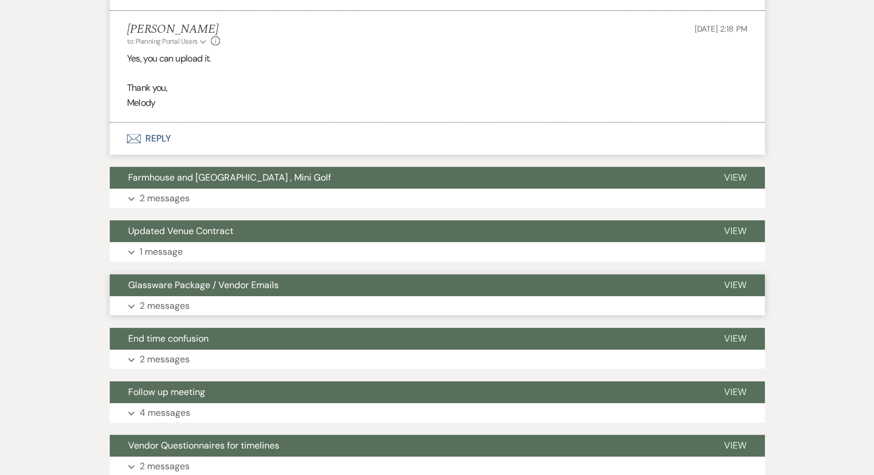
click at [147, 306] on p "2 messages" at bounding box center [165, 305] width 50 height 15
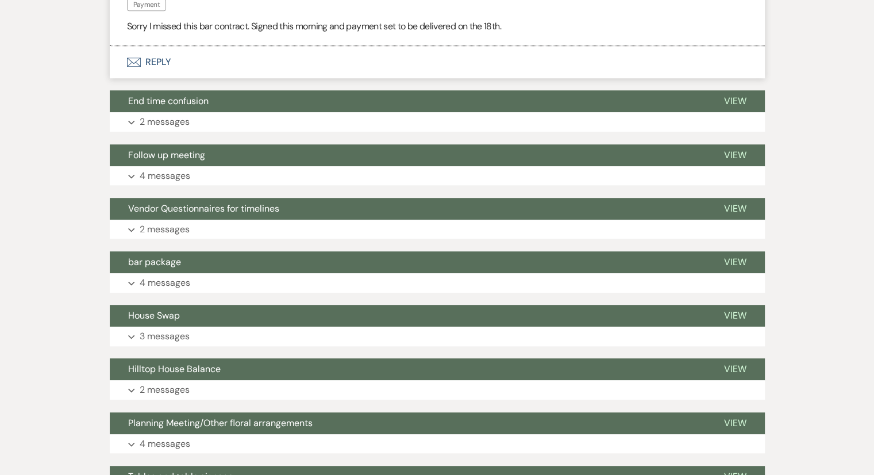
scroll to position [983, 0]
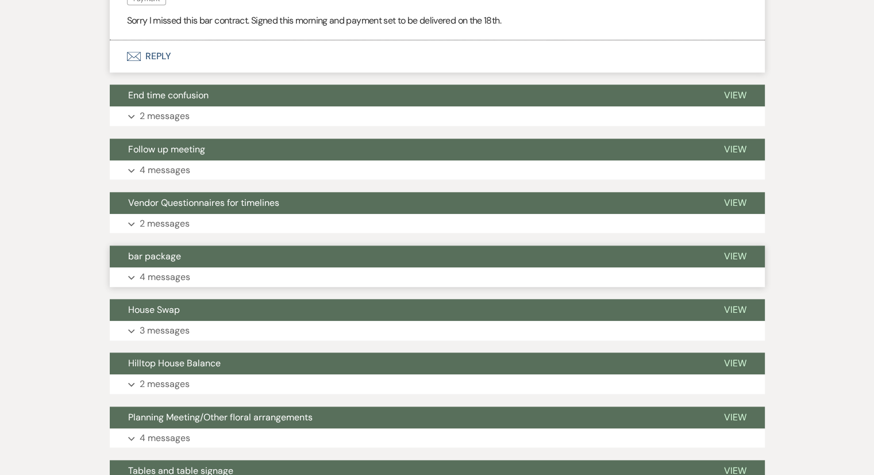
click at [163, 272] on p "4 messages" at bounding box center [165, 277] width 51 height 15
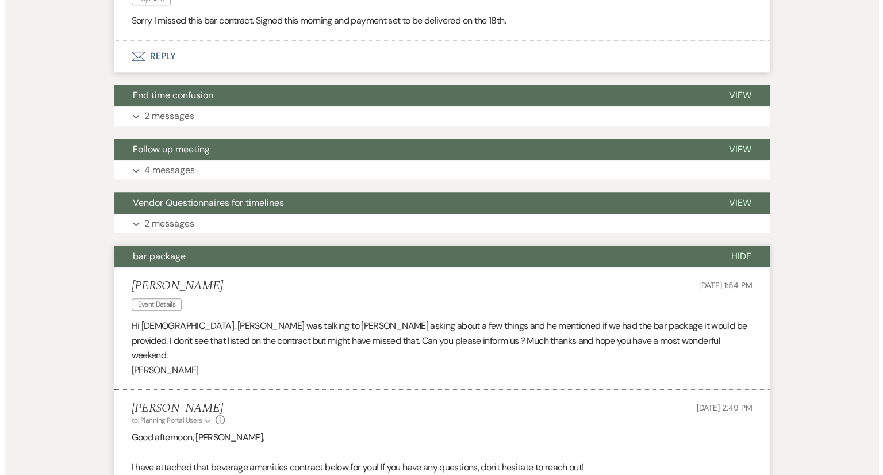
scroll to position [1271, 0]
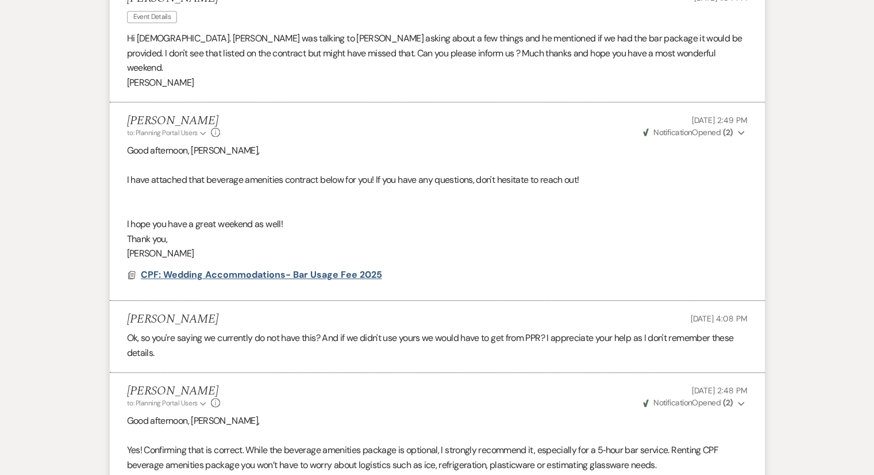
click at [214, 268] on span "CPF: Wedding Accommodations- Bar Usage Fee 2025" at bounding box center [261, 274] width 241 height 12
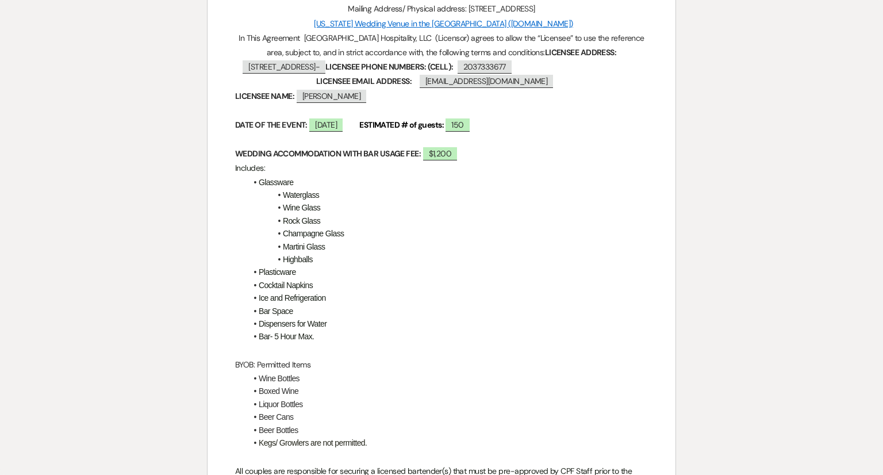
scroll to position [87, 0]
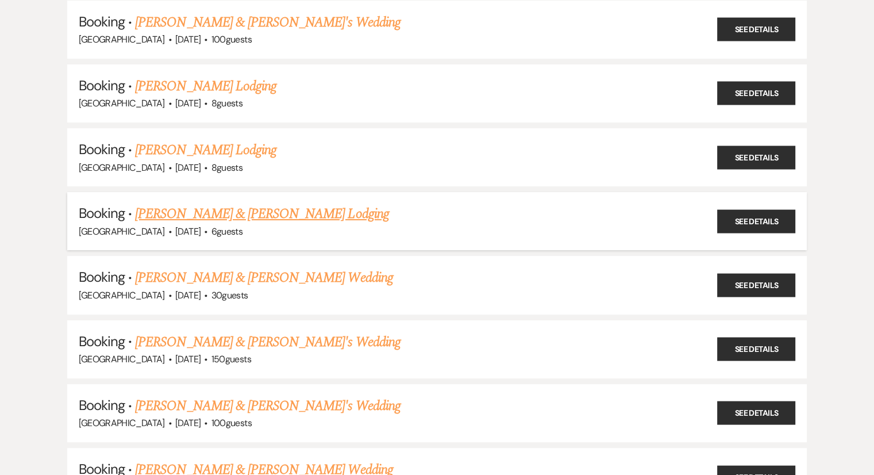
scroll to position [230, 0]
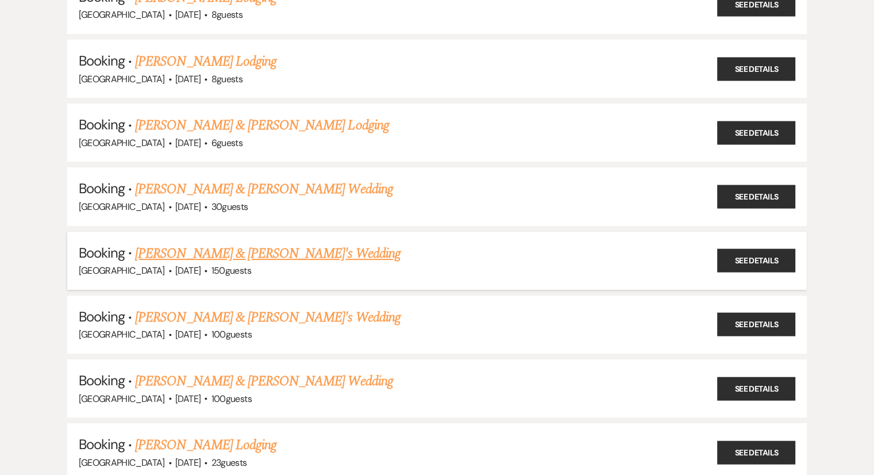
click at [219, 251] on link "Brooke Ferraro & Fiance's Wedding" at bounding box center [268, 253] width 266 height 21
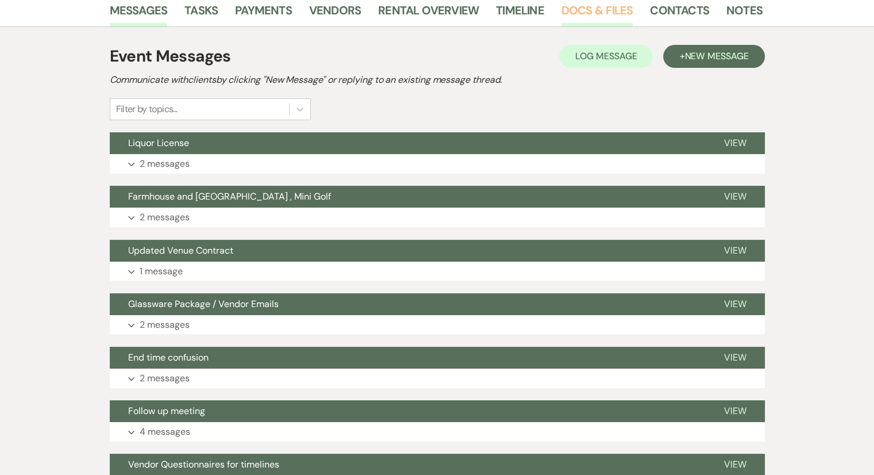
click at [599, 7] on link "Docs & Files" at bounding box center [596, 13] width 71 height 25
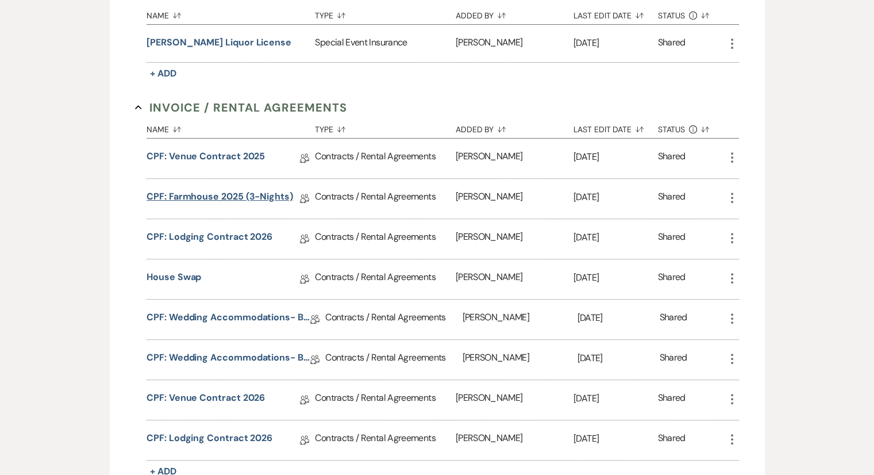
scroll to position [402, 0]
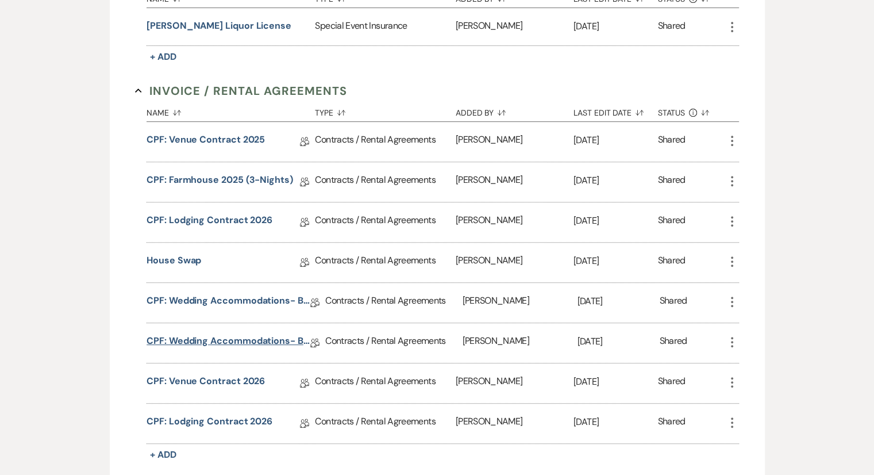
click at [248, 339] on link "CPF: Wedding Accommodations- Bar Usage Fee 2025" at bounding box center [229, 343] width 164 height 18
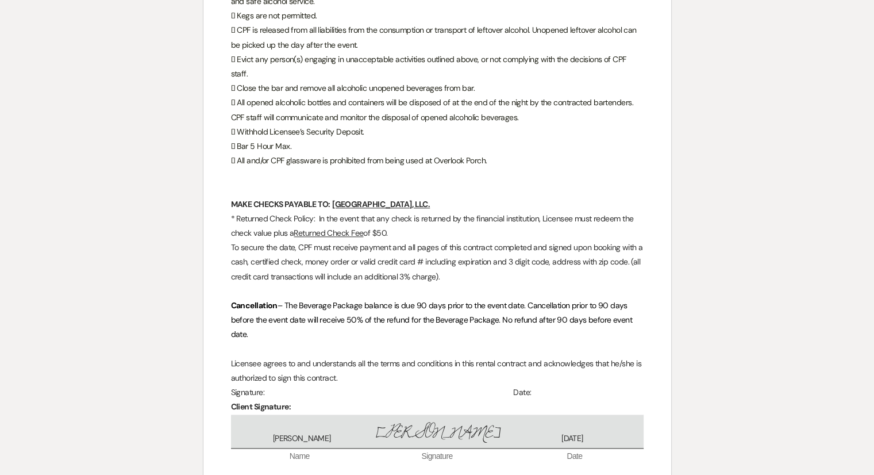
scroll to position [1566, 0]
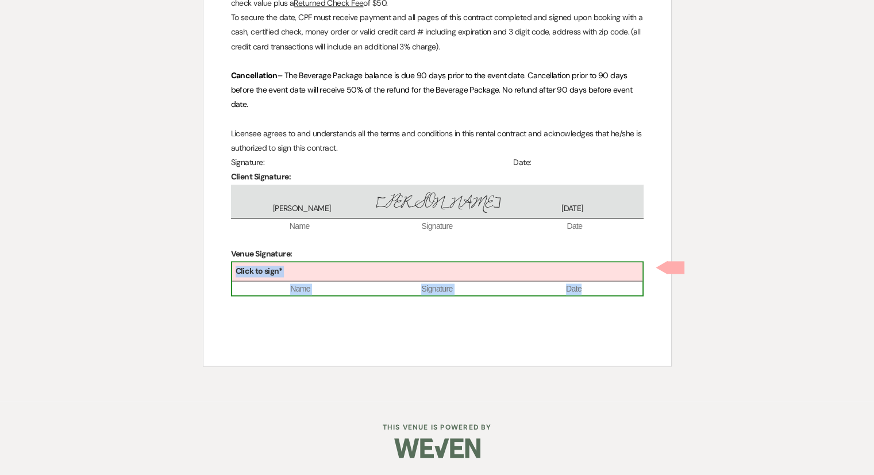
click at [334, 270] on div "Click to sign*" at bounding box center [437, 271] width 410 height 19
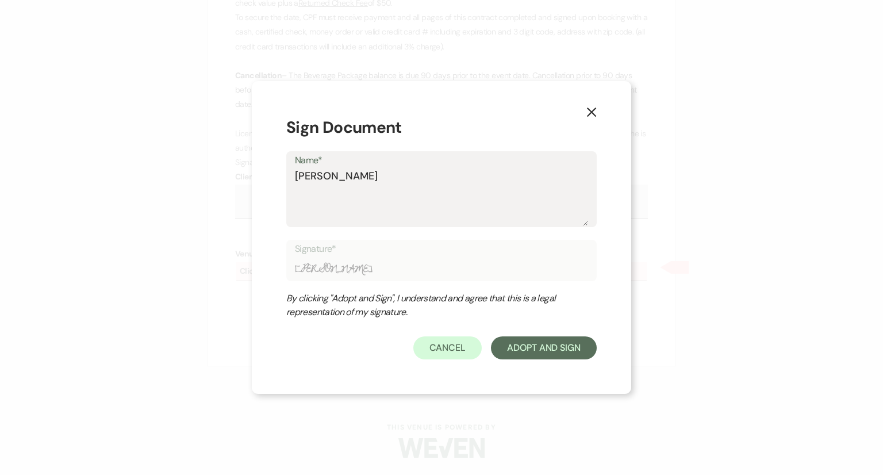
click at [475, 164] on label "Name*" at bounding box center [441, 160] width 293 height 17
click at [475, 168] on textarea "Robert Tragemann" at bounding box center [441, 196] width 293 height 57
click at [549, 356] on button "Adopt And Sign" at bounding box center [544, 347] width 106 height 23
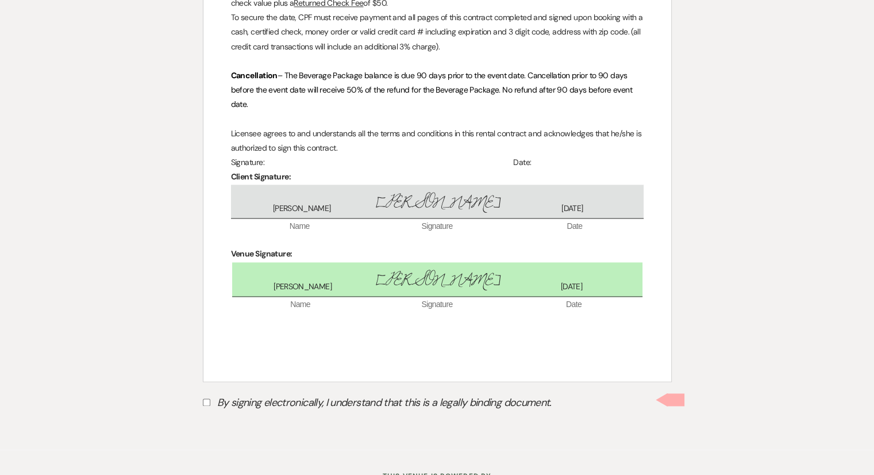
scroll to position [1615, 0]
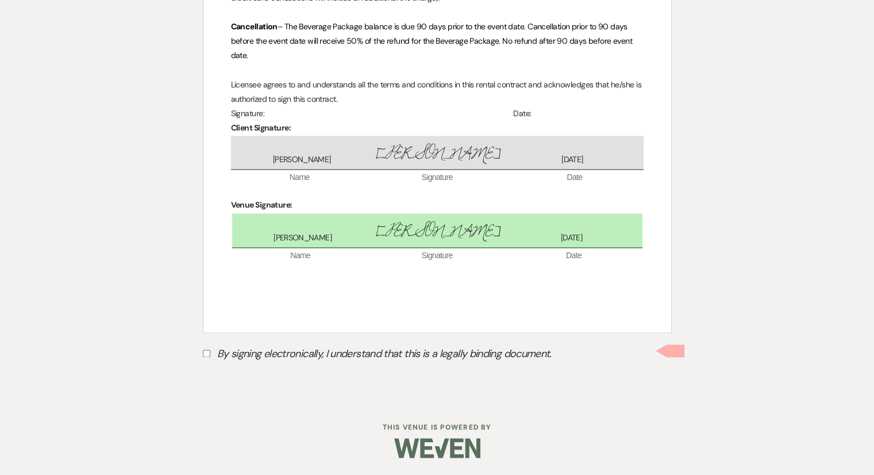
click at [205, 355] on input "By signing electronically, I understand that this is a legally binding document." at bounding box center [206, 352] width 7 height 7
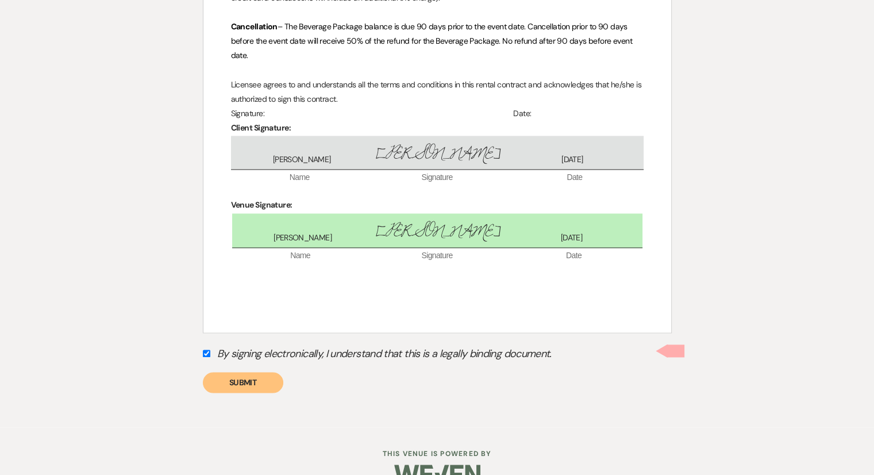
click at [234, 380] on button "Submit" at bounding box center [243, 382] width 80 height 21
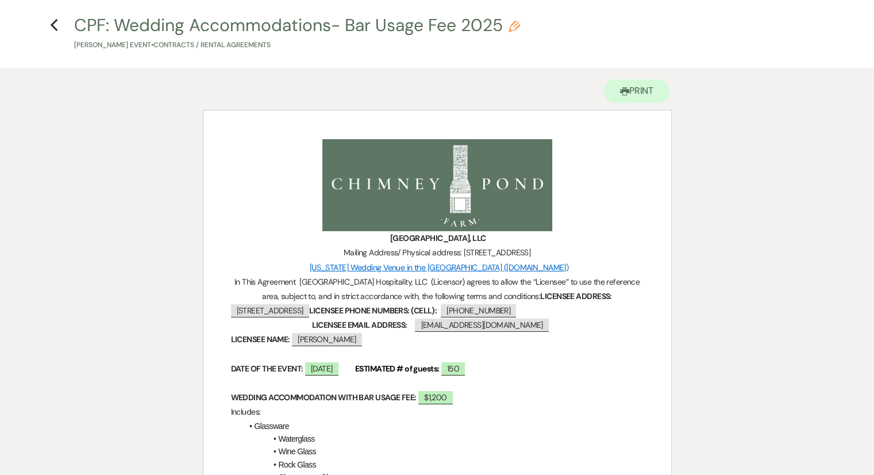
scroll to position [0, 0]
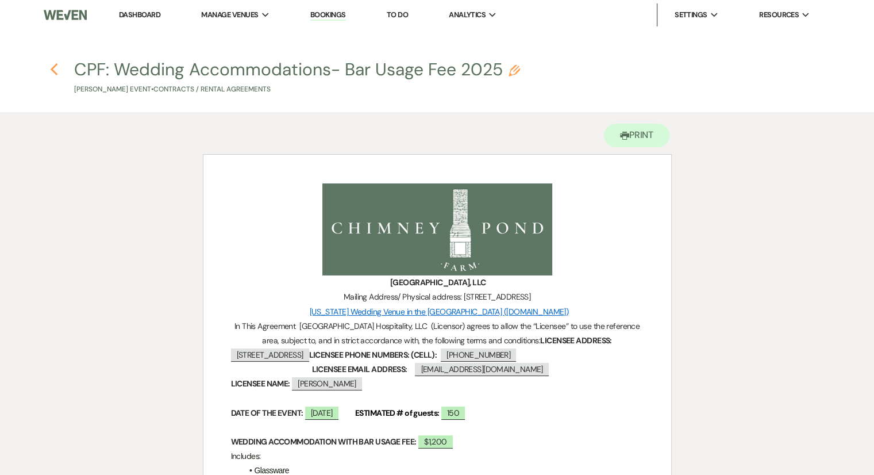
click at [51, 70] on use "button" at bounding box center [53, 69] width 7 height 13
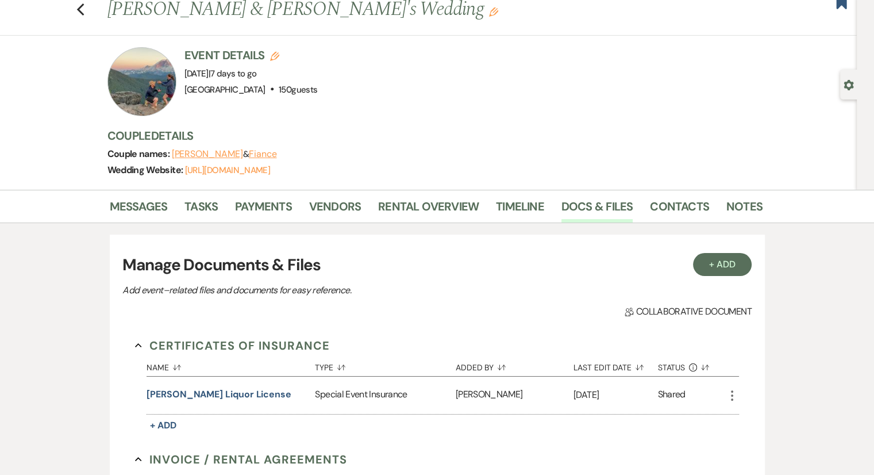
scroll to position [0, 0]
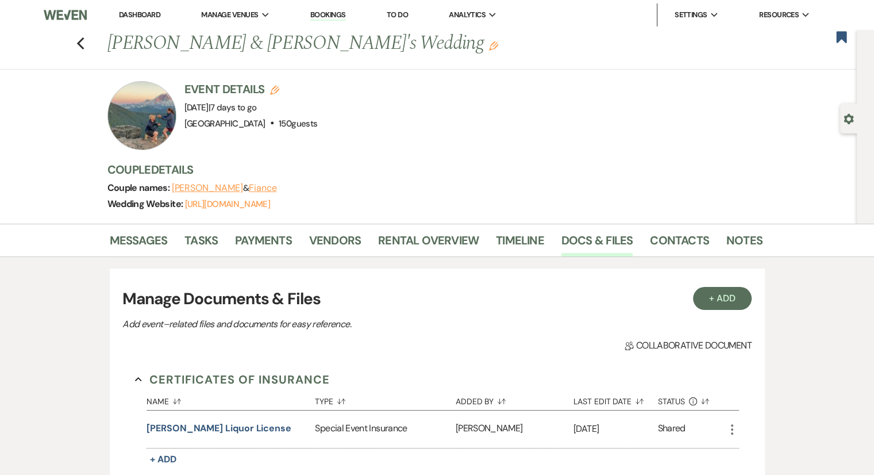
click at [147, 12] on link "Dashboard" at bounding box center [139, 15] width 41 height 10
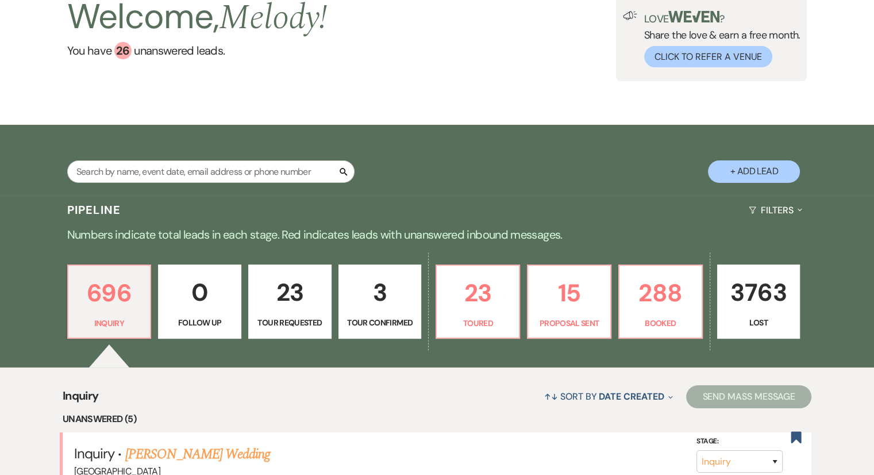
scroll to position [230, 0]
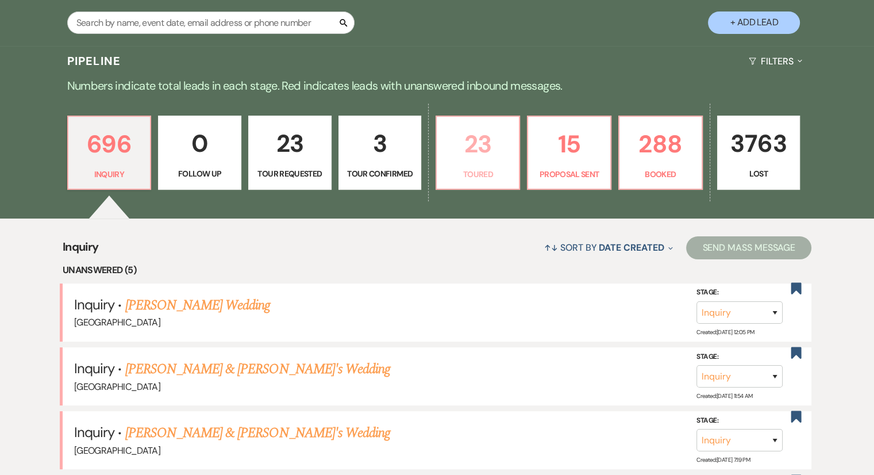
click at [456, 171] on p "Toured" at bounding box center [478, 174] width 68 height 13
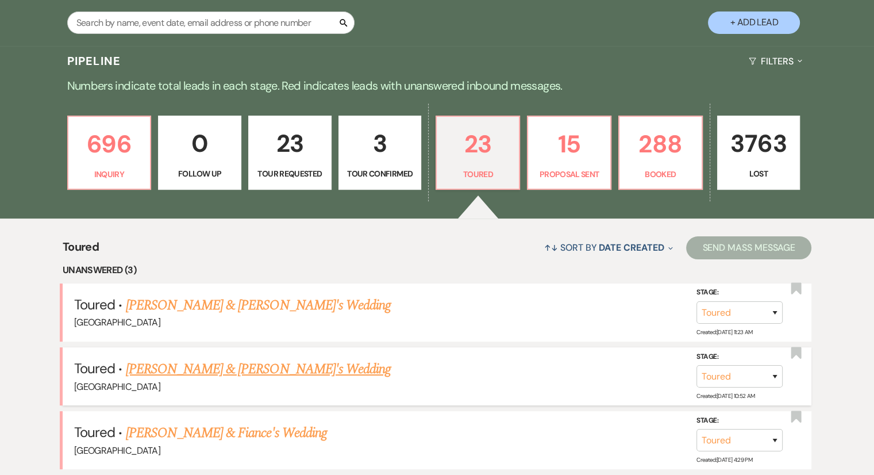
scroll to position [402, 0]
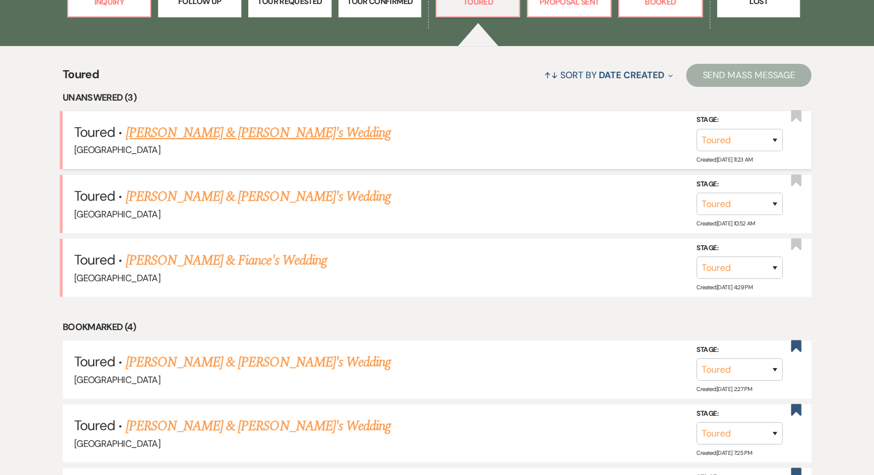
click at [213, 134] on link "[PERSON_NAME] & [PERSON_NAME]'s Wedding" at bounding box center [259, 132] width 266 height 21
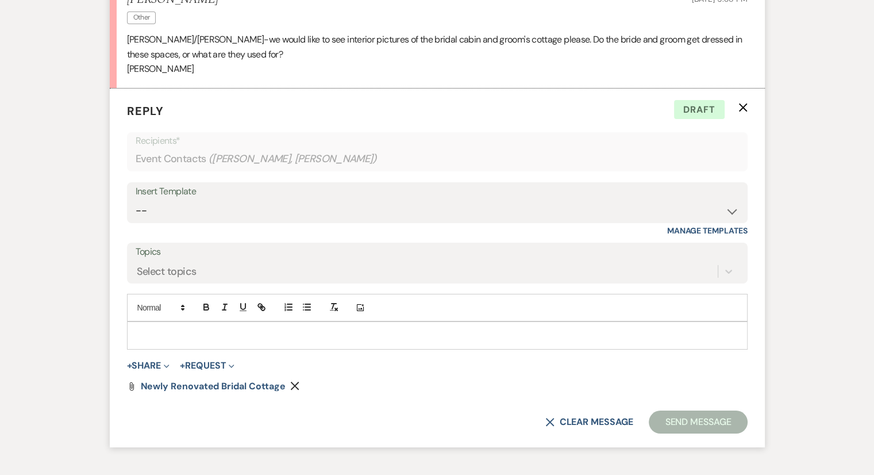
scroll to position [4132, 0]
click at [218, 379] on span "Newly Renovated Bridal Cottage" at bounding box center [213, 385] width 145 height 12
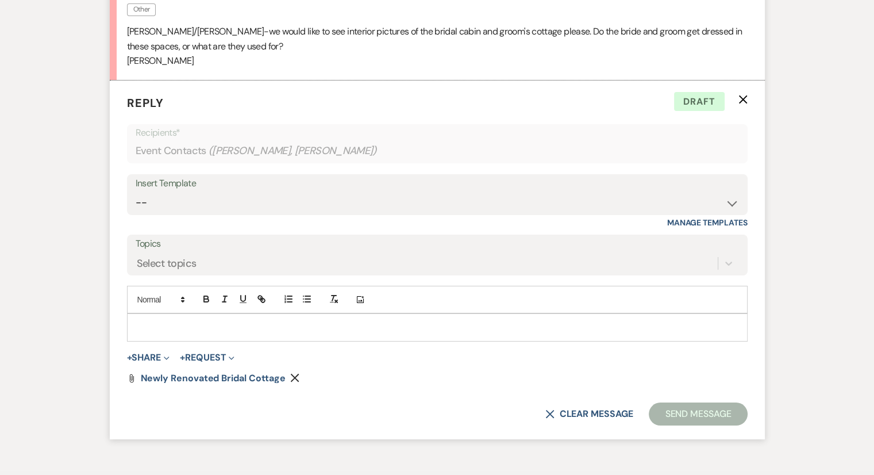
scroll to position [4190, 0]
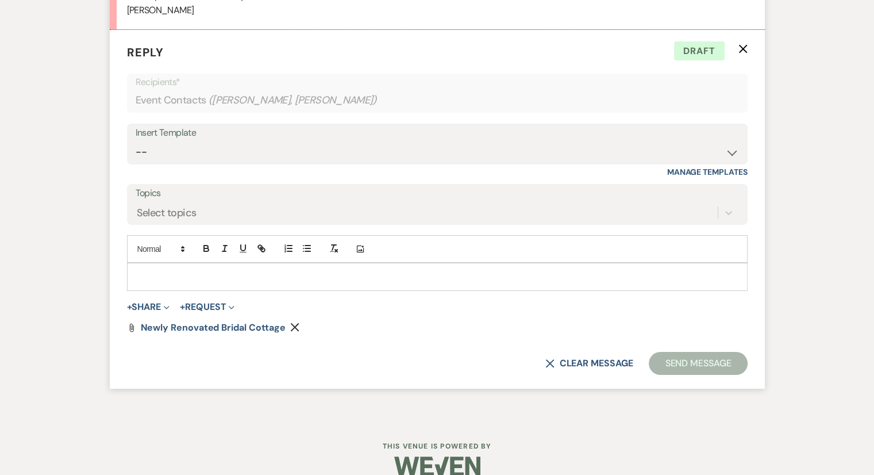
click at [142, 266] on div at bounding box center [438, 276] width 620 height 26
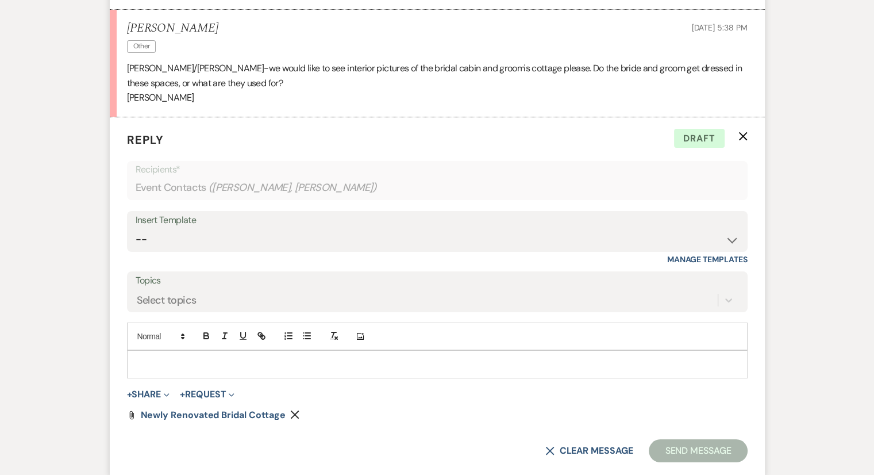
scroll to position [3960, 0]
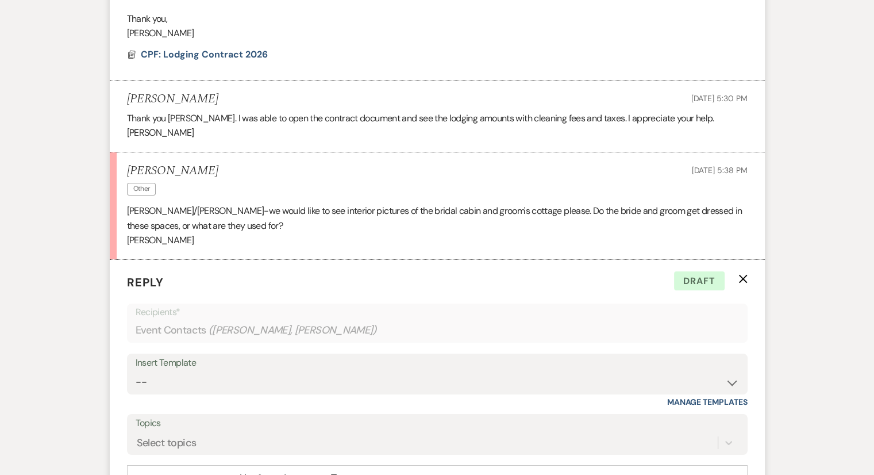
click at [280, 211] on p "Brooke/Lauren-we would like to see interior pictures of the bridal cabin and gr…" at bounding box center [437, 217] width 621 height 29
click at [280, 233] on p "Kelly" at bounding box center [437, 240] width 621 height 15
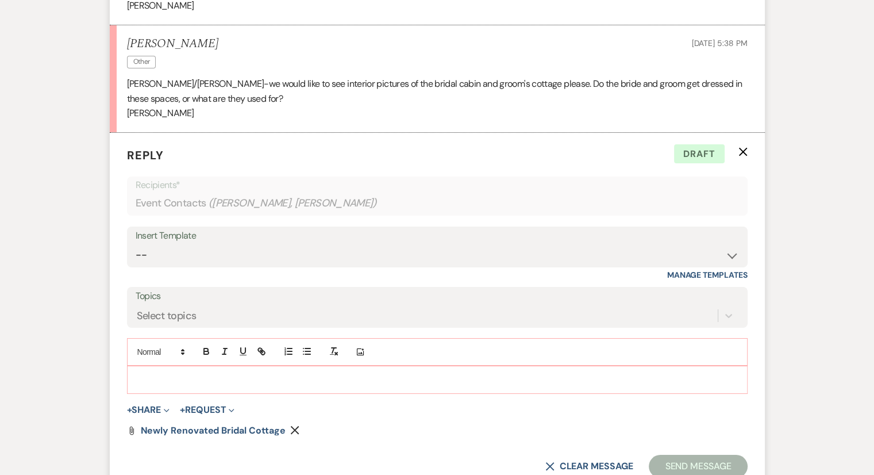
scroll to position [4190, 0]
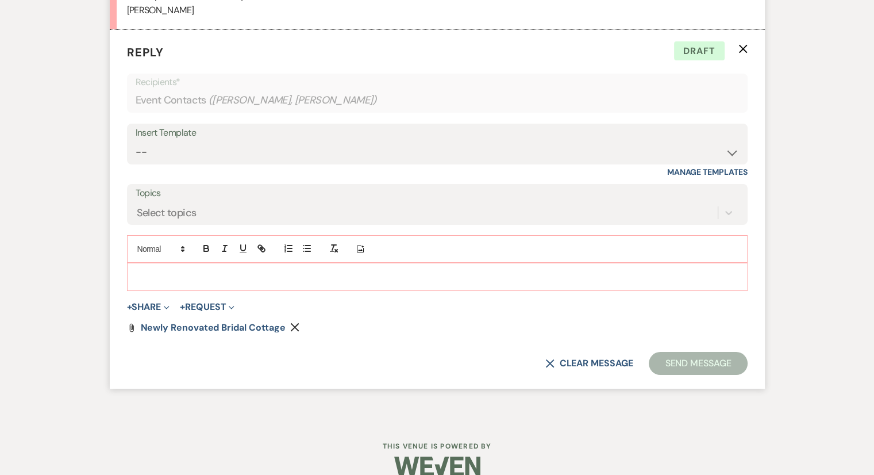
click at [159, 263] on div at bounding box center [438, 276] width 620 height 26
click at [157, 270] on p at bounding box center [437, 276] width 602 height 13
click at [158, 270] on p at bounding box center [437, 276] width 602 height 13
click at [156, 270] on p at bounding box center [437, 276] width 602 height 13
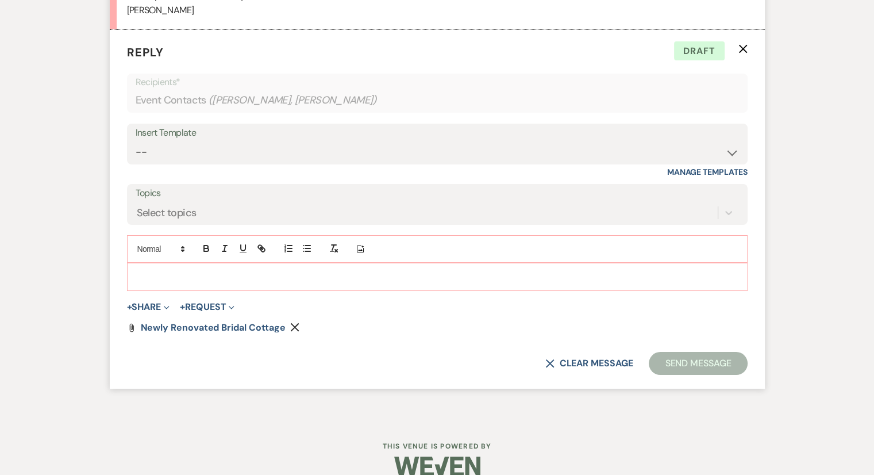
click at [156, 270] on p at bounding box center [437, 276] width 602 height 13
click at [154, 270] on p at bounding box center [437, 276] width 602 height 13
click at [153, 270] on p at bounding box center [437, 276] width 602 height 13
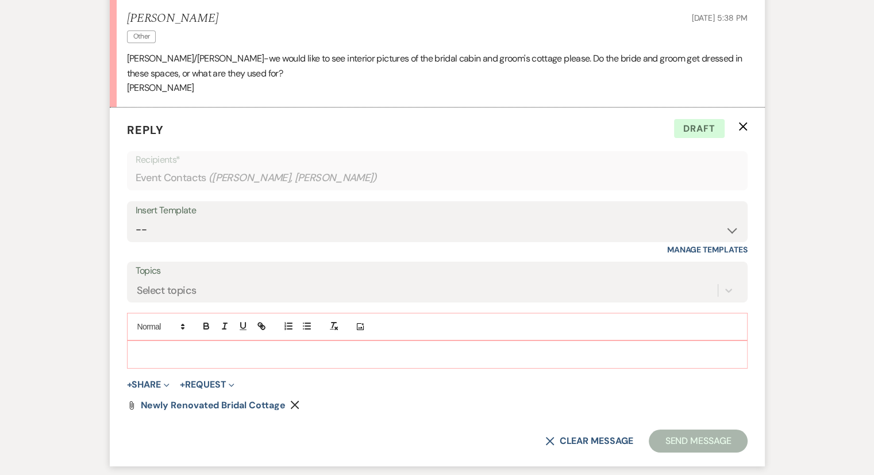
scroll to position [4132, 0]
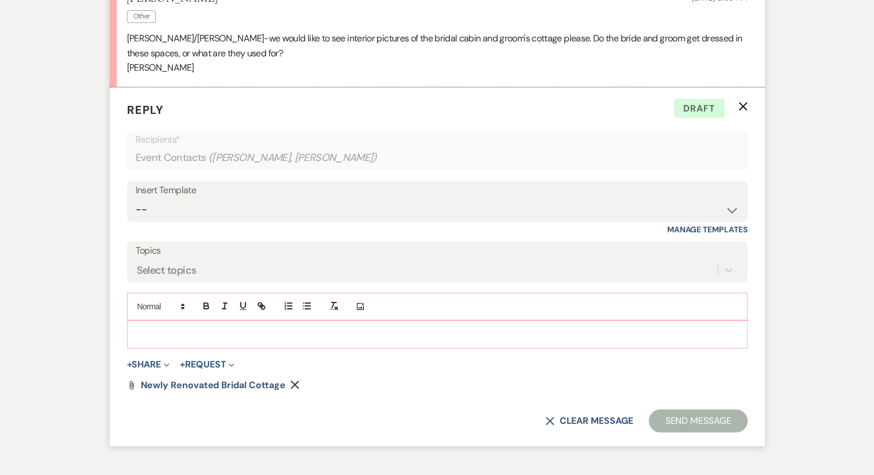
click at [156, 328] on p at bounding box center [437, 334] width 602 height 13
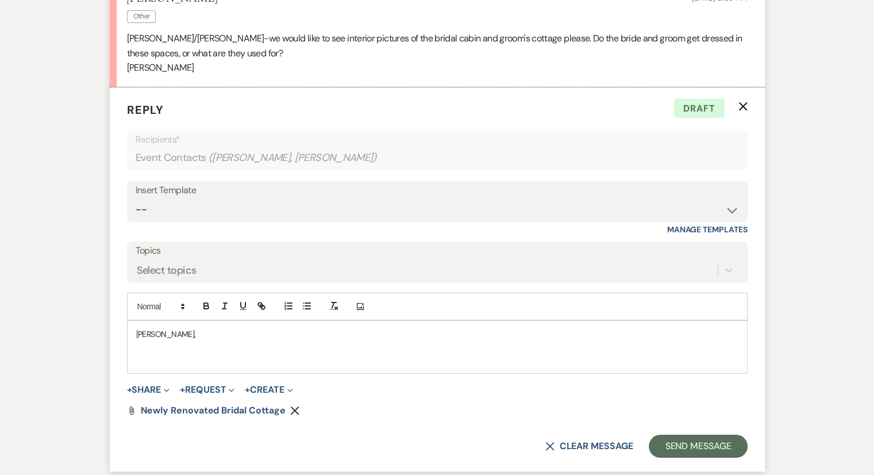
click at [161, 341] on p at bounding box center [437, 347] width 602 height 13
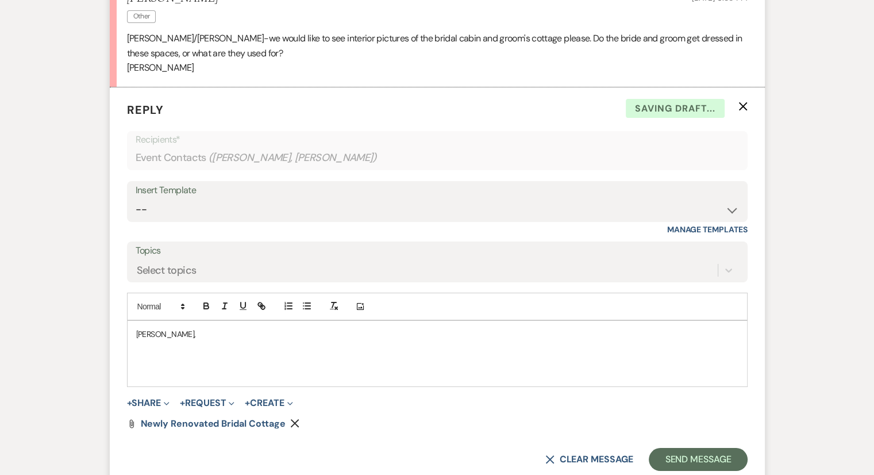
click at [148, 353] on p at bounding box center [437, 359] width 602 height 13
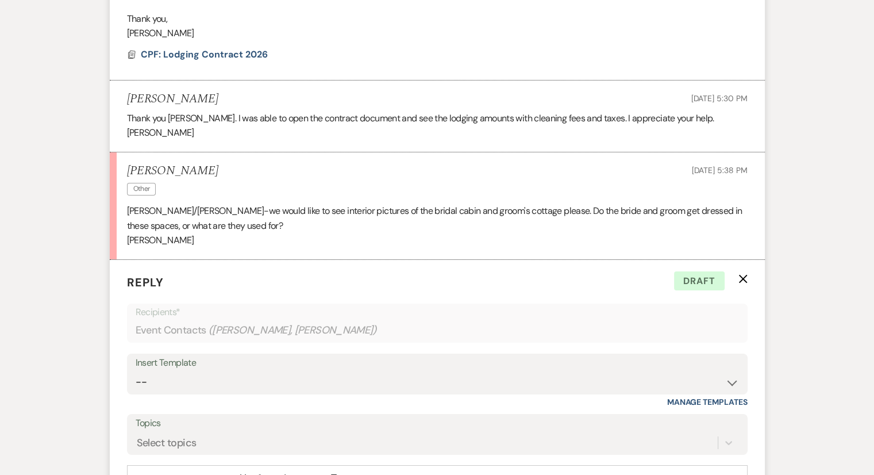
scroll to position [4190, 0]
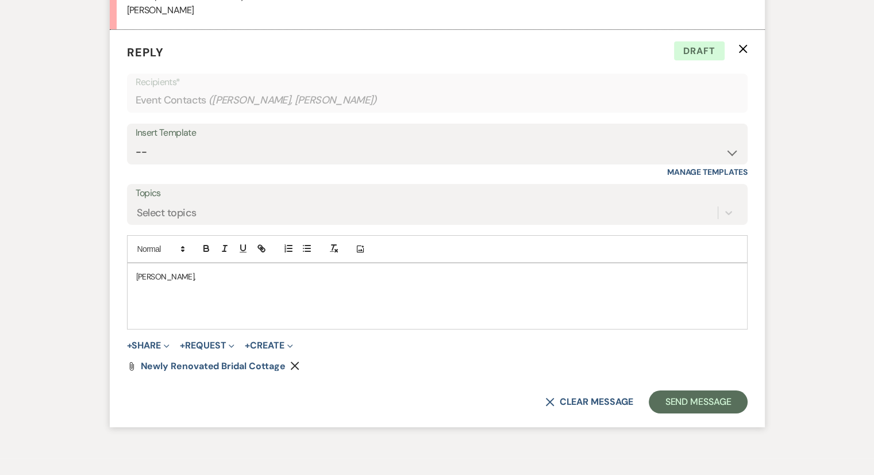
click at [147, 283] on p at bounding box center [437, 289] width 602 height 13
click at [132, 341] on span "+" at bounding box center [129, 345] width 5 height 9
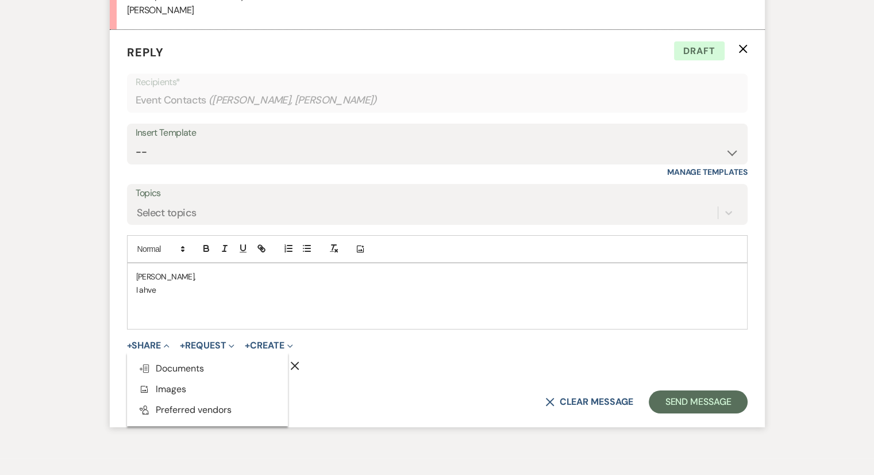
click at [424, 390] on div "X Clear message Send Message" at bounding box center [437, 401] width 621 height 23
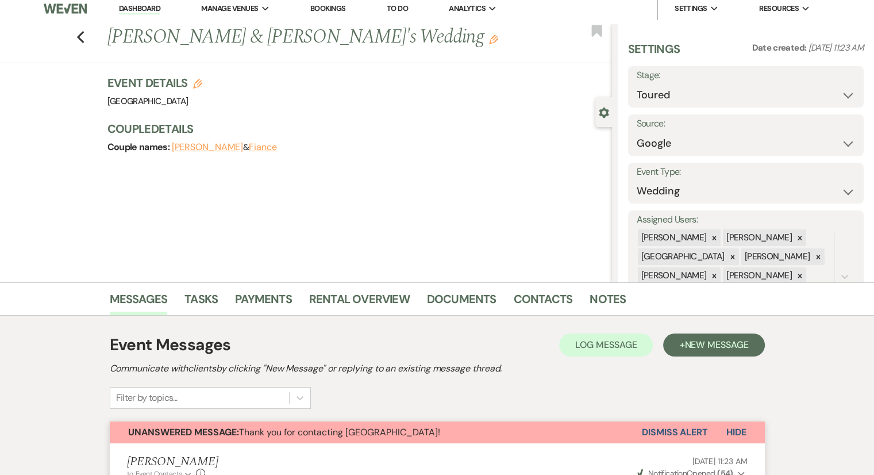
scroll to position [0, 0]
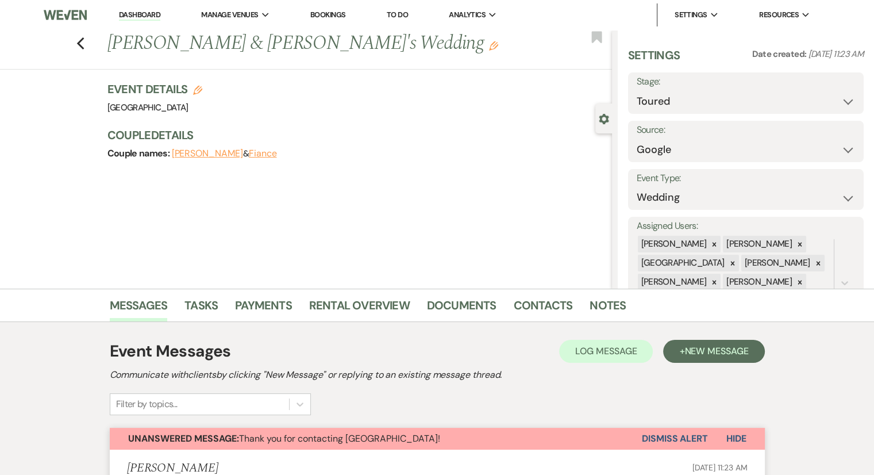
click at [417, 216] on div "Previous Sarah Spearman & Fiance's Wedding Edit Bookmark Gear Settings Settings…" at bounding box center [306, 159] width 612 height 259
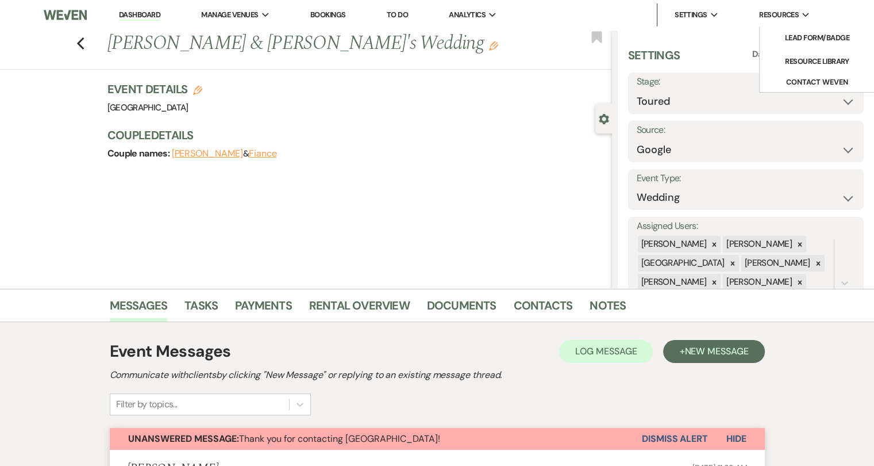
click at [786, 19] on span "Resources" at bounding box center [779, 14] width 40 height 11
click at [793, 14] on span "Resources" at bounding box center [779, 14] width 40 height 11
click at [800, 63] on li "Resource Library" at bounding box center [817, 61] width 103 height 11
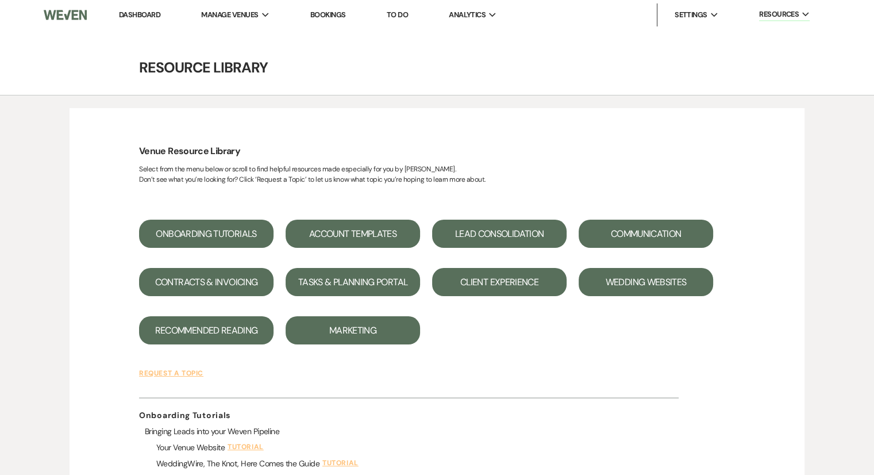
click at [368, 237] on button "Account Templates" at bounding box center [353, 234] width 134 height 28
click at [251, 38] on li "[GEOGRAPHIC_DATA]" at bounding box center [258, 37] width 103 height 11
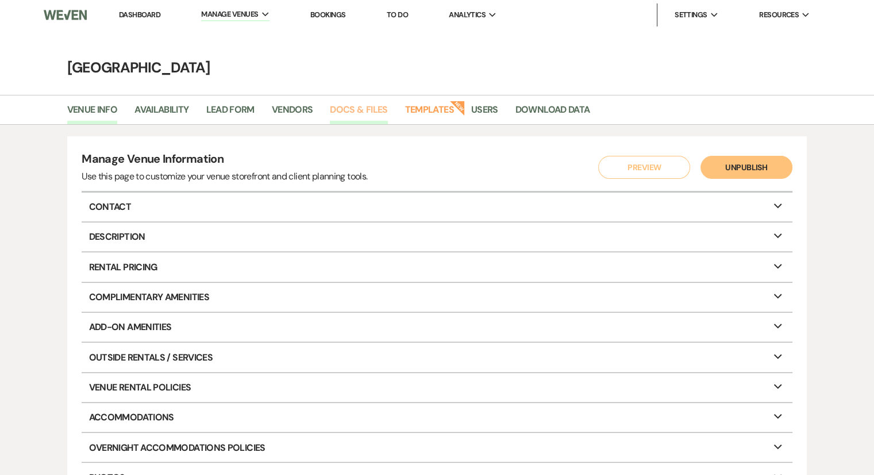
click at [364, 114] on link "Docs & Files" at bounding box center [358, 113] width 57 height 22
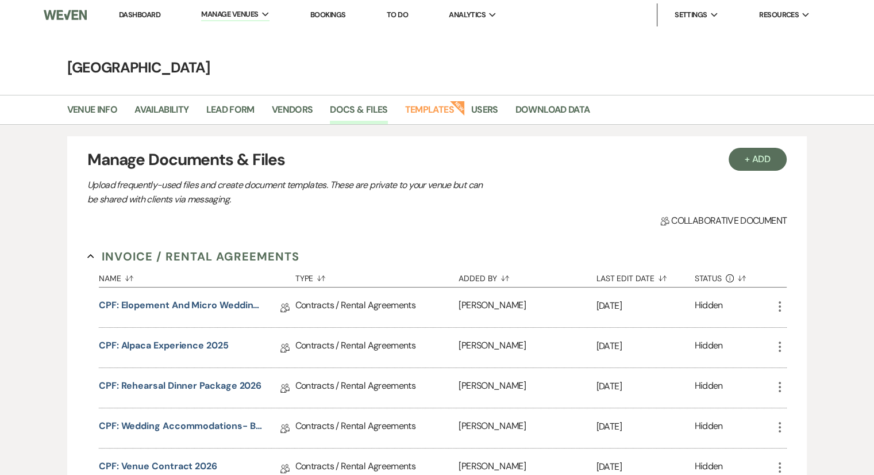
click at [368, 155] on h3 "Manage Documents & Files" at bounding box center [436, 160] width 699 height 24
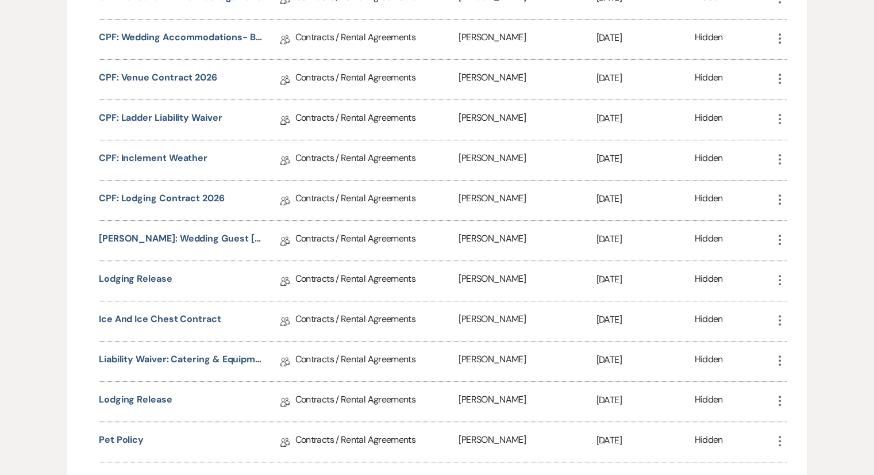
scroll to position [460, 0]
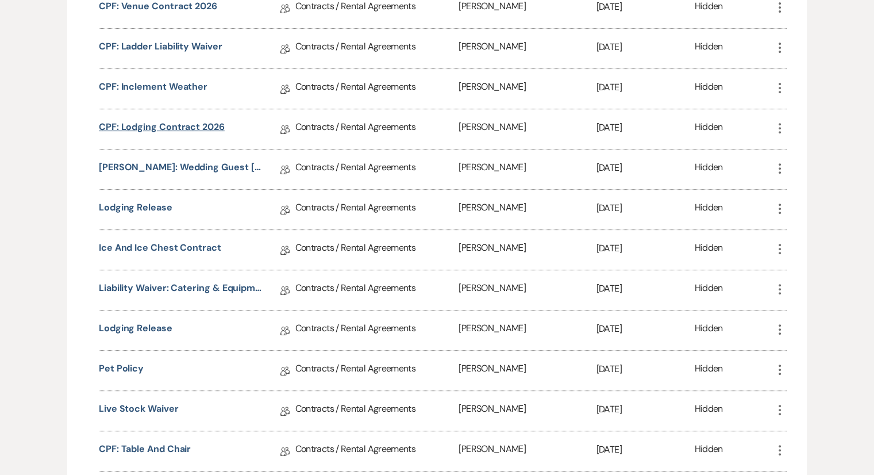
click at [178, 126] on link "CPF: Lodging Contract 2026" at bounding box center [162, 129] width 126 height 18
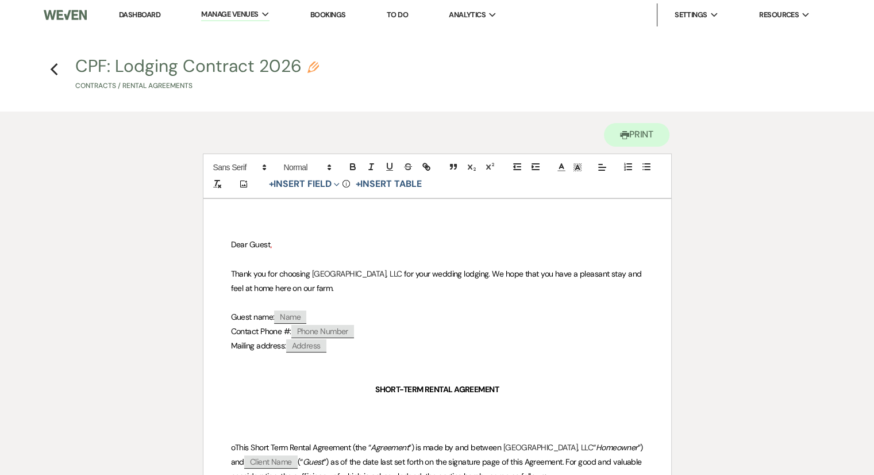
click at [313, 70] on icon "Pencil" at bounding box center [312, 66] width 11 height 11
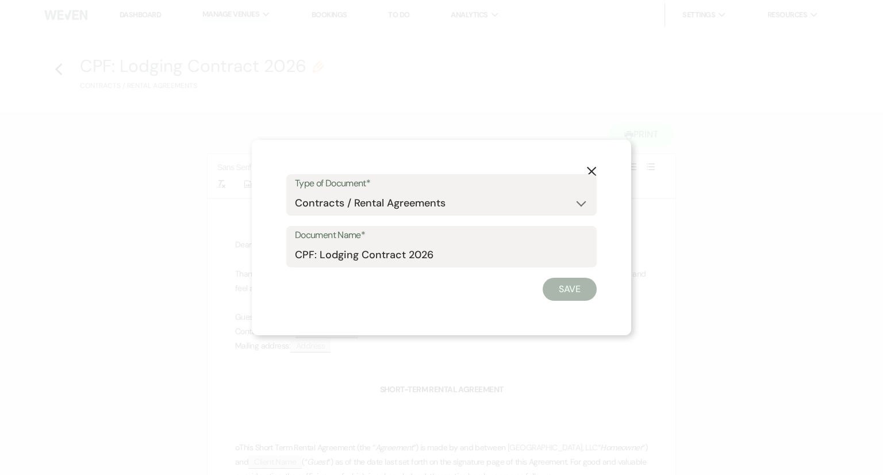
click at [593, 168] on use "button" at bounding box center [591, 171] width 9 height 9
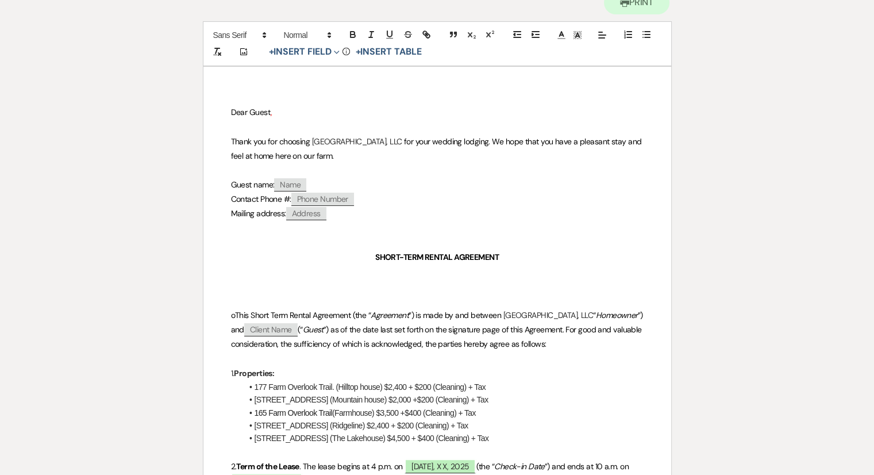
scroll to position [287, 0]
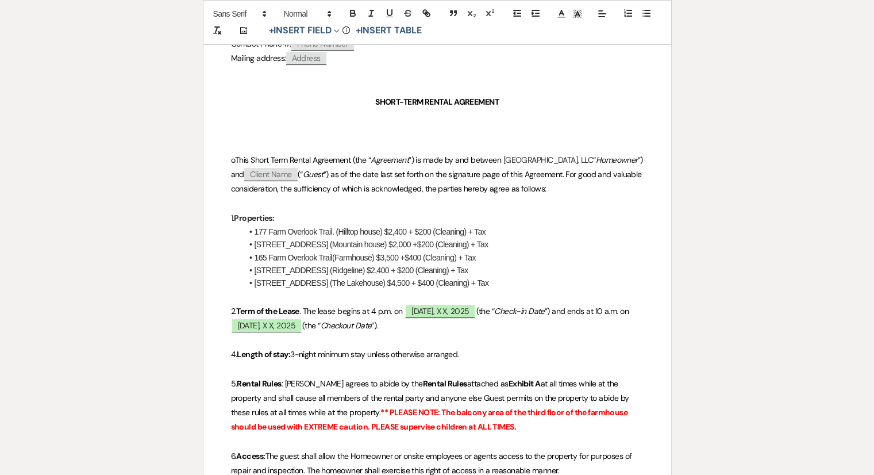
click at [372, 238] on li "221 Chimney Pond Rd (Mountain house) $2,000 +$200 (Cleaning) + Tax" at bounding box center [443, 244] width 401 height 13
click at [416, 244] on li "221 Chimney Pond Rd (Mountain house) $2,000 +$200 (Cleaning) + Tax" at bounding box center [443, 244] width 401 height 13
click at [428, 244] on li "221 Chimney Pond Rd (Mountain house) $2,000 +$200 (Cleaning) + Tax" at bounding box center [443, 244] width 401 height 13
click at [564, 265] on li "152 Chimney Pond Rd (Ridgeline) $2,400 + $200 (Cleaning) + Tax" at bounding box center [443, 270] width 401 height 13
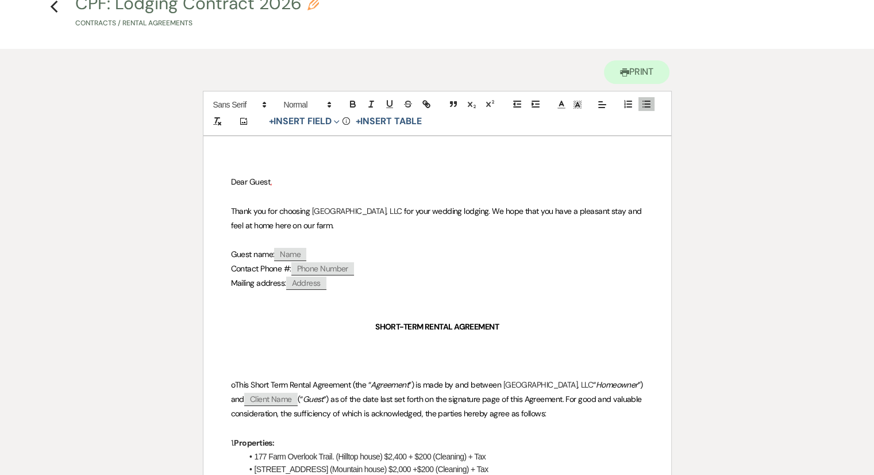
scroll to position [0, 0]
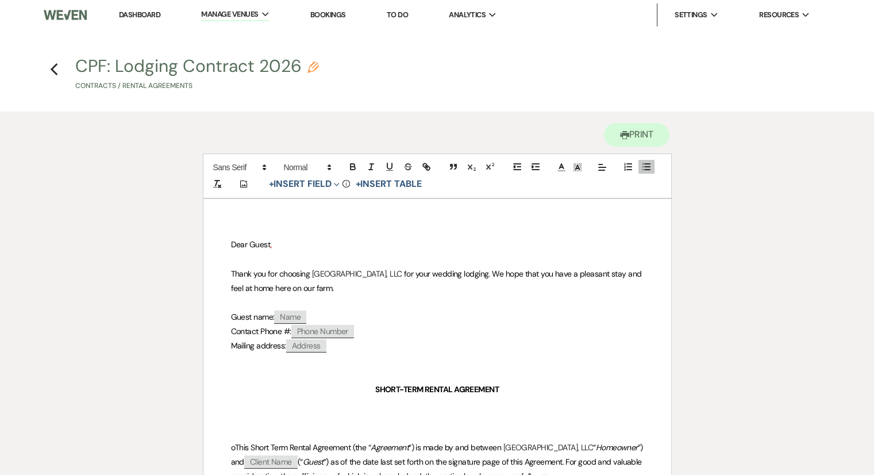
click at [447, 70] on h4 "Previous CPF: Lodging Contract 2026 Pencil Contracts / Rental Agreements" at bounding box center [438, 75] width 828 height 37
click at [140, 17] on link "Dashboard" at bounding box center [139, 15] width 41 height 10
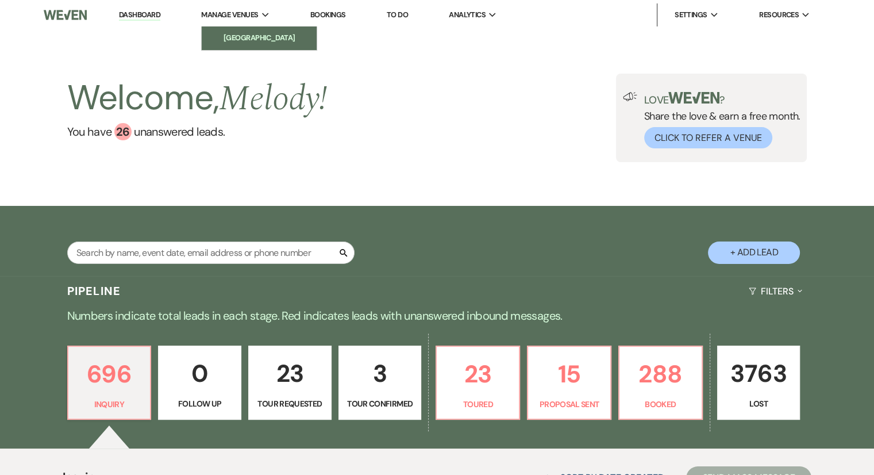
click at [243, 40] on li "[GEOGRAPHIC_DATA]" at bounding box center [258, 37] width 103 height 11
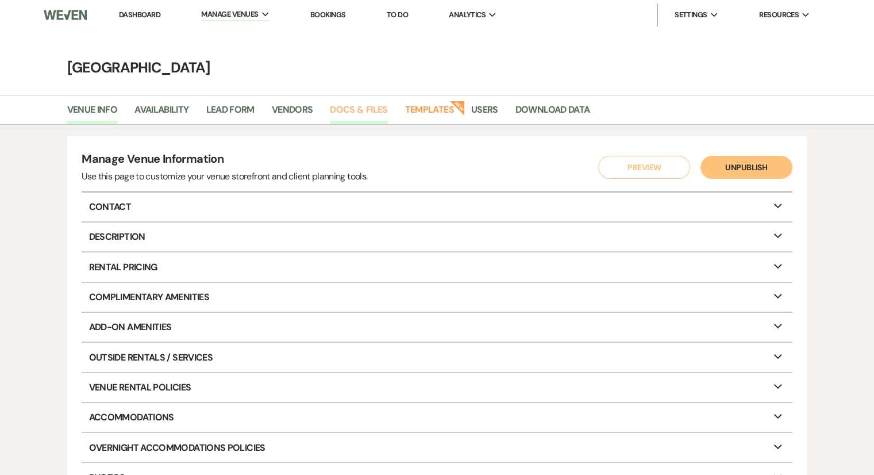
click at [351, 105] on link "Docs & Files" at bounding box center [358, 113] width 57 height 22
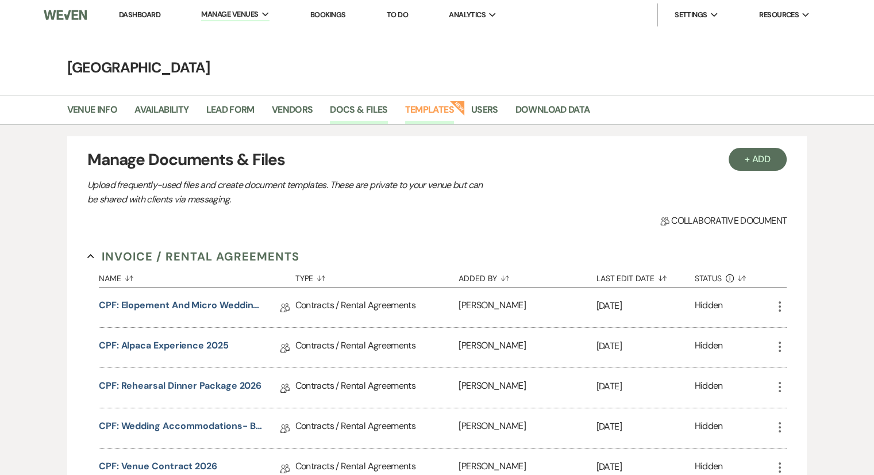
click at [441, 109] on link "Templates" at bounding box center [429, 113] width 49 height 22
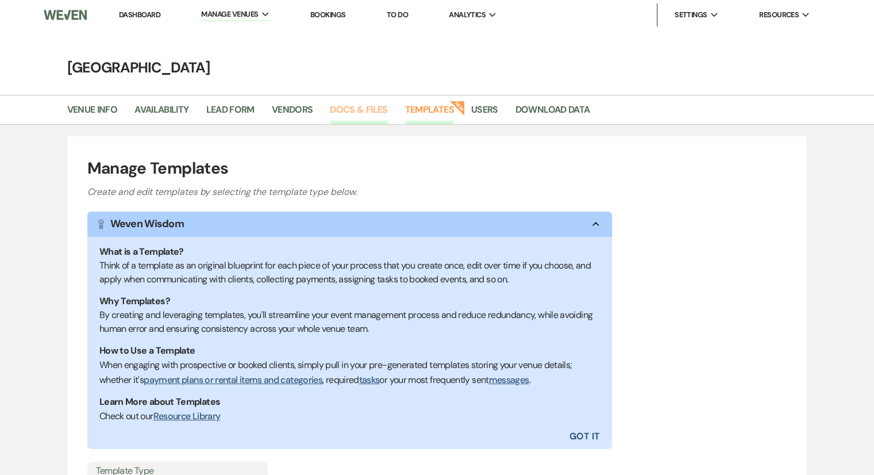
click at [351, 108] on link "Docs & Files" at bounding box center [358, 113] width 57 height 22
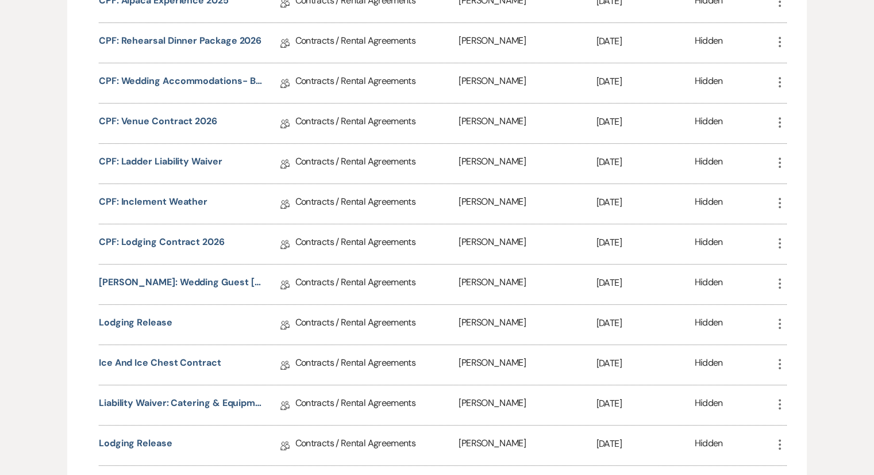
scroll to position [287, 0]
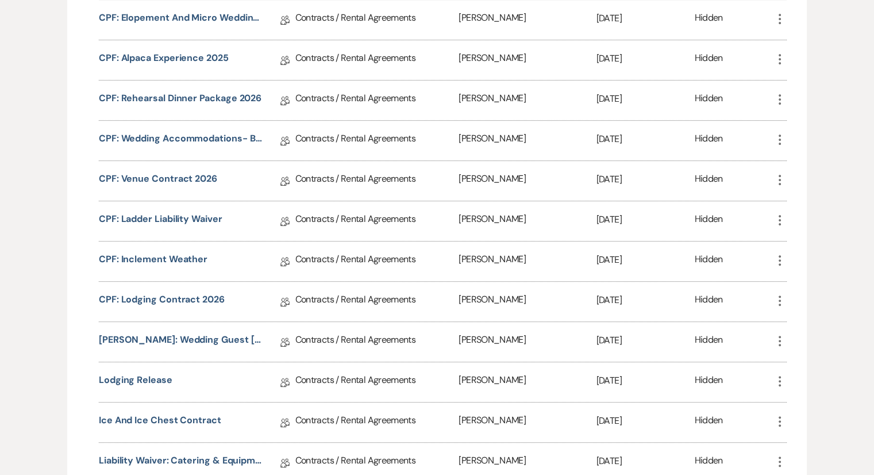
click at [779, 301] on use "button" at bounding box center [780, 300] width 2 height 10
click at [801, 320] on link "Pencil Edit" at bounding box center [808, 324] width 71 height 20
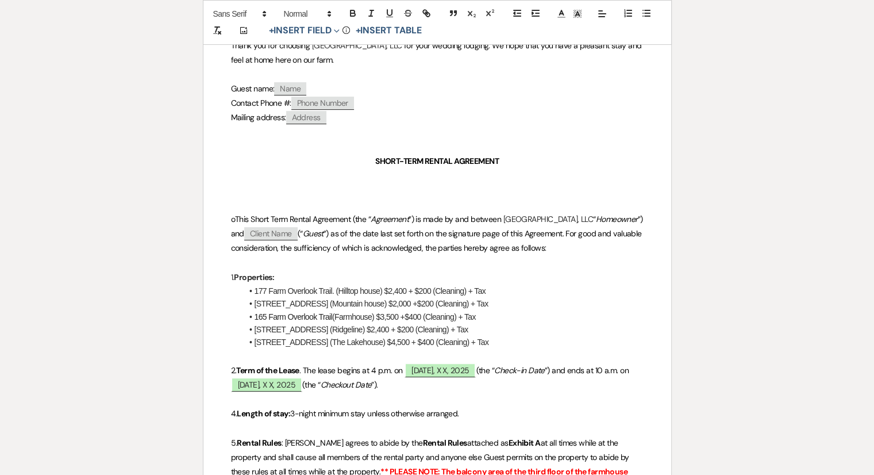
scroll to position [345, 0]
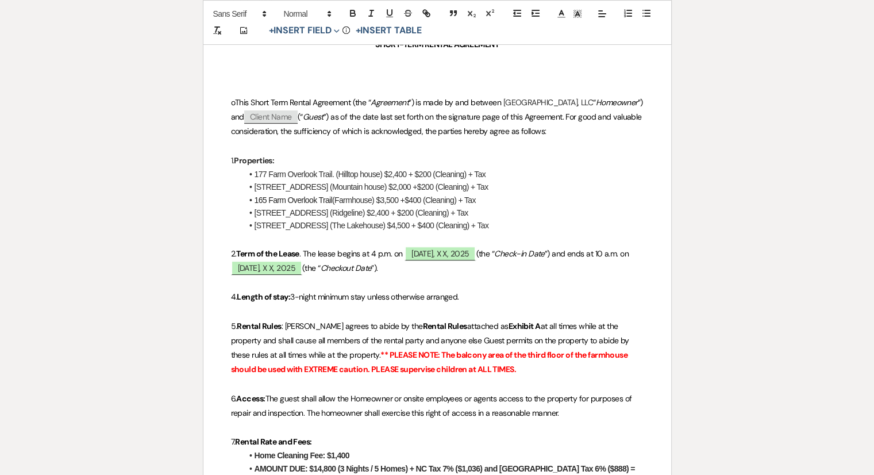
click at [428, 217] on li "152 Chimney Pond Rd (Ridgeline) $2,400 + $200 (Cleaning) + Tax" at bounding box center [443, 212] width 401 height 13
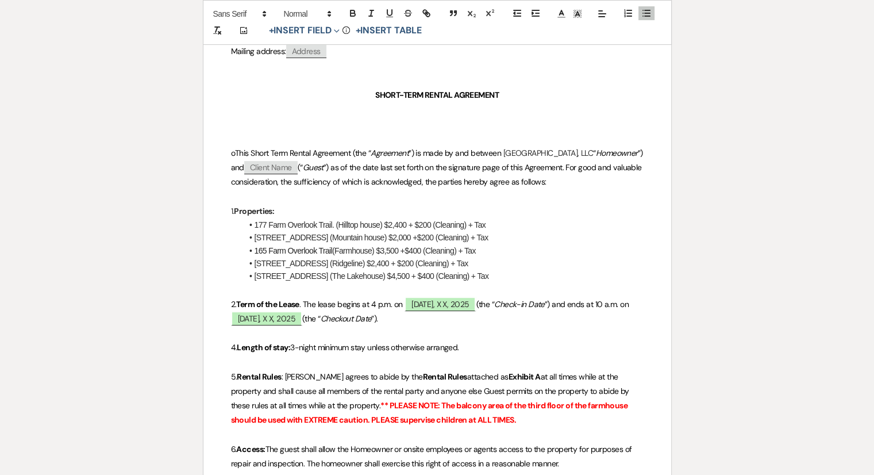
scroll to position [163, 0]
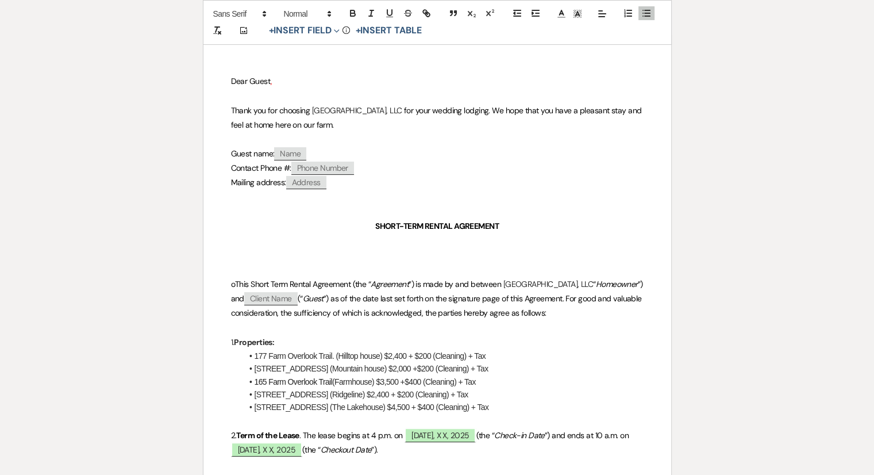
click at [423, 383] on li "165 Farm Overlook Trail (Farmhouse) $3,500 +$400 (Cleaning) + Tax" at bounding box center [443, 381] width 401 height 13
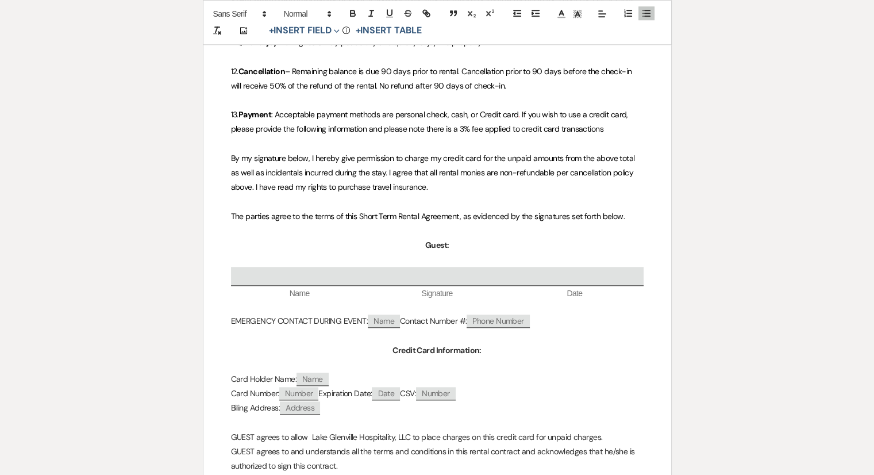
scroll to position [1140, 0]
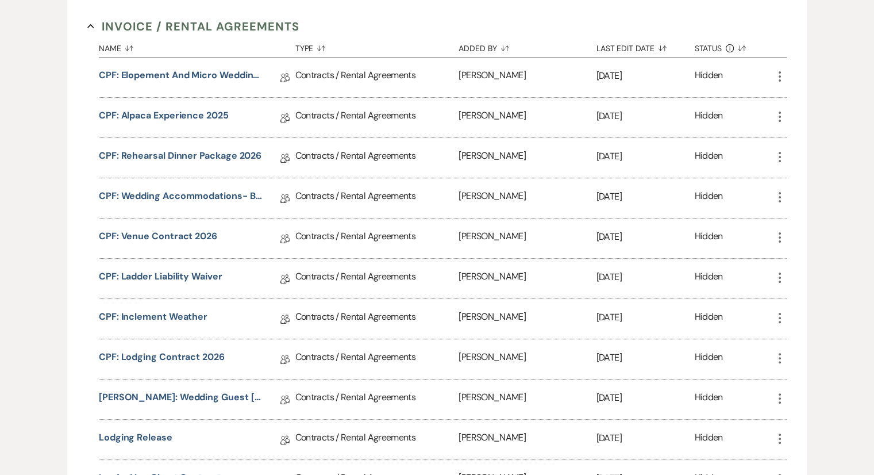
scroll to position [287, 0]
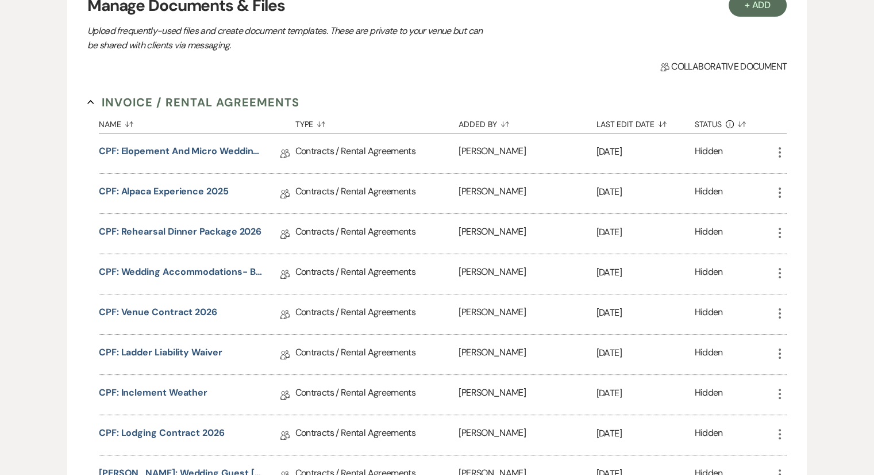
scroll to position [0, 0]
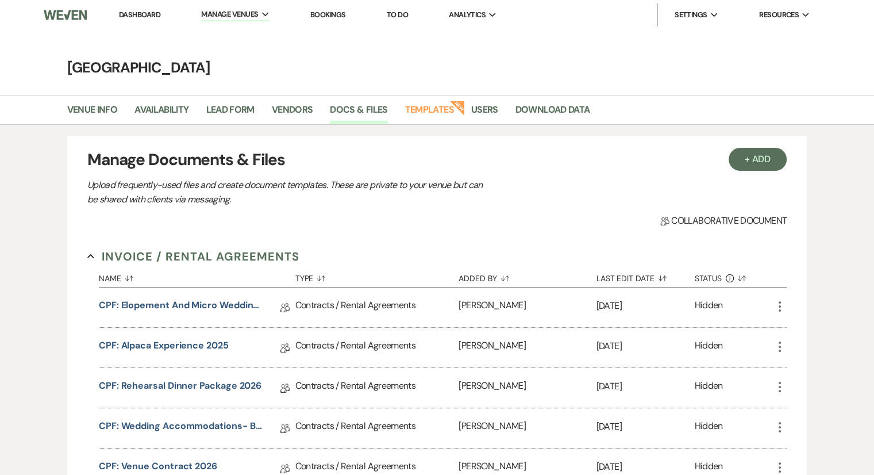
click at [149, 10] on link "Dashboard" at bounding box center [139, 15] width 41 height 10
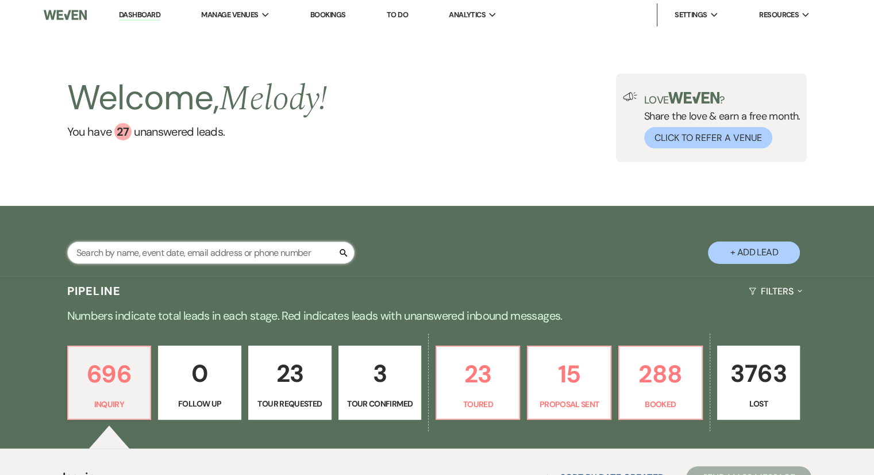
click at [133, 256] on input "text" at bounding box center [210, 252] width 287 height 22
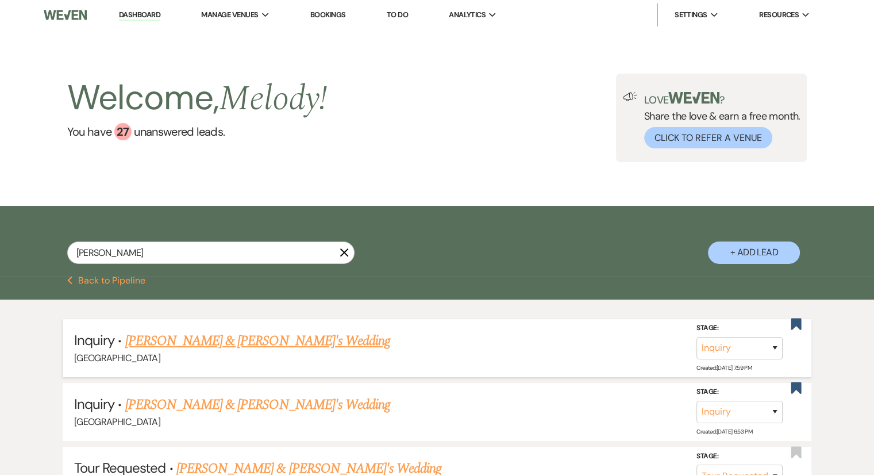
click at [493, 327] on li "Inquiry · Sara Cleasby & Fiance's Wedding Chimney Pond Farm Stage: Inquiry Foll…" at bounding box center [437, 348] width 749 height 58
click at [330, 20] on li "Bookings" at bounding box center [328, 14] width 47 height 23
click at [331, 17] on link "Bookings" at bounding box center [328, 15] width 36 height 10
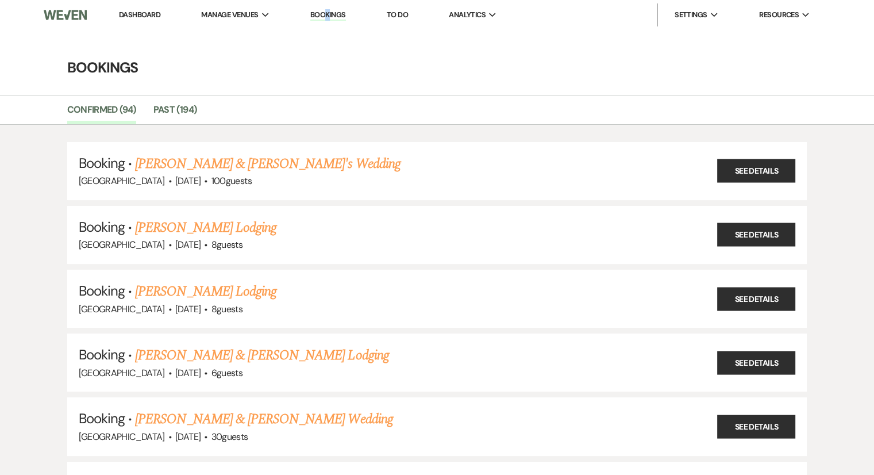
click at [153, 18] on link "Dashboard" at bounding box center [139, 15] width 41 height 10
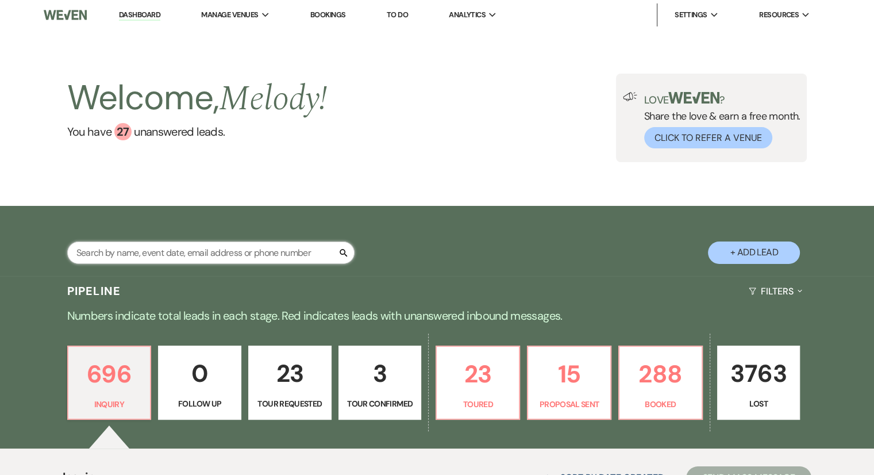
click at [117, 254] on input "text" at bounding box center [210, 252] width 287 height 22
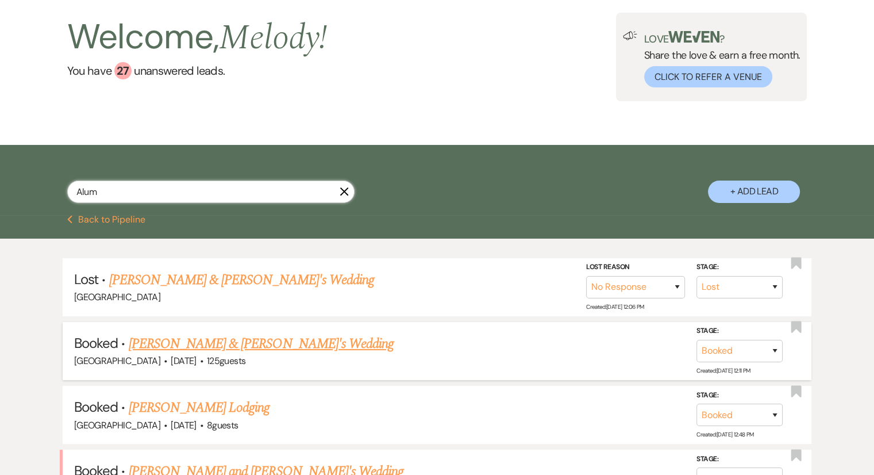
scroll to position [172, 0]
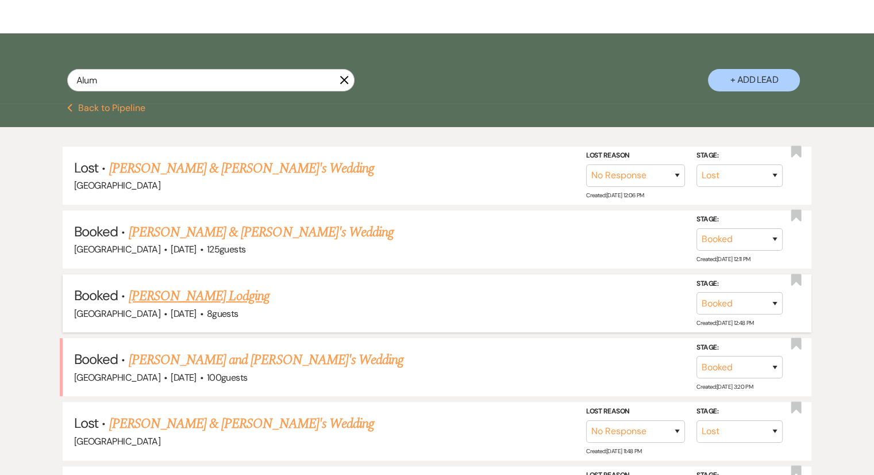
click at [180, 298] on link "David Alumbaugh's Lodging" at bounding box center [199, 296] width 141 height 21
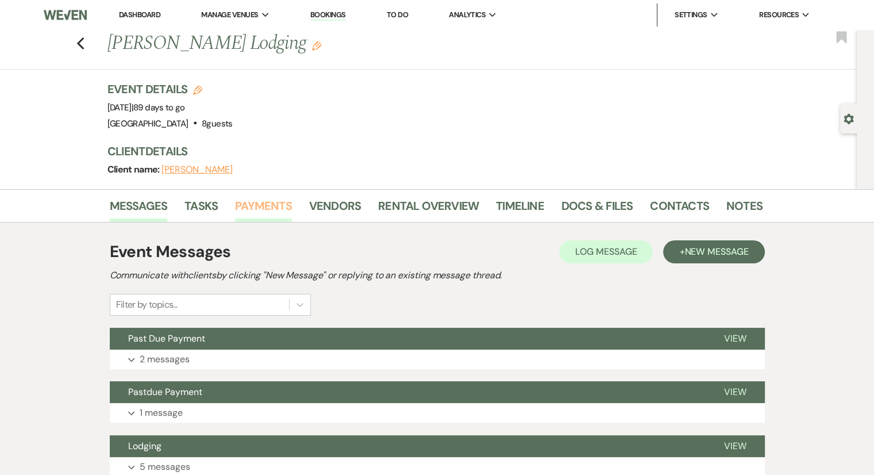
click at [259, 207] on link "Payments" at bounding box center [263, 209] width 57 height 25
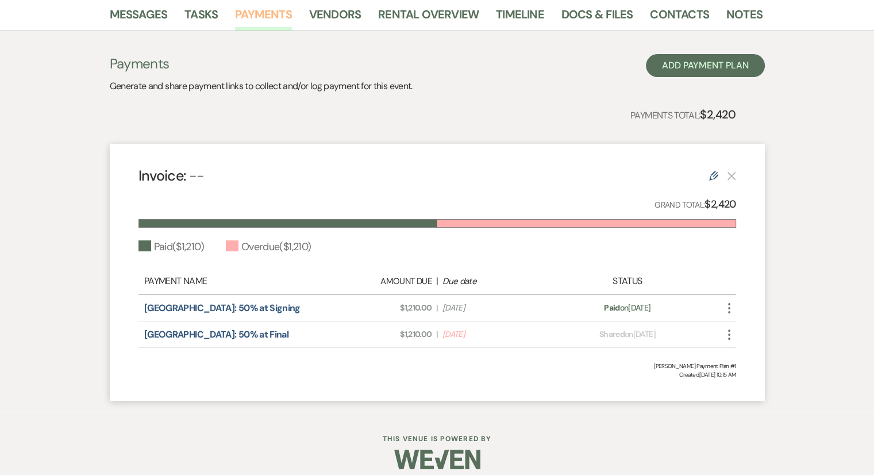
scroll to position [202, 0]
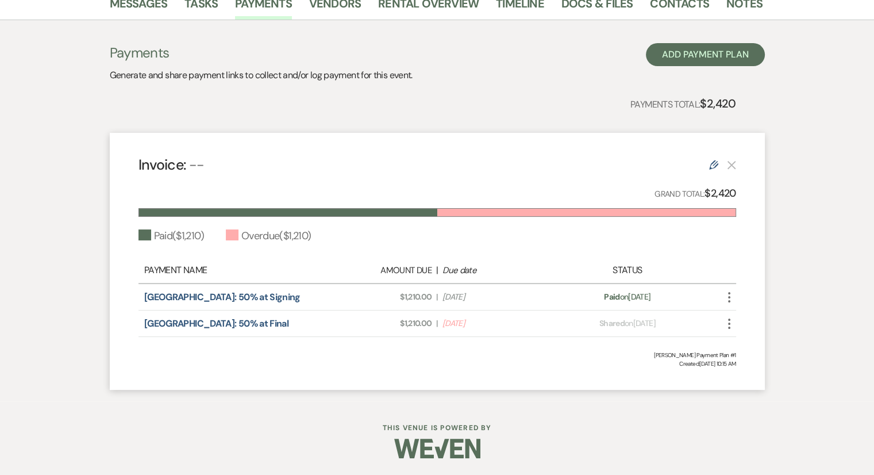
click at [731, 323] on icon "More" at bounding box center [729, 324] width 14 height 14
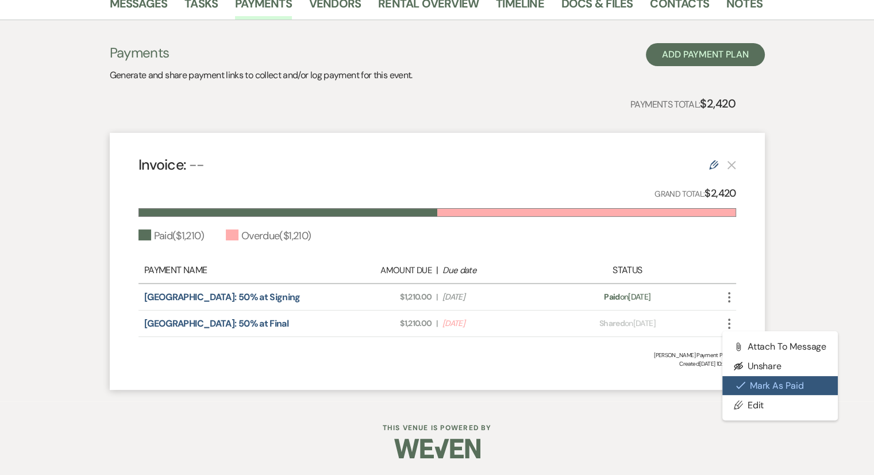
click at [742, 385] on icon "Check Mark" at bounding box center [740, 384] width 9 height 9
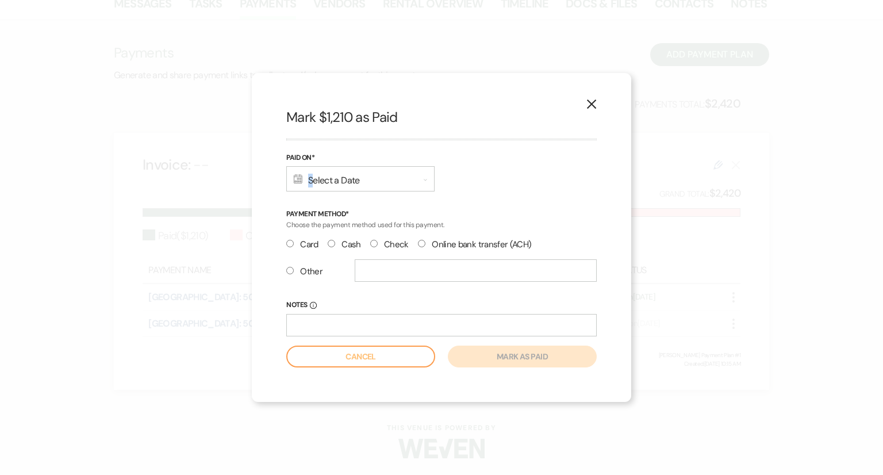
click at [310, 182] on div "Calendar Select a Date Expand" at bounding box center [360, 178] width 148 height 25
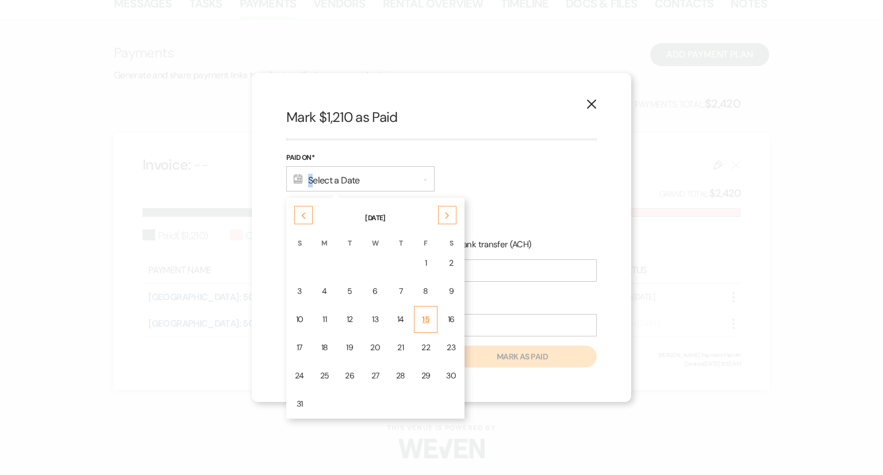
click at [421, 316] on div "15" at bounding box center [425, 319] width 9 height 12
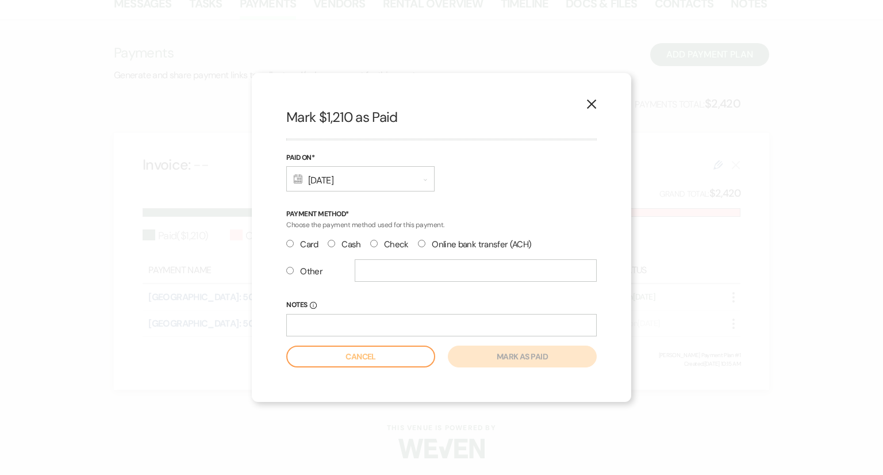
click at [373, 244] on input "Check" at bounding box center [373, 243] width 7 height 7
click at [494, 356] on button "Mark as paid" at bounding box center [522, 356] width 149 height 22
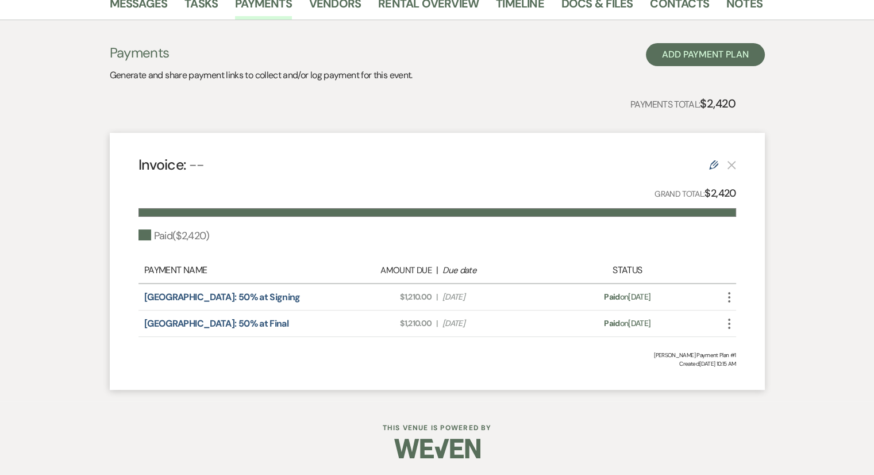
click at [556, 439] on div at bounding box center [437, 448] width 588 height 54
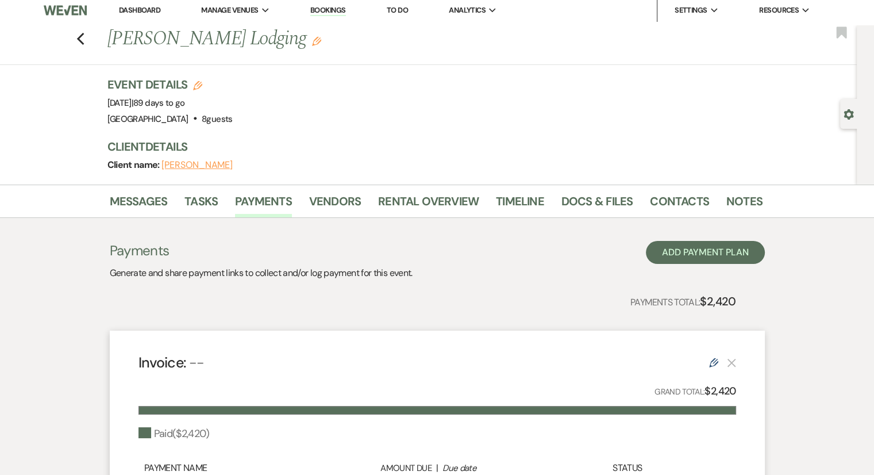
scroll to position [0, 0]
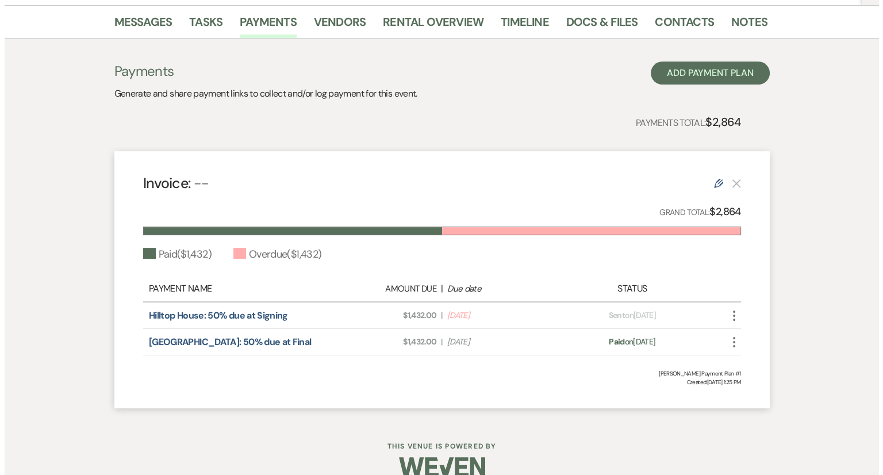
scroll to position [202, 0]
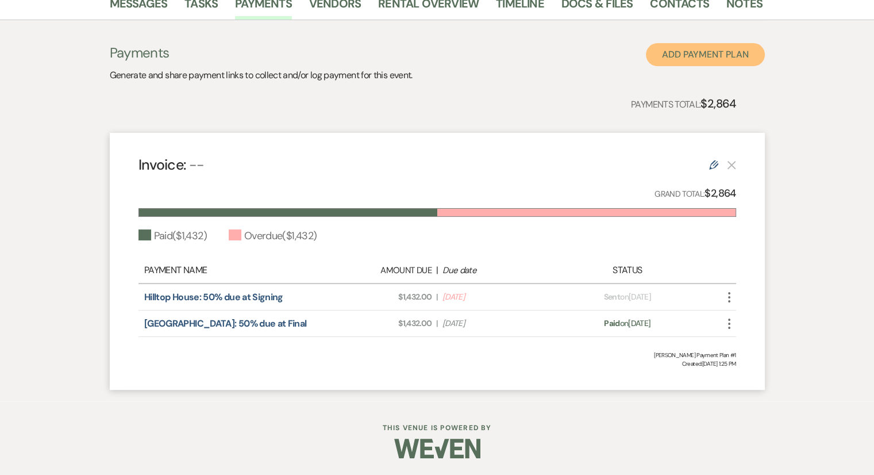
click at [706, 56] on button "Add Payment Plan" at bounding box center [705, 54] width 119 height 23
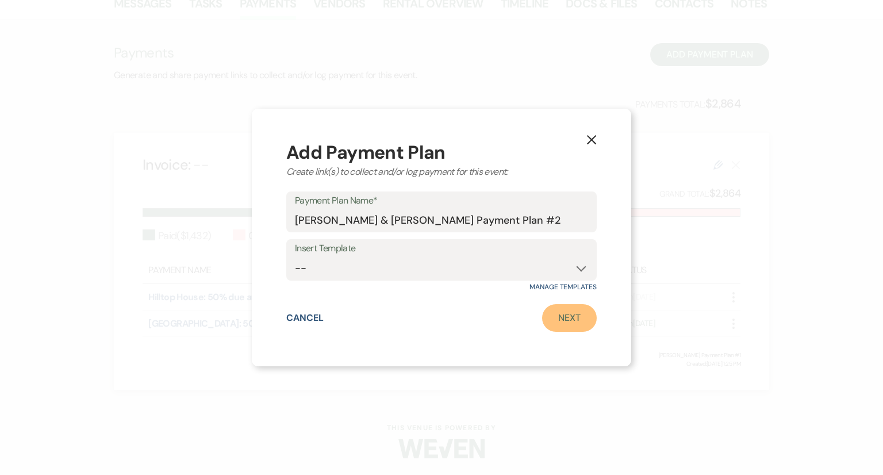
click at [560, 325] on link "Next" at bounding box center [569, 318] width 55 height 28
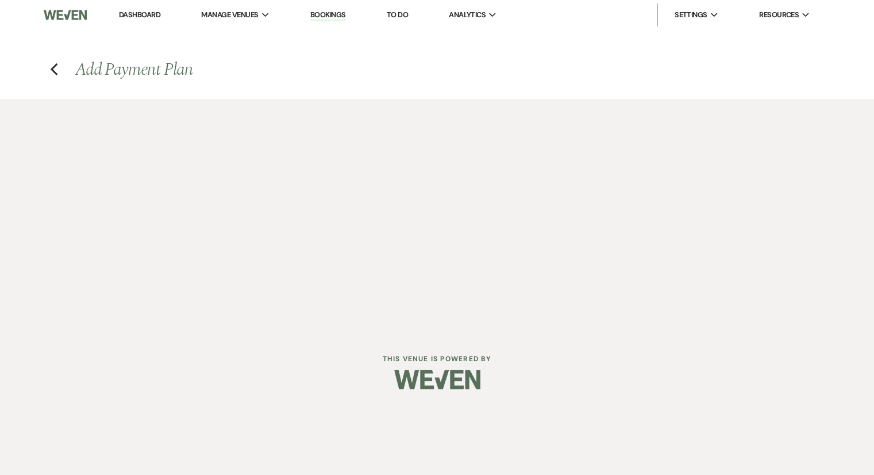
select select "2"
select select "percentage"
select select "true"
select select "client"
select select "weeks"
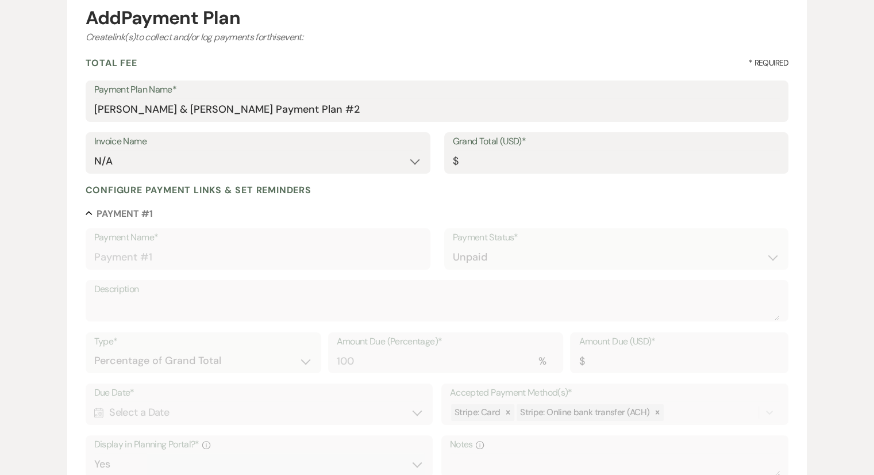
scroll to position [115, 0]
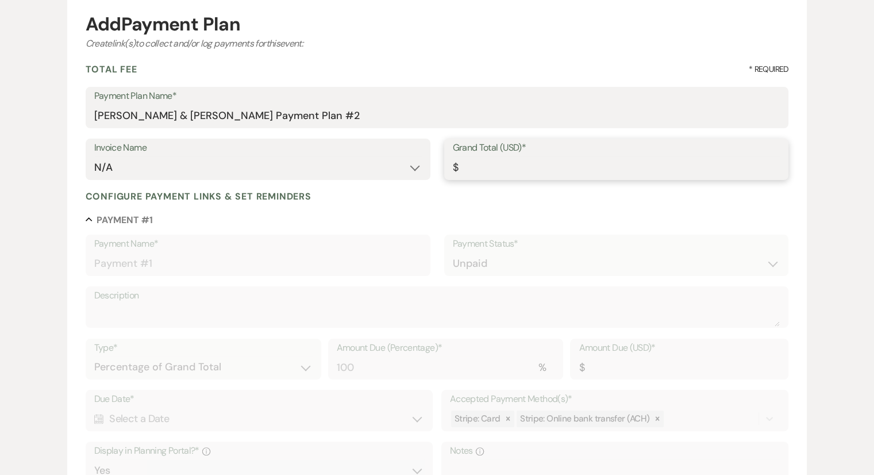
click at [505, 170] on input "Grand Total (USD)*" at bounding box center [617, 167] width 328 height 22
type input "1"
type input "1.00"
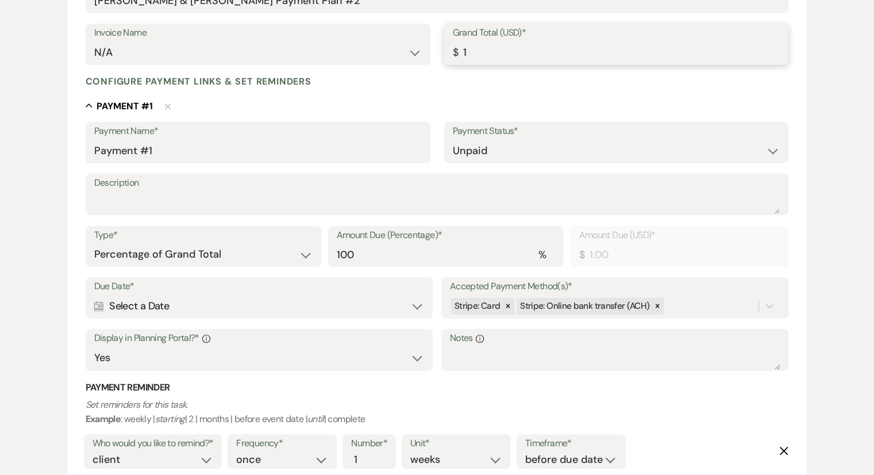
scroll to position [287, 0]
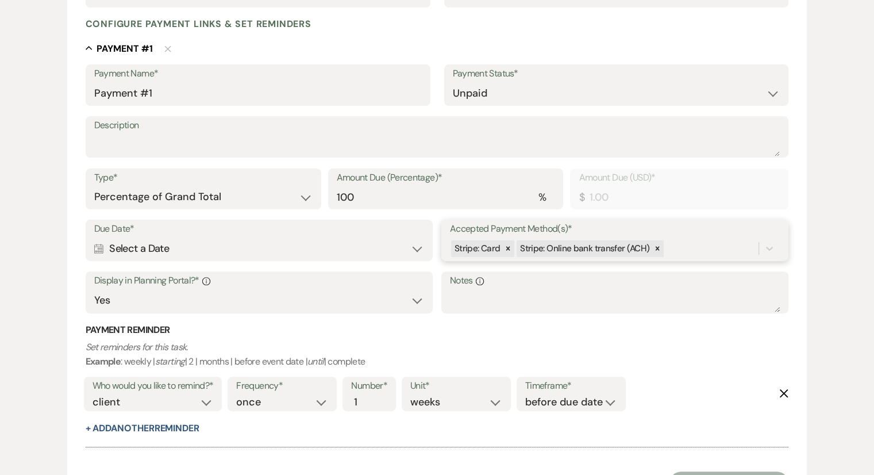
type input "1.00"
click at [609, 250] on span "Stripe: Online bank transfer (ACH)" at bounding box center [584, 248] width 129 height 11
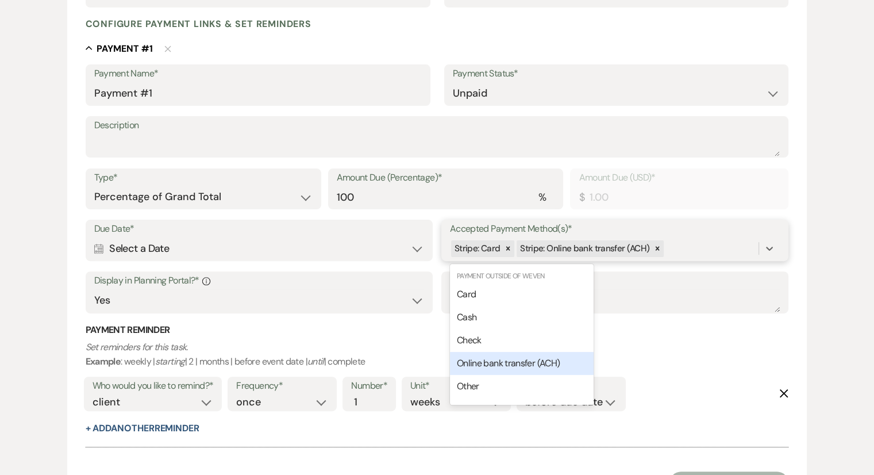
click at [499, 362] on span "Online bank transfer (ACH)" at bounding box center [508, 363] width 103 height 12
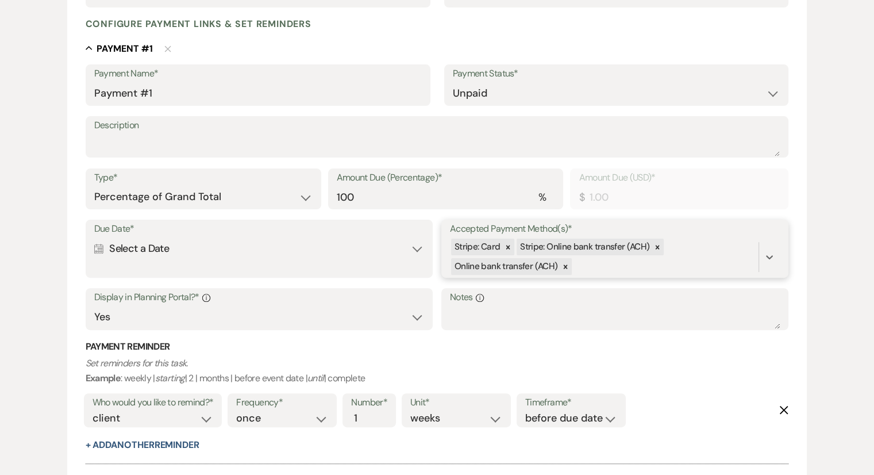
click at [473, 249] on span "Stripe: Card" at bounding box center [477, 246] width 45 height 11
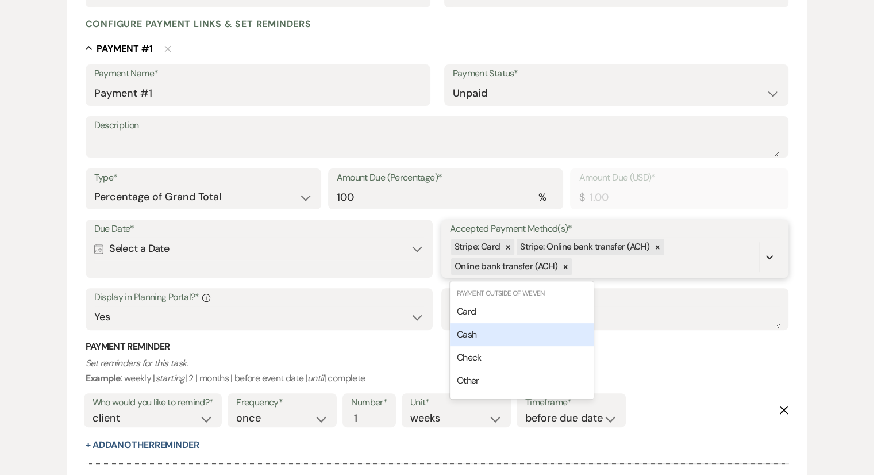
click at [773, 248] on div at bounding box center [769, 256] width 21 height 39
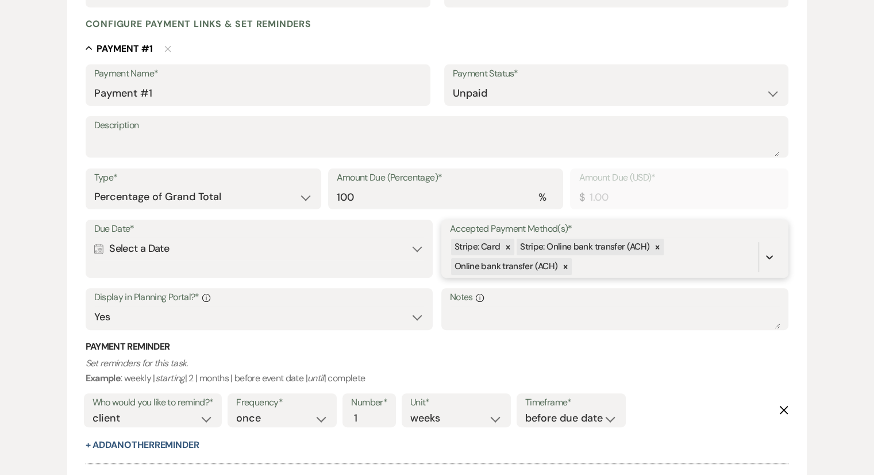
click at [768, 257] on icon at bounding box center [770, 257] width 7 height 4
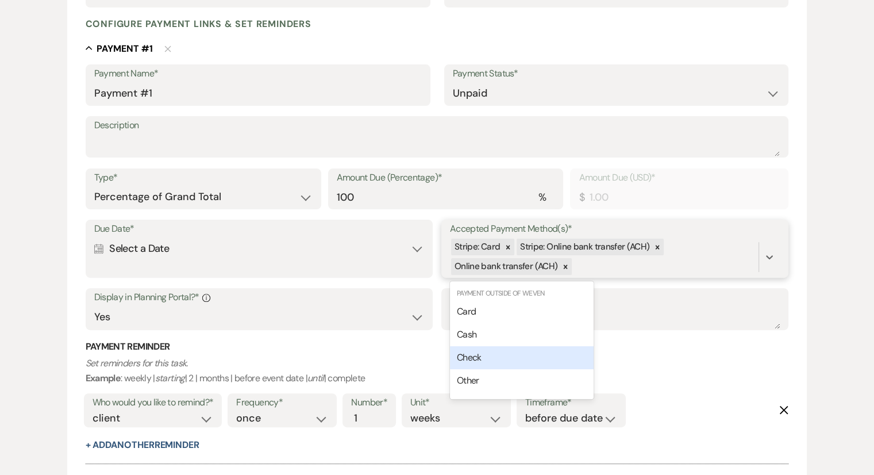
click at [483, 359] on div "Check" at bounding box center [522, 357] width 144 height 23
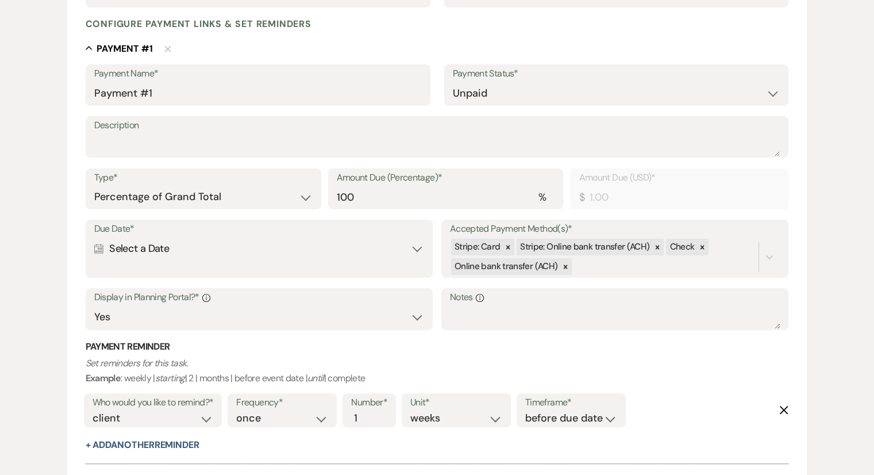
click at [695, 361] on p "Set reminders for this task. Example : weekly | starting | 2 | months | before …" at bounding box center [437, 370] width 703 height 29
click at [679, 367] on p "Set reminders for this task. Example : weekly | starting | 2 | months | before …" at bounding box center [437, 370] width 703 height 29
click at [458, 363] on p "Set reminders for this task. Example : weekly | starting | 2 | months | before …" at bounding box center [437, 370] width 703 height 29
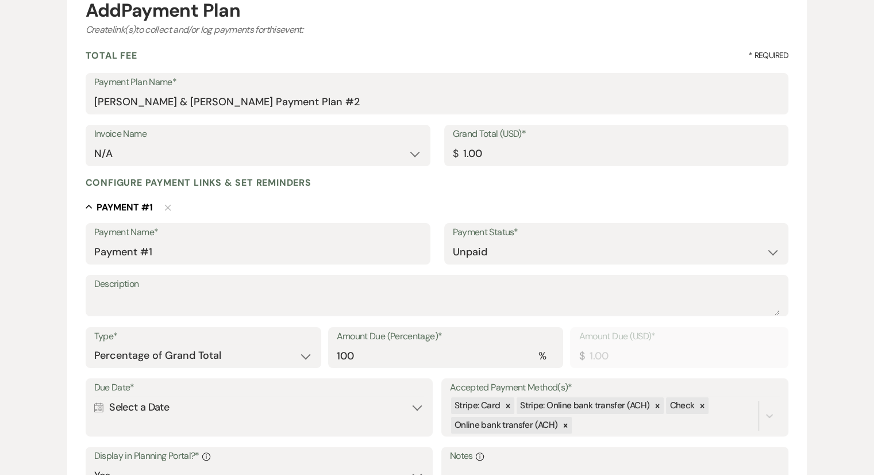
scroll to position [0, 0]
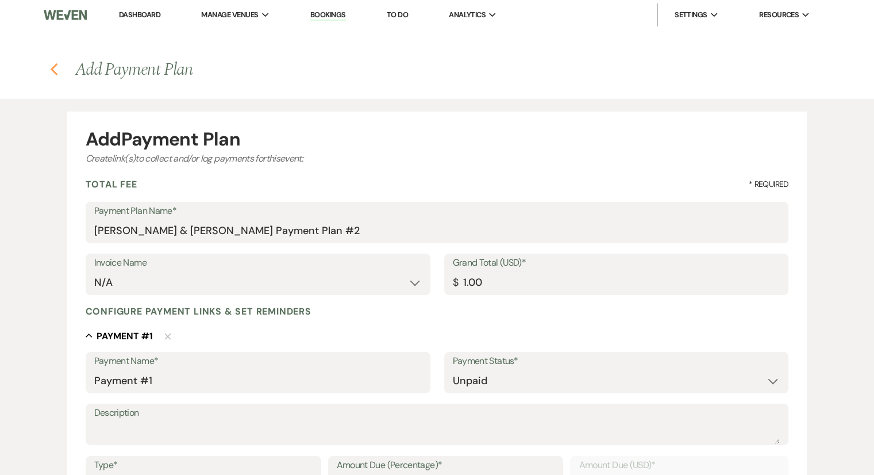
click at [55, 74] on icon "Previous" at bounding box center [54, 70] width 9 height 14
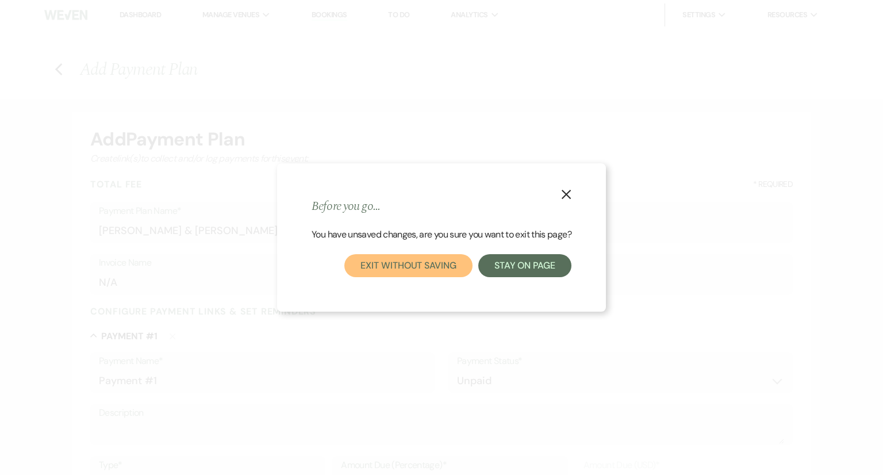
click at [393, 271] on button "Exit without saving" at bounding box center [408, 265] width 128 height 23
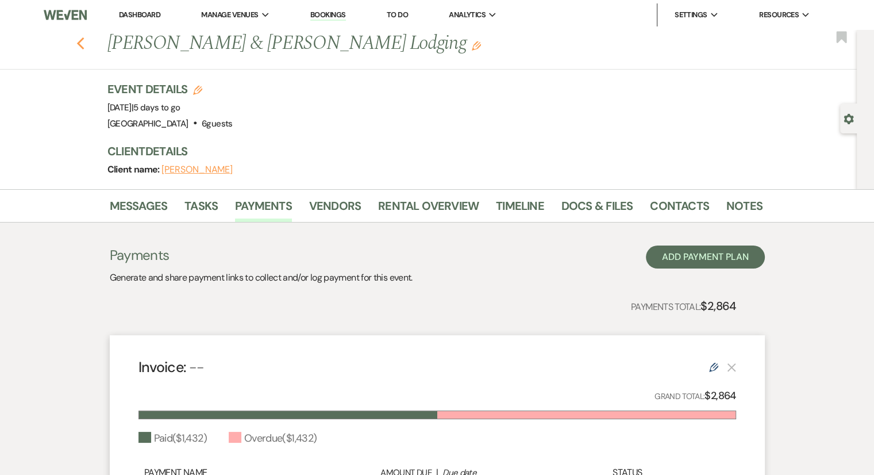
click at [80, 43] on icon "Previous" at bounding box center [80, 44] width 9 height 14
click at [89, 51] on div "Previous [PERSON_NAME] & [PERSON_NAME] Lodging Edit Bookmark" at bounding box center [425, 50] width 863 height 40
click at [84, 46] on use "button" at bounding box center [79, 43] width 7 height 13
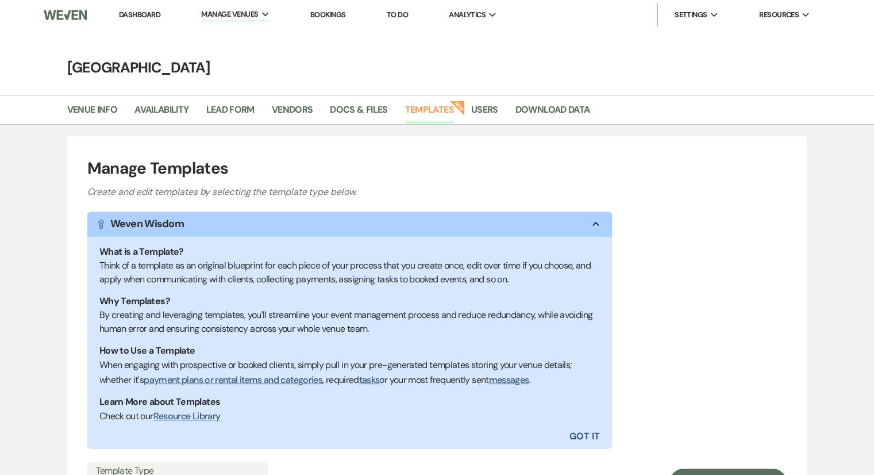
click at [147, 20] on li "Dashboard" at bounding box center [139, 14] width 53 height 23
click at [148, 14] on link "Dashboard" at bounding box center [139, 15] width 41 height 10
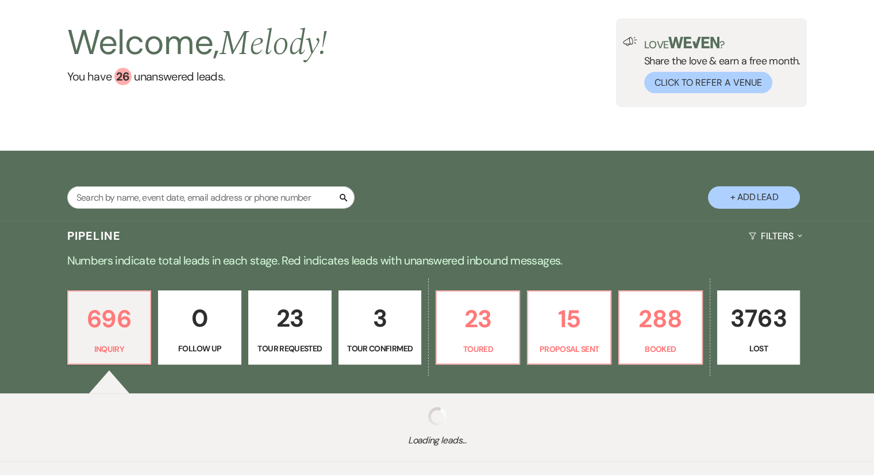
scroll to position [116, 0]
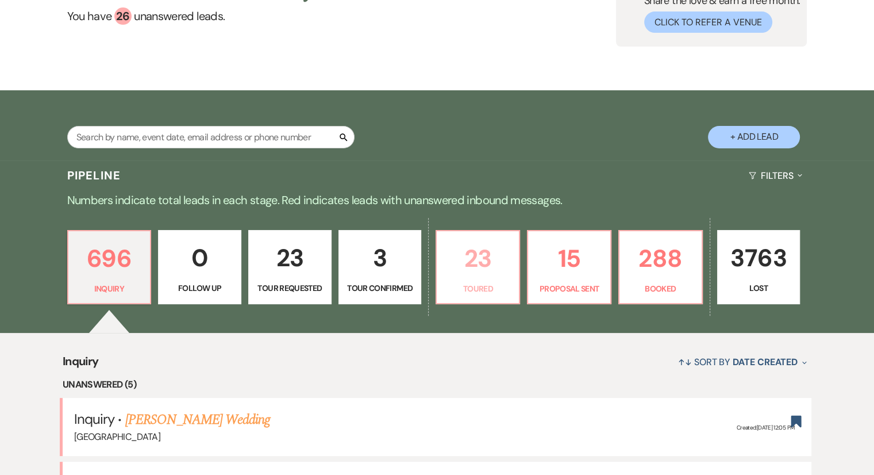
click at [483, 282] on p "Toured" at bounding box center [478, 288] width 68 height 13
click at [480, 42] on div "Welcome, Melody ! You have 26 unanswered lead s . Love ? Share the love & earn …" at bounding box center [438, 2] width 828 height 89
click at [490, 39] on div "Welcome, Melody ! You have 26 unanswered lead s . Love ? Share the love & earn …" at bounding box center [438, 2] width 828 height 89
click at [489, 39] on div "Welcome, Melody ! You have 26 unanswered lead s . Love ? Share the love & earn …" at bounding box center [438, 2] width 828 height 89
click at [241, 92] on div "Search + Add Lead" at bounding box center [437, 125] width 874 height 70
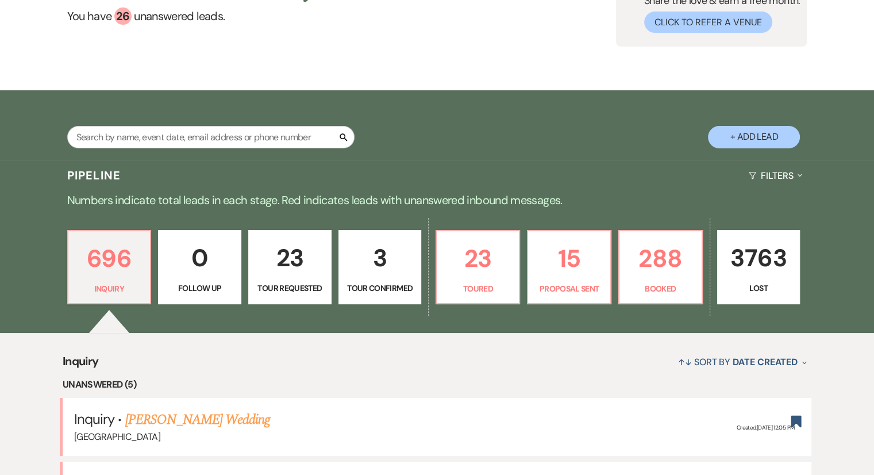
click at [237, 126] on div "Search + Add Lead" at bounding box center [438, 126] width 828 height 61
click at [5, 139] on div "Search + Add Lead" at bounding box center [437, 125] width 874 height 70
click at [6, 137] on div "Search + Add Lead" at bounding box center [437, 125] width 874 height 70
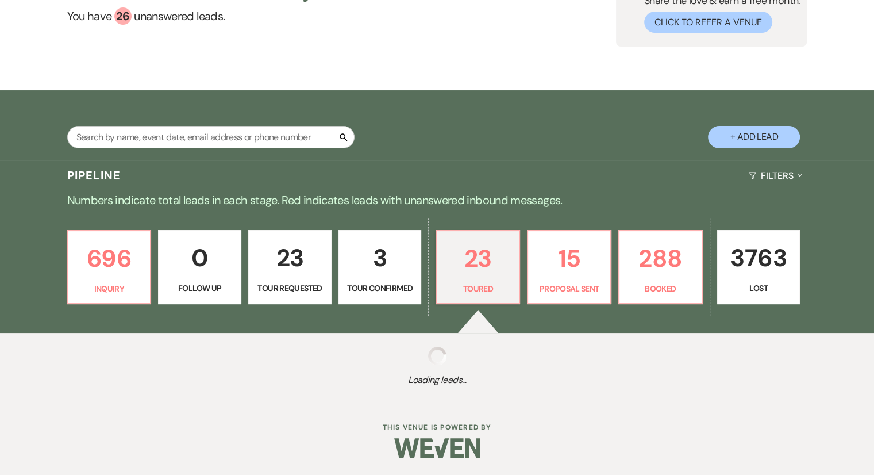
select select "5"
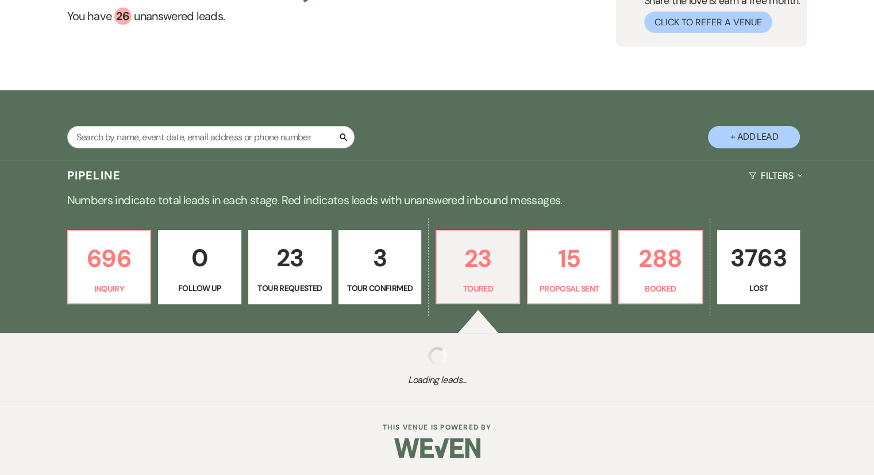
select select "5"
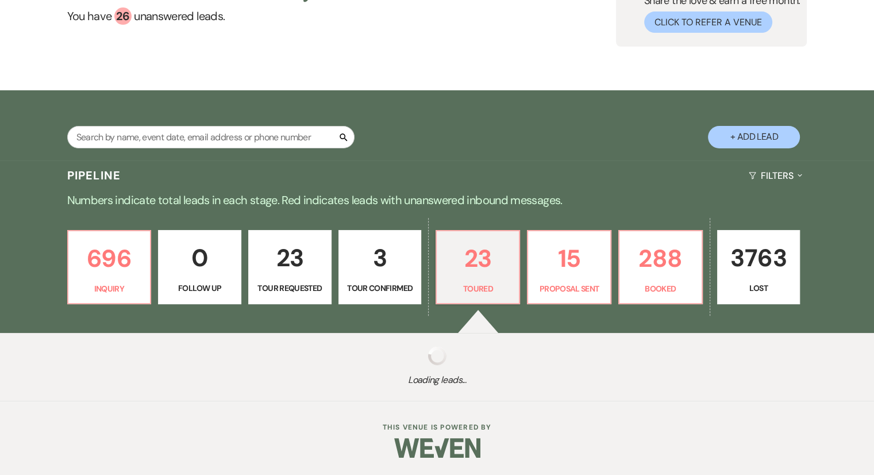
select select "5"
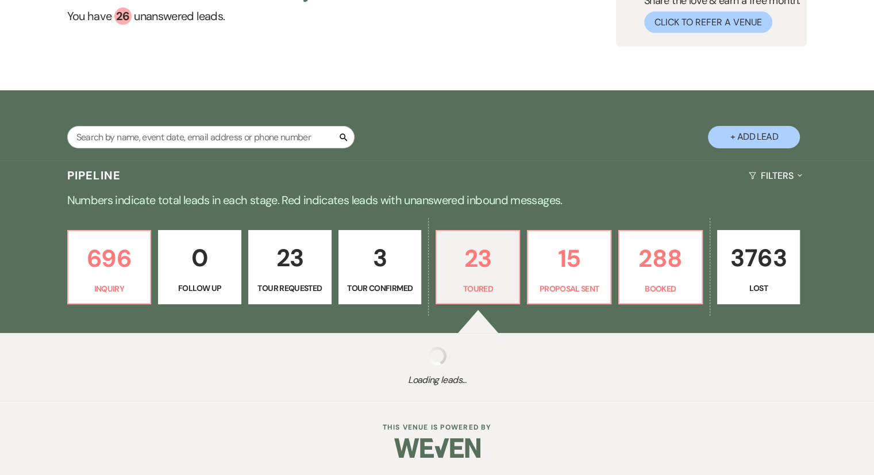
select select "5"
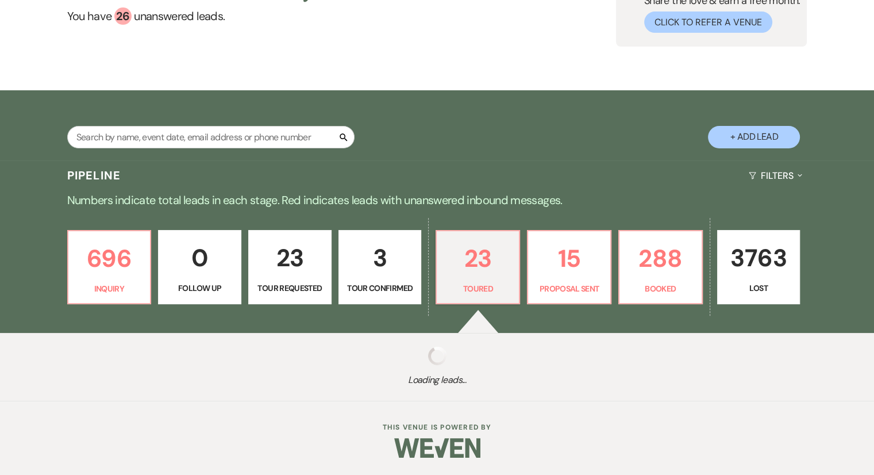
select select "5"
